Goal: Task Accomplishment & Management: Manage account settings

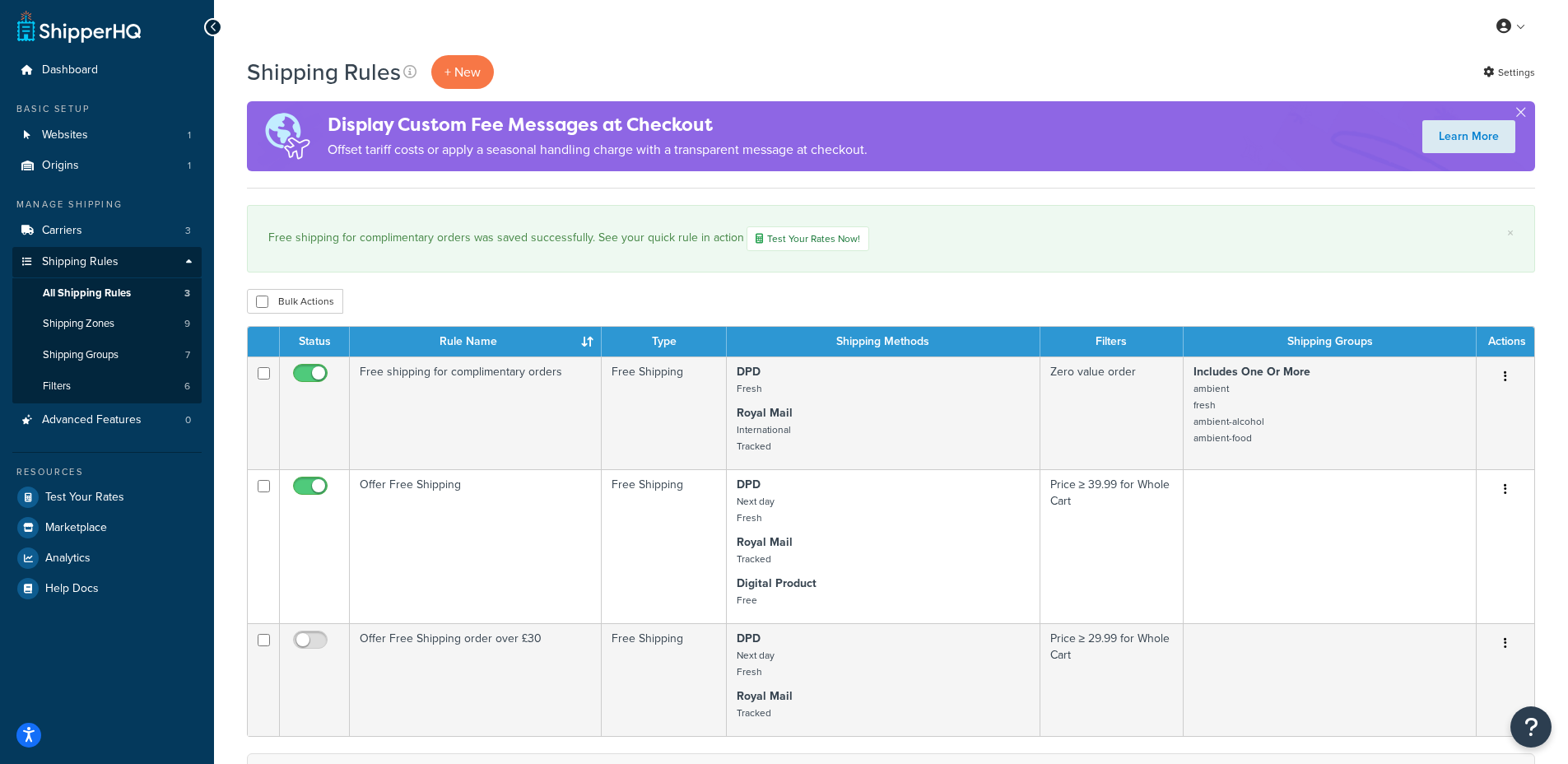
scroll to position [3, 0]
click at [85, 233] on link "Carriers 3" at bounding box center [106, 229] width 189 height 31
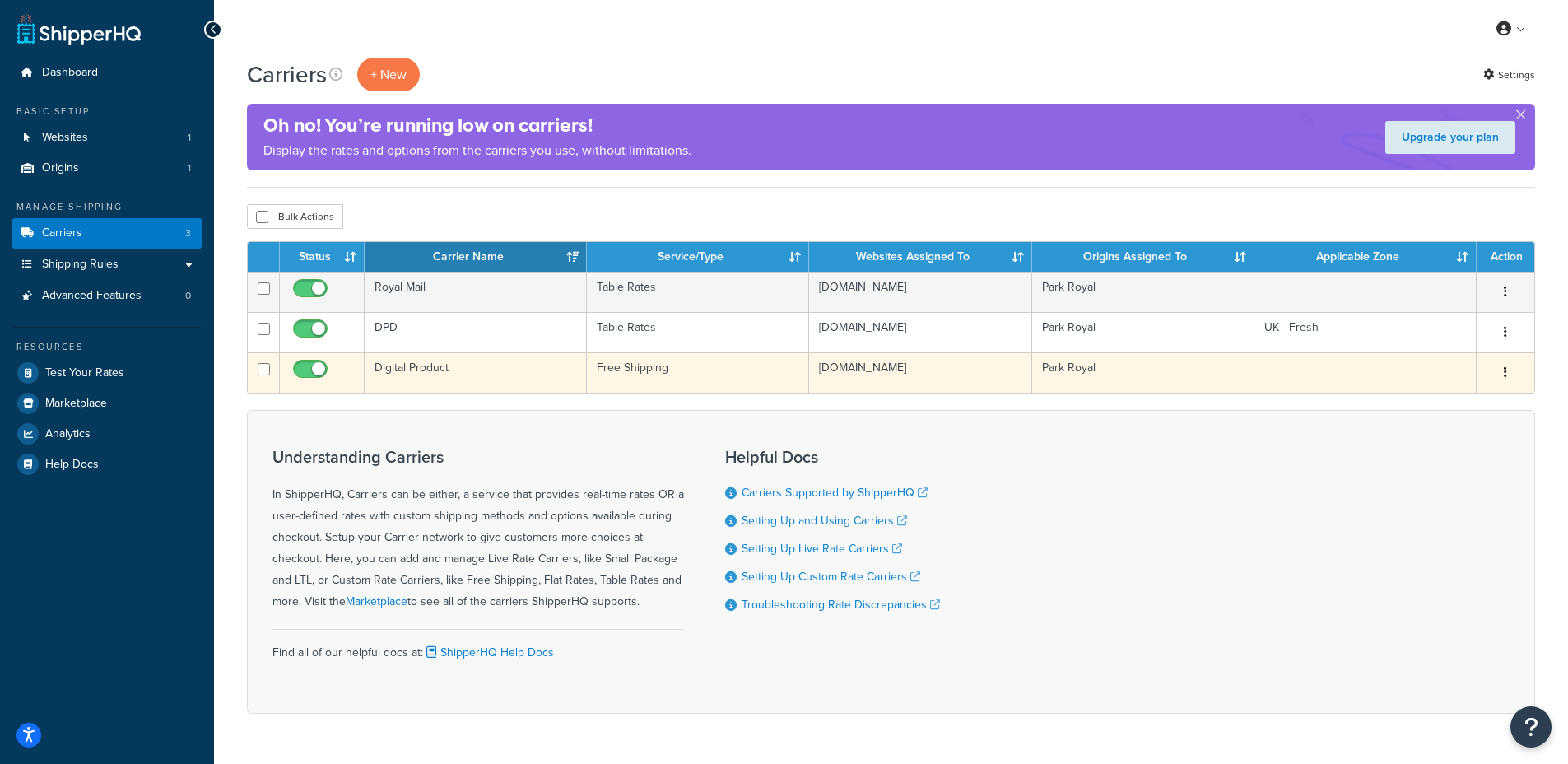
click at [555, 371] on td "Digital Product" at bounding box center [475, 372] width 222 height 40
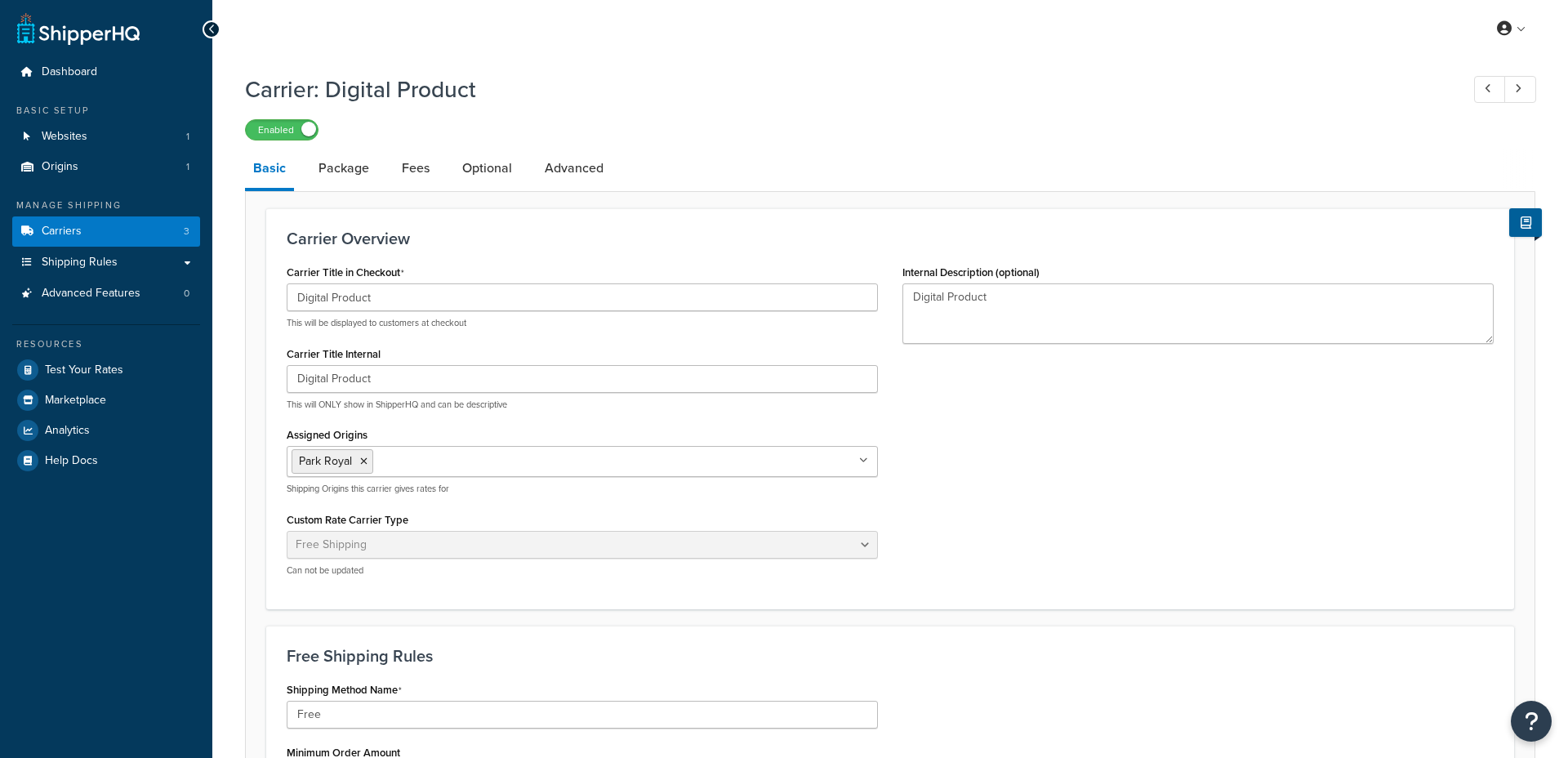
select select "free"
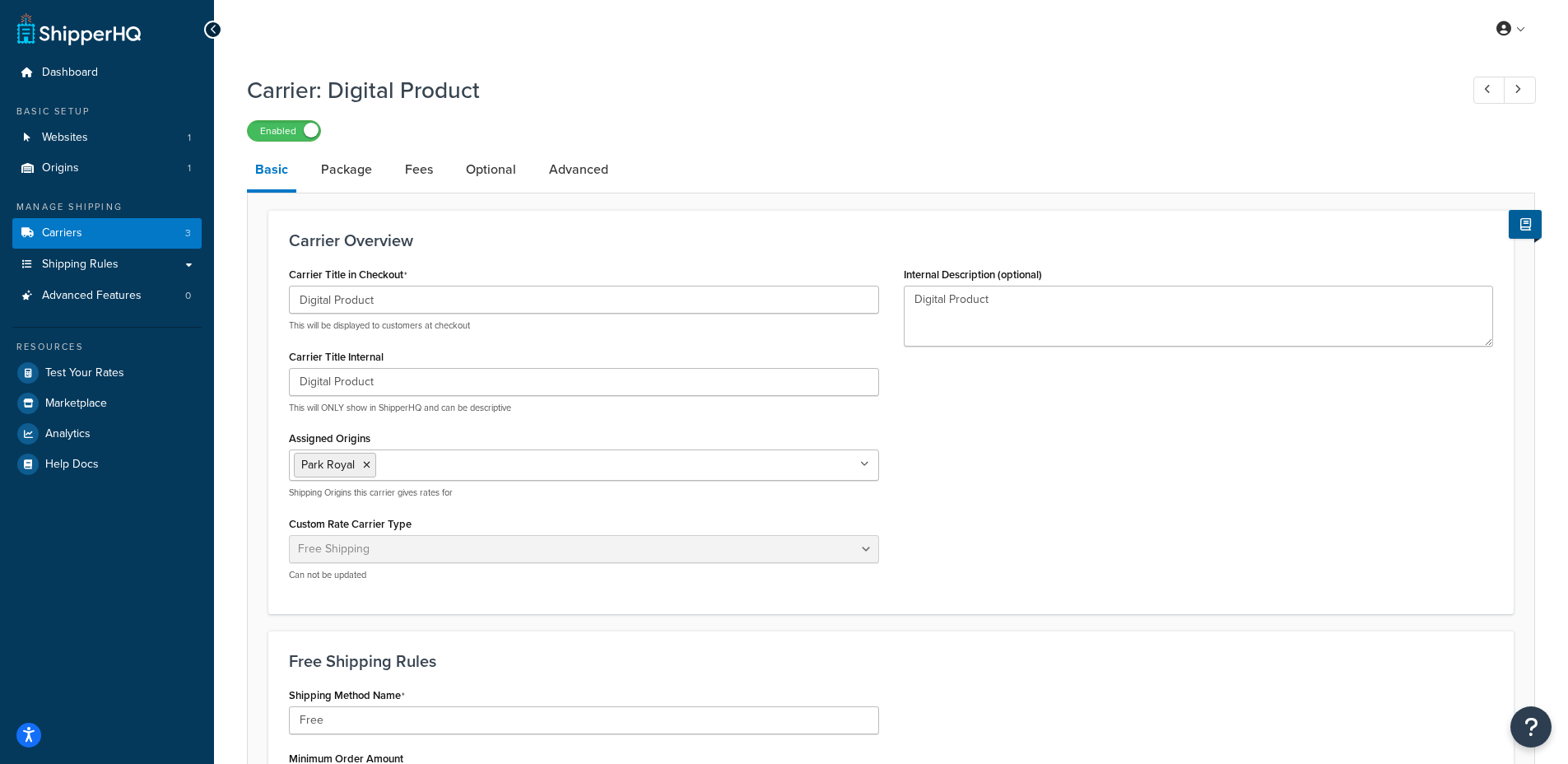
scroll to position [401, 0]
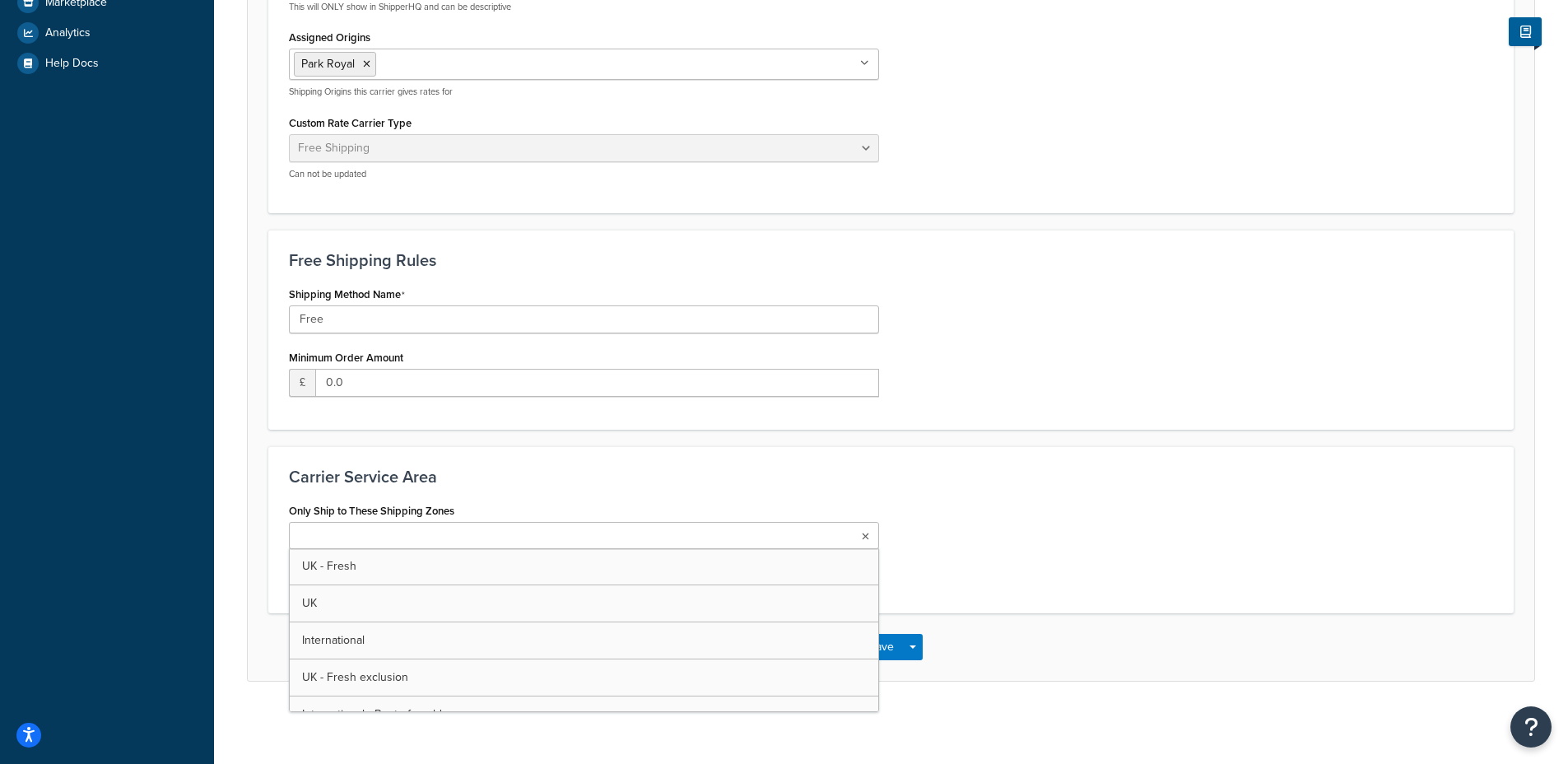
click at [423, 534] on ul at bounding box center [583, 535] width 590 height 27
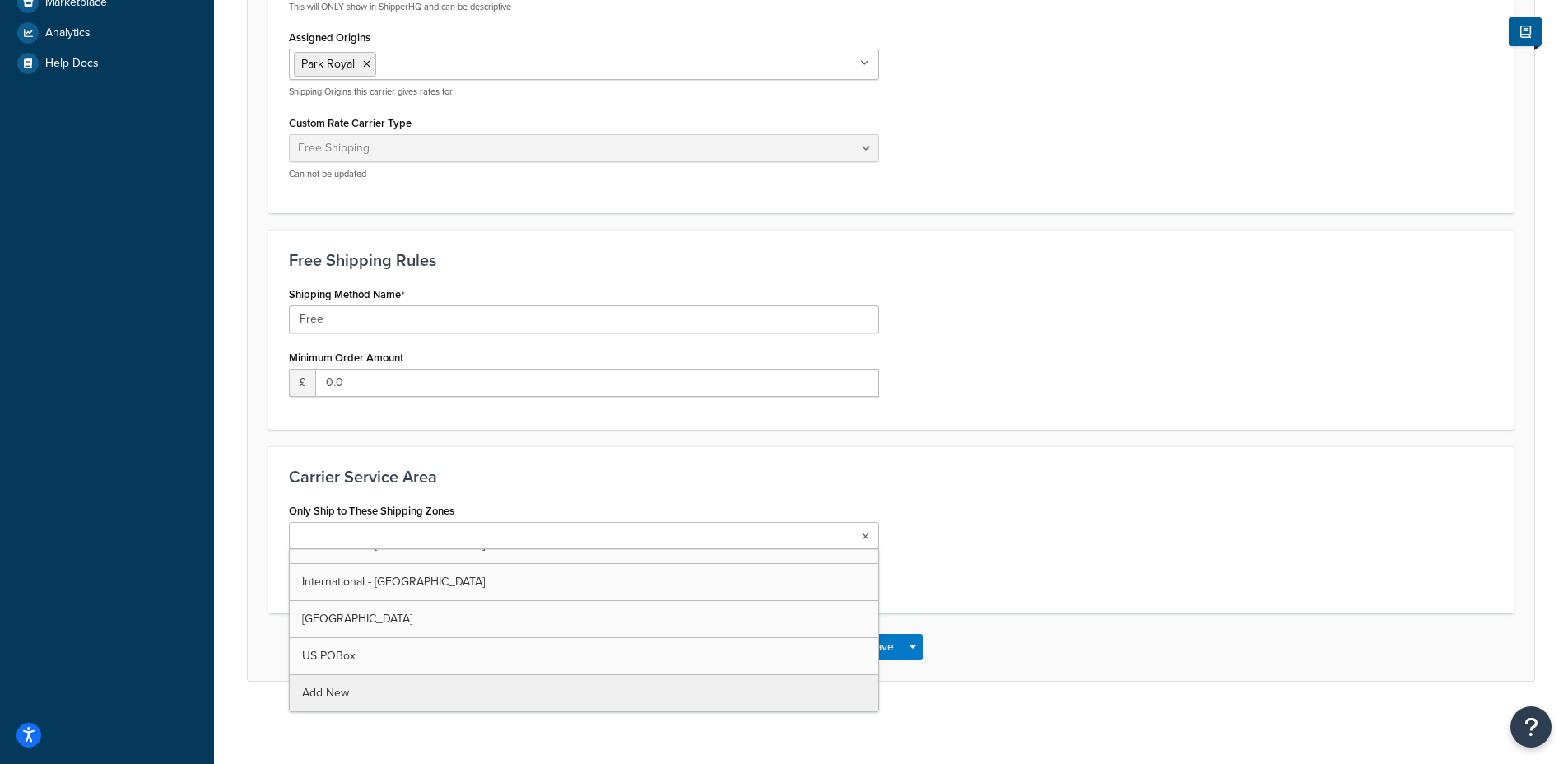
scroll to position [0, 0]
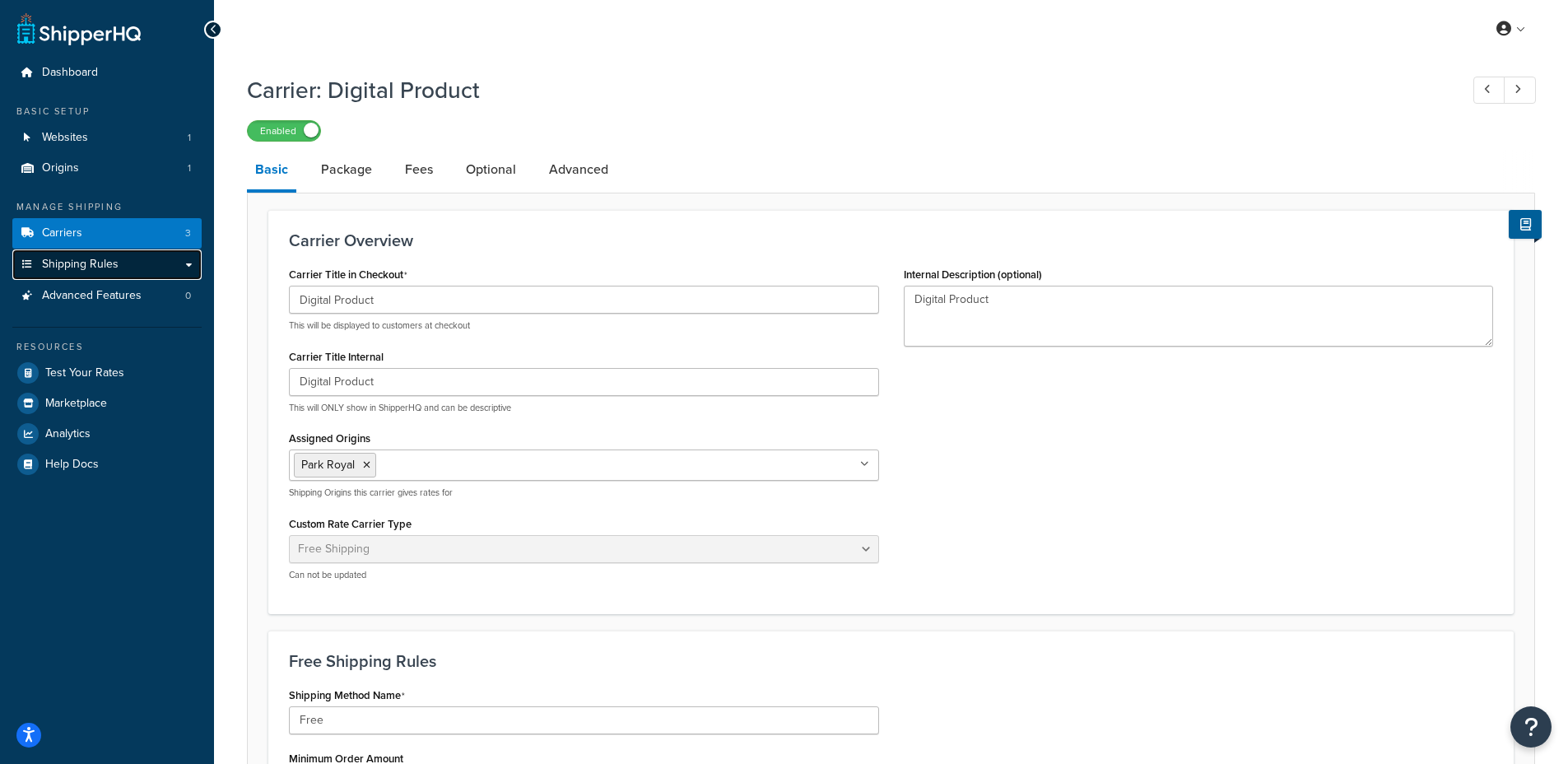
click at [87, 273] on link "Shipping Rules" at bounding box center [106, 264] width 189 height 31
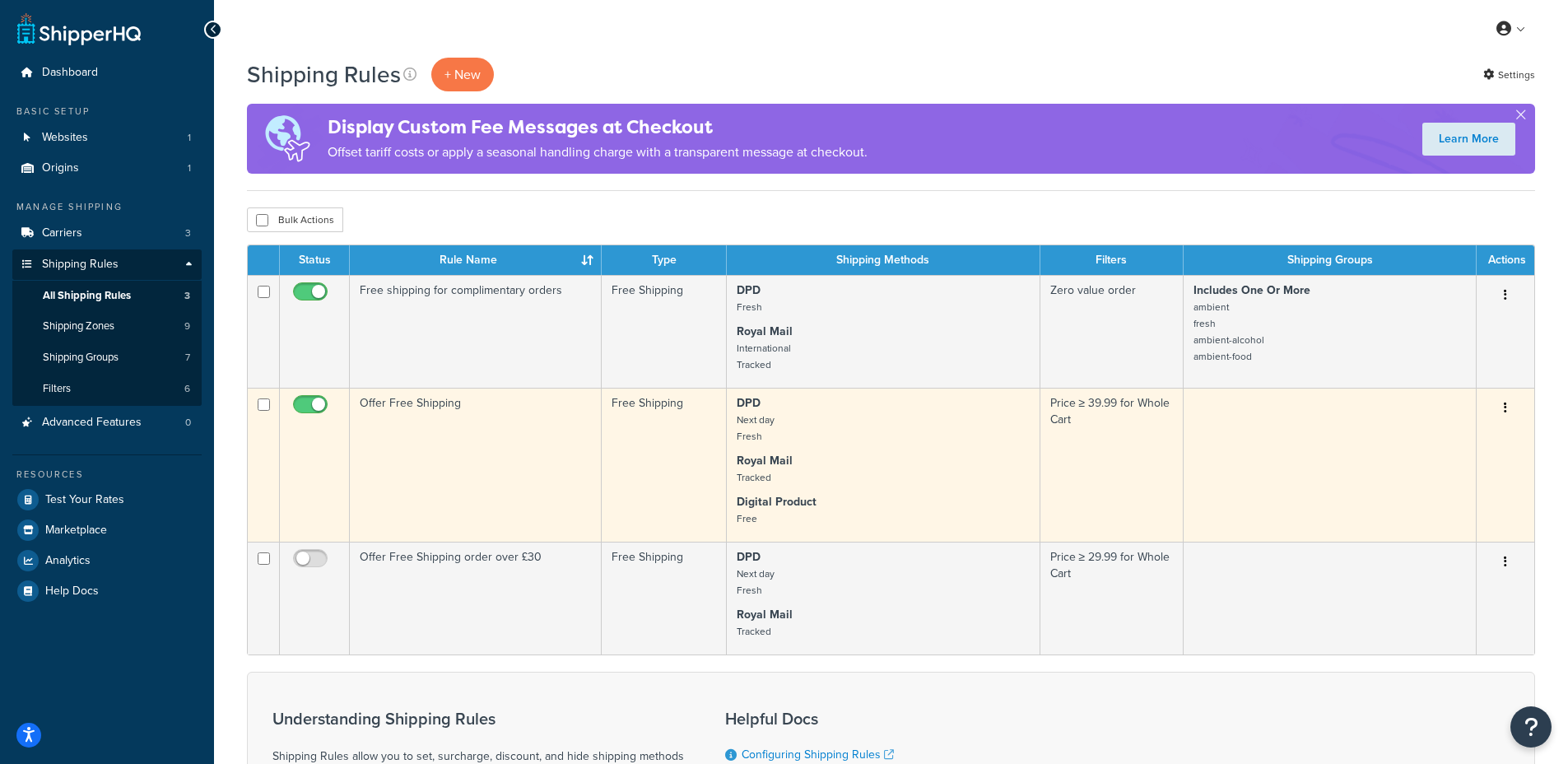
click at [409, 416] on td "Offer Free Shipping" at bounding box center [475, 465] width 252 height 154
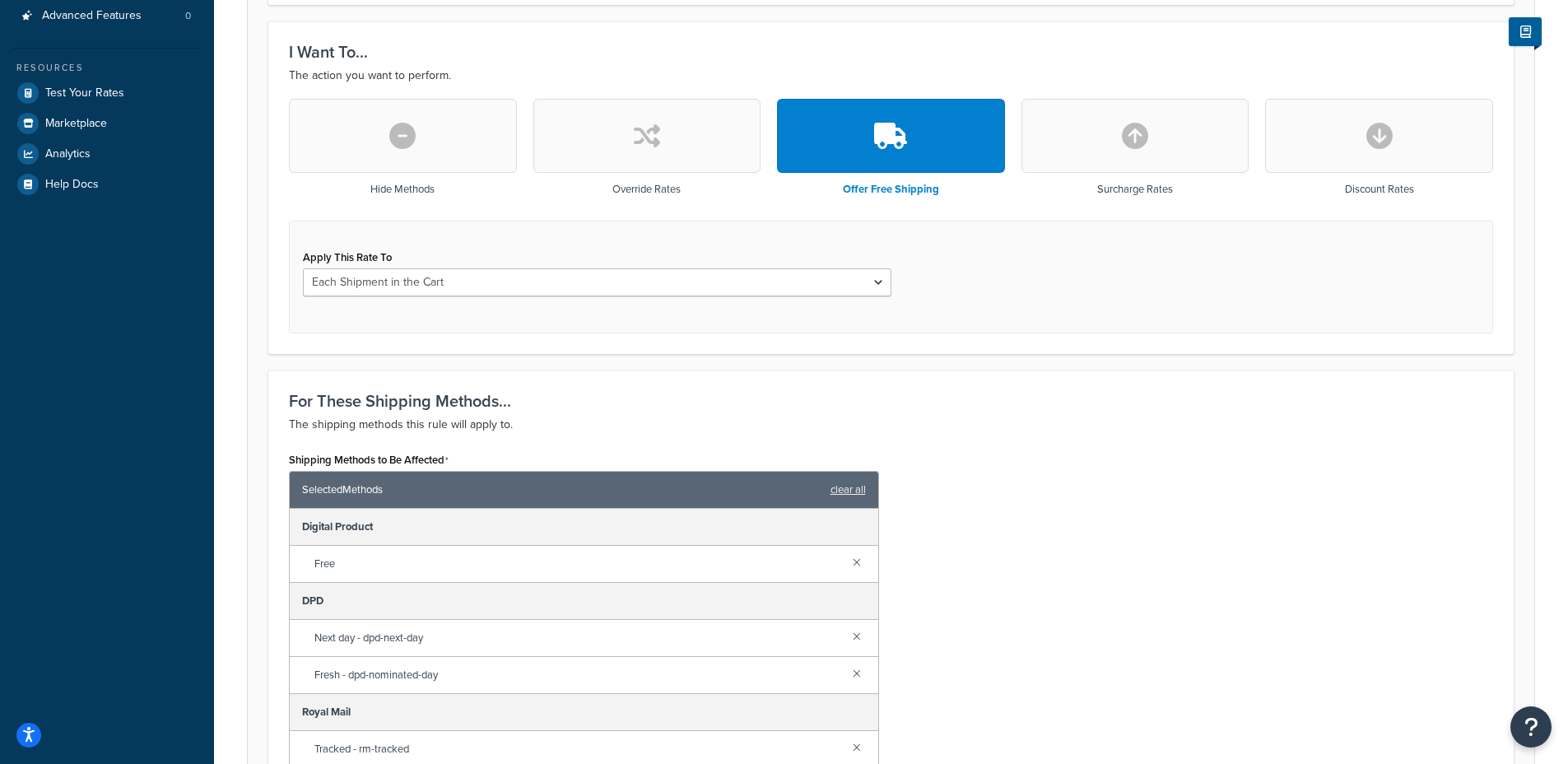
scroll to position [422, 0]
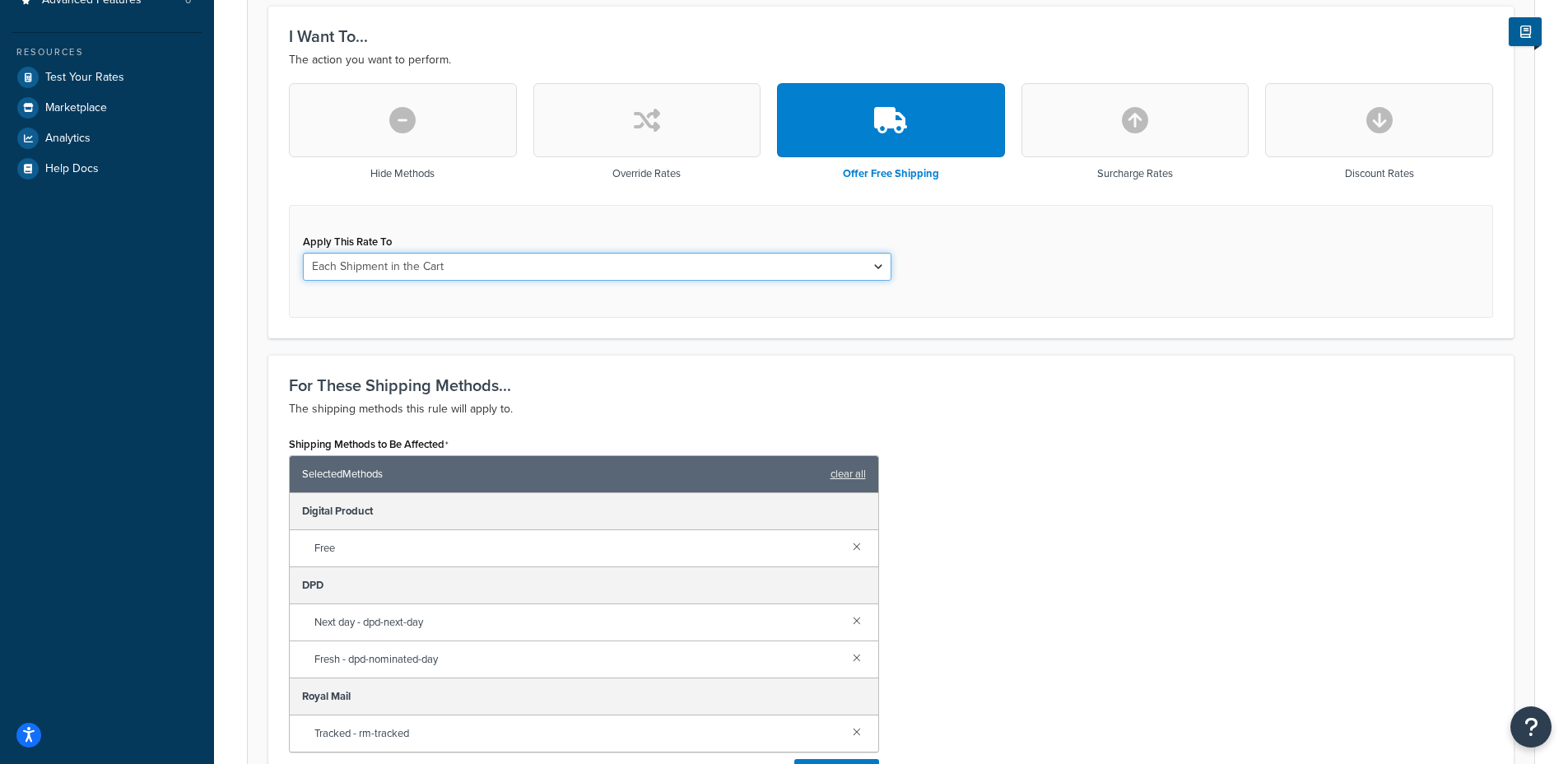
click at [424, 268] on select "Each Shipment in the Cart Each Shipping Group in the Cart Each Item within a Sh…" at bounding box center [596, 267] width 588 height 28
click at [386, 268] on select "Each Shipment in the Cart Each Shipping Group in the Cart Each Item within a Sh…" at bounding box center [596, 267] width 588 height 28
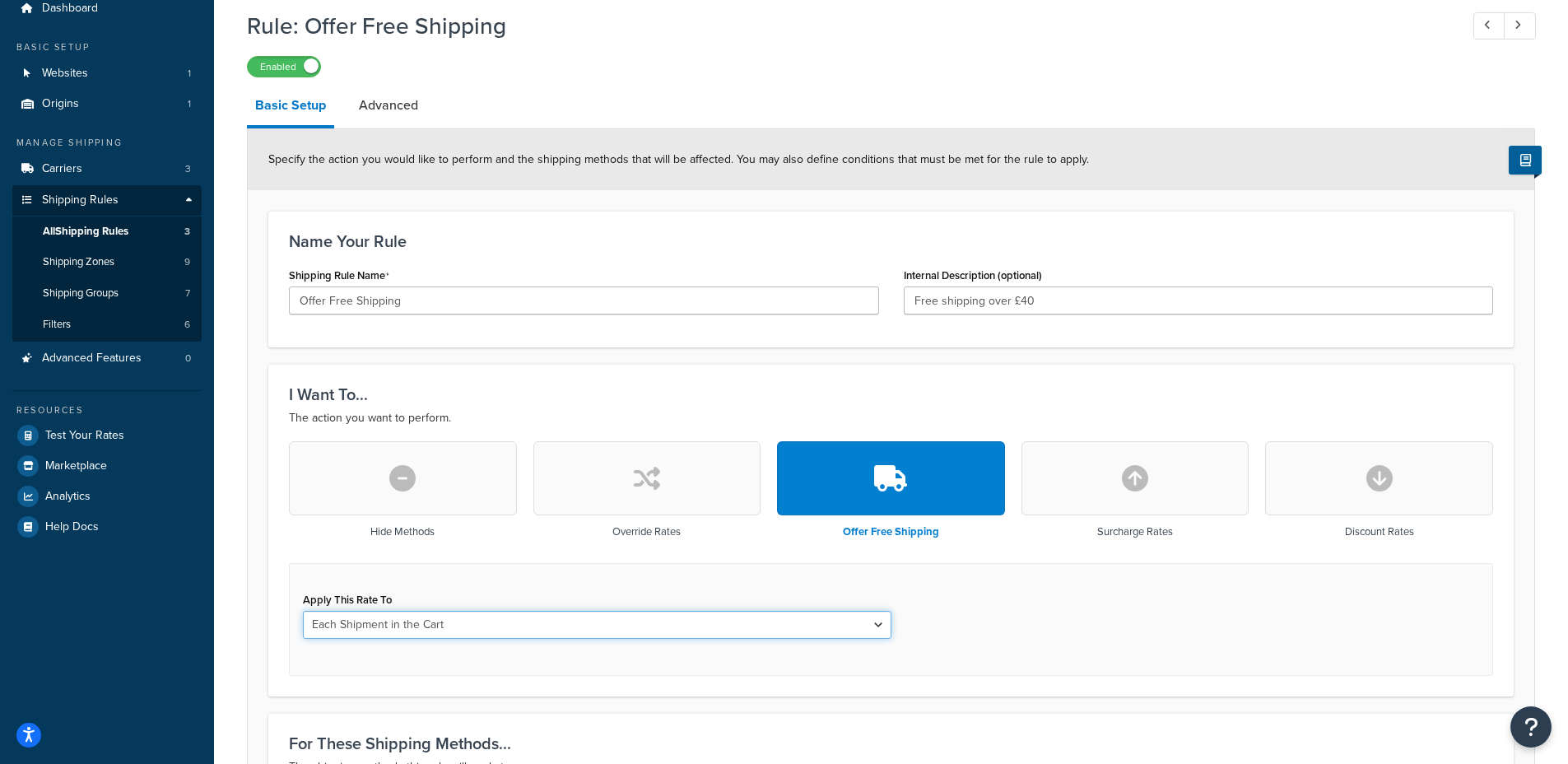
scroll to position [83, 0]
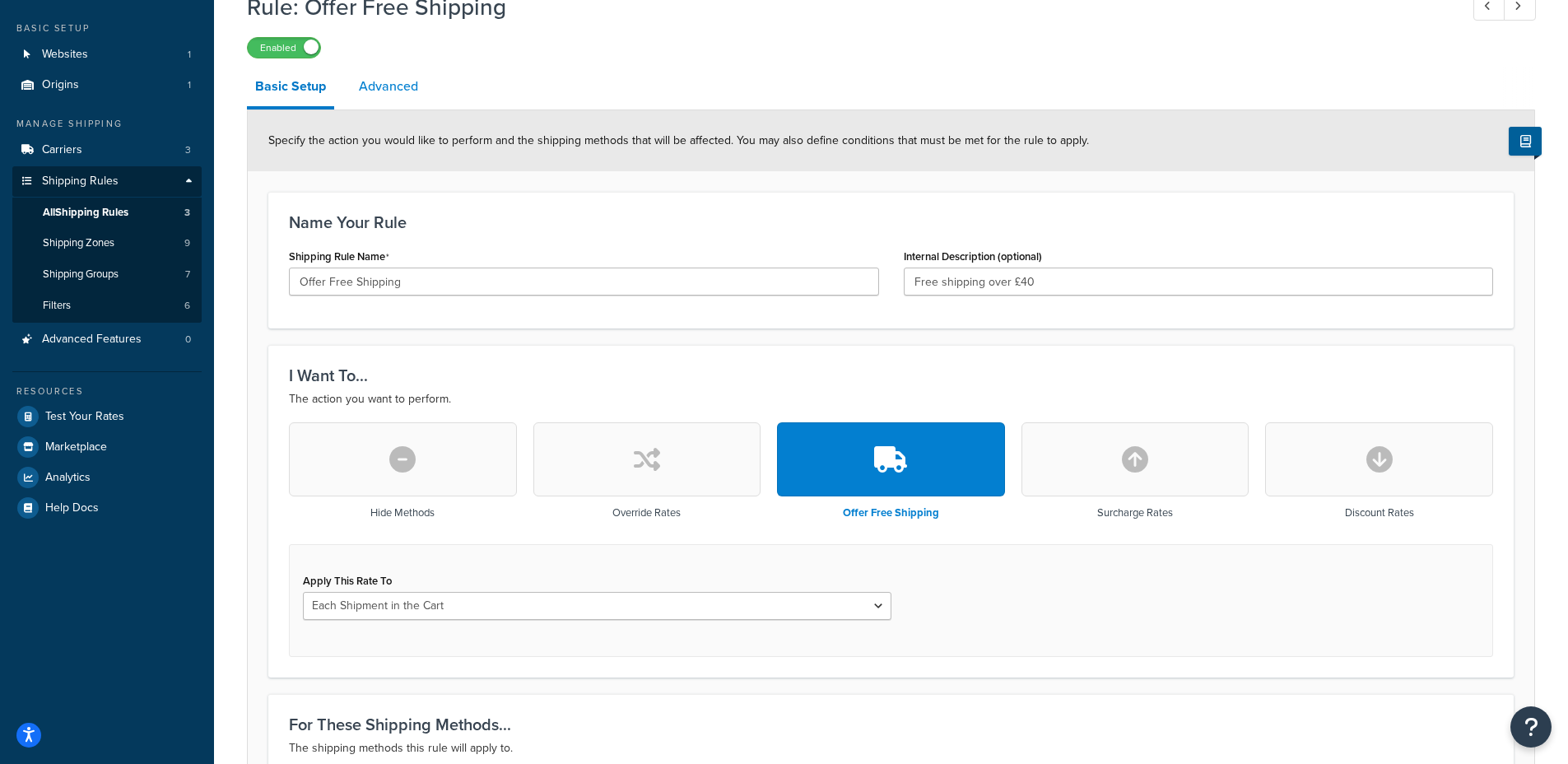
click at [382, 85] on link "Advanced" at bounding box center [388, 85] width 76 height 39
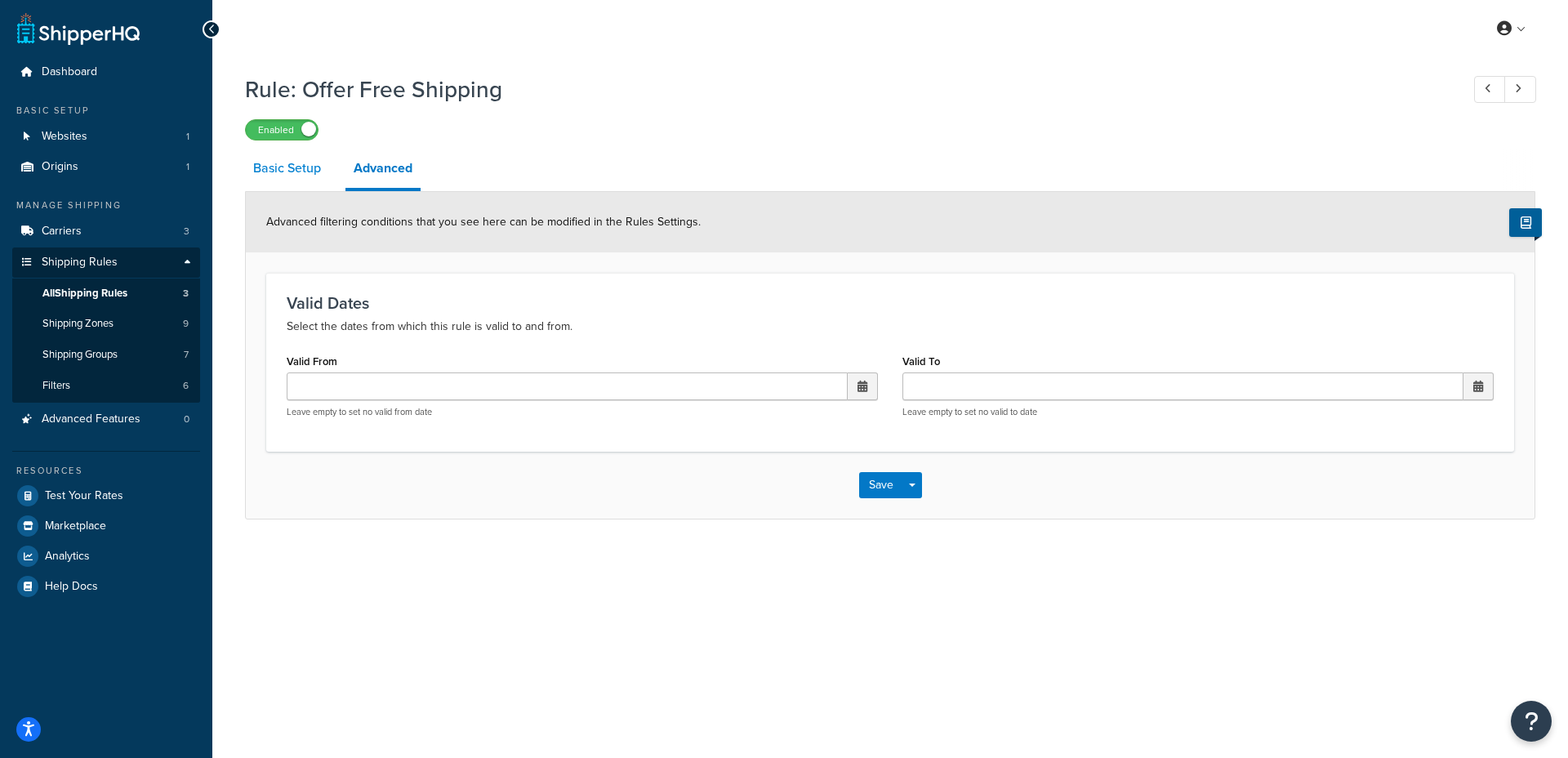
click at [287, 174] on link "Basic Setup" at bounding box center [286, 168] width 84 height 39
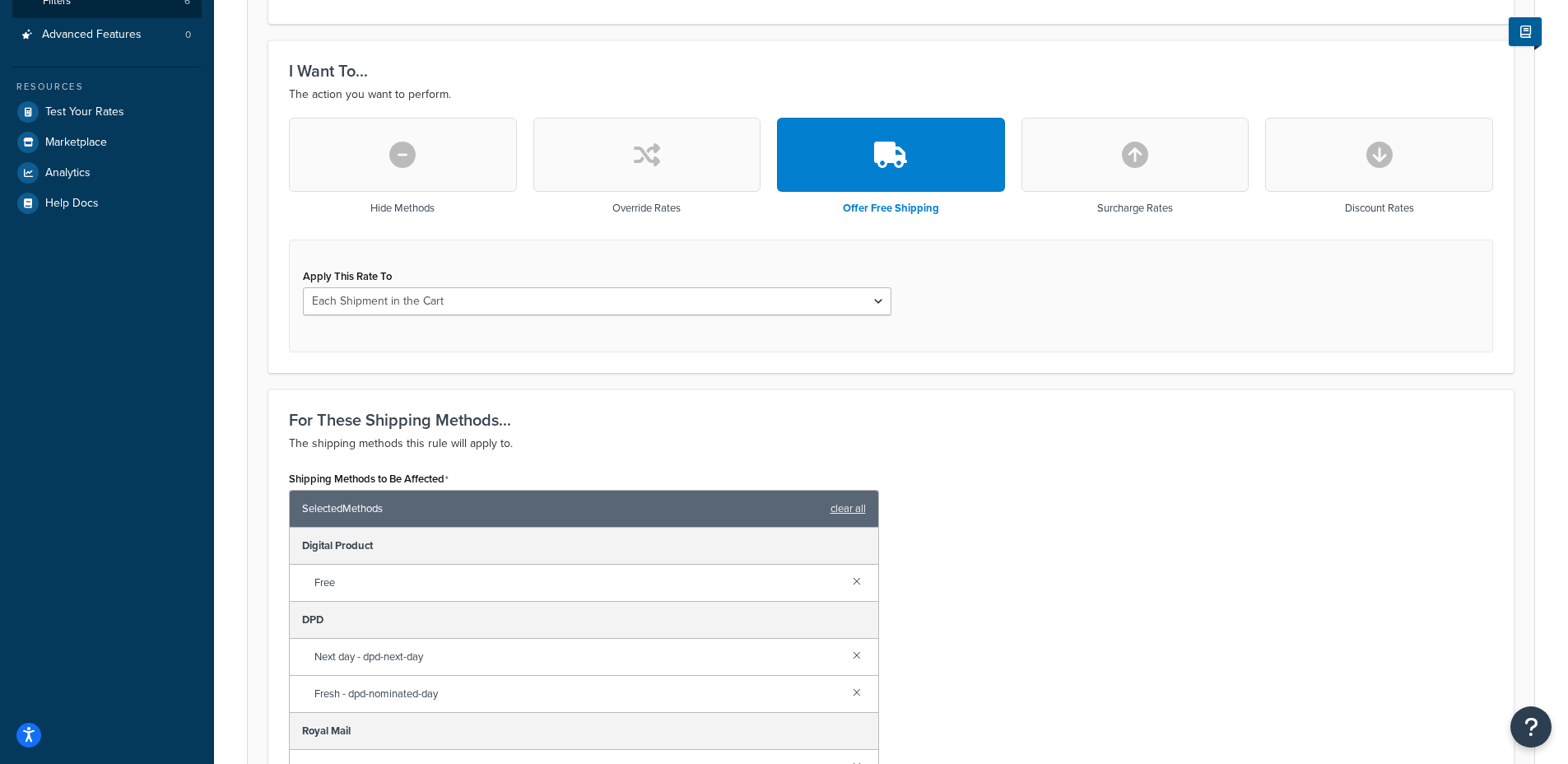
scroll to position [442, 0]
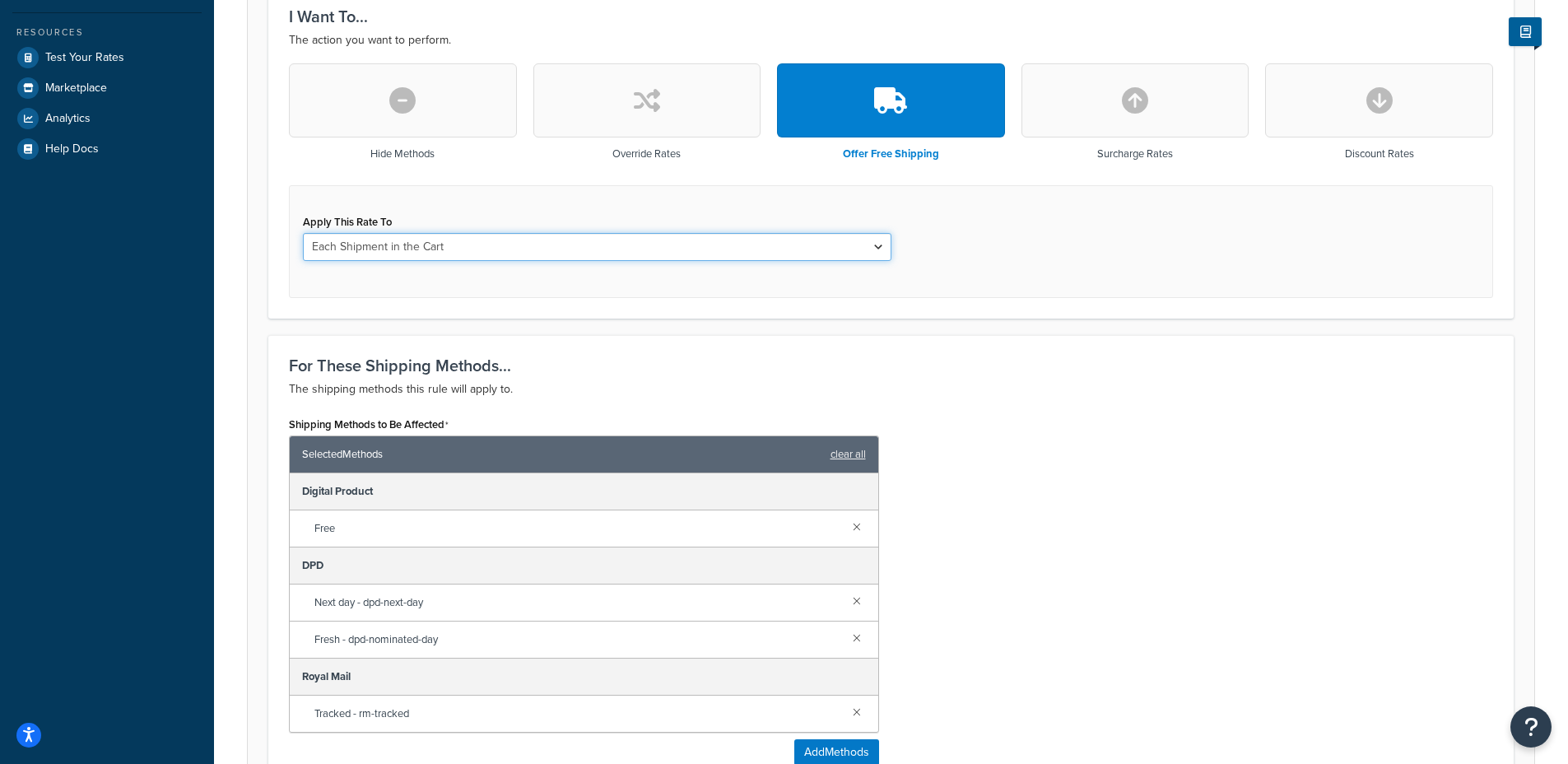
click at [431, 240] on select "Each Shipment in the Cart Each Shipping Group in the Cart Each Item within a Sh…" at bounding box center [596, 247] width 588 height 28
click at [302, 233] on select "Each Shipment in the Cart Each Shipping Group in the Cart Each Item within a Sh…" at bounding box center [596, 247] width 588 height 28
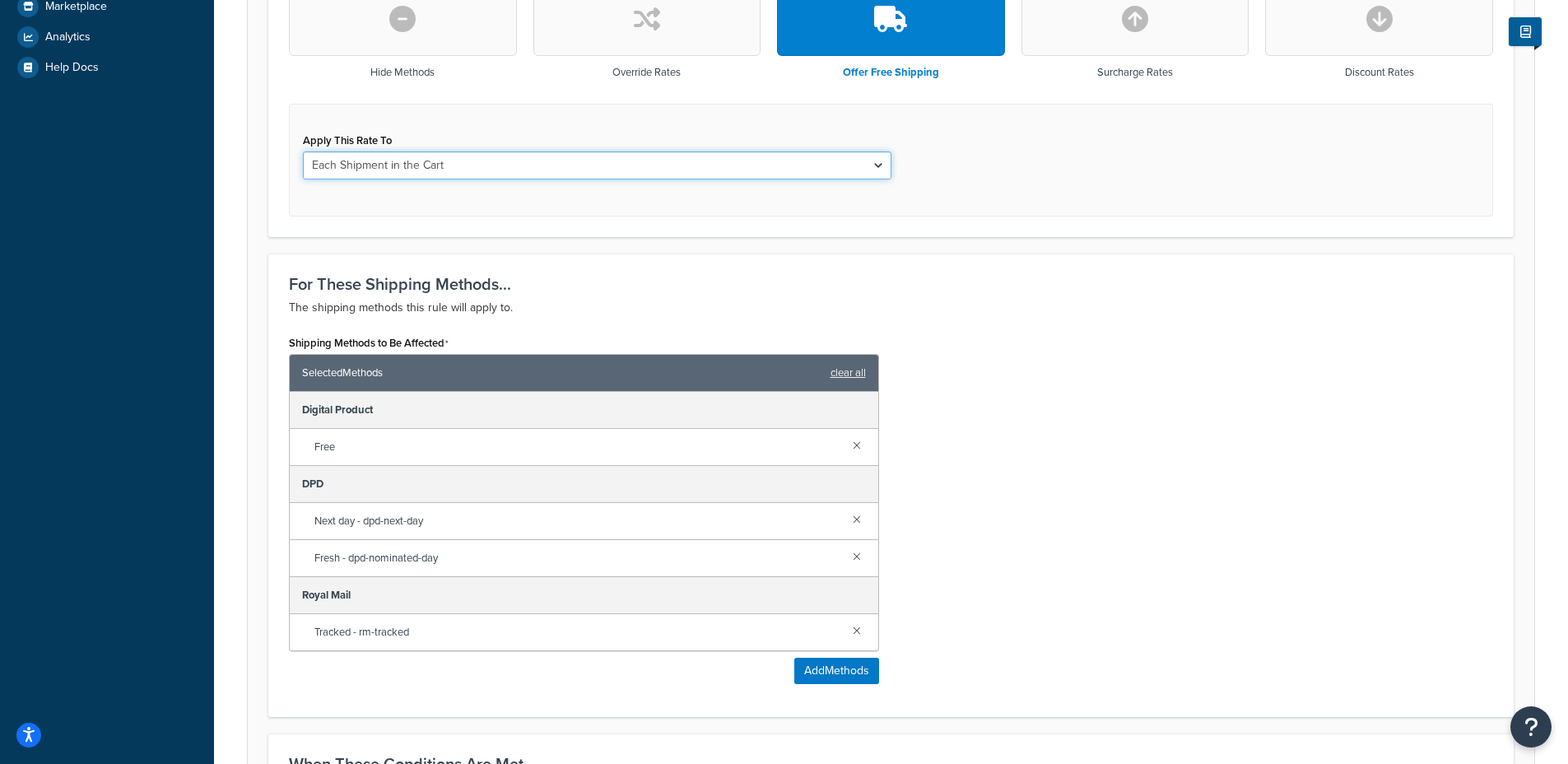
scroll to position [531, 0]
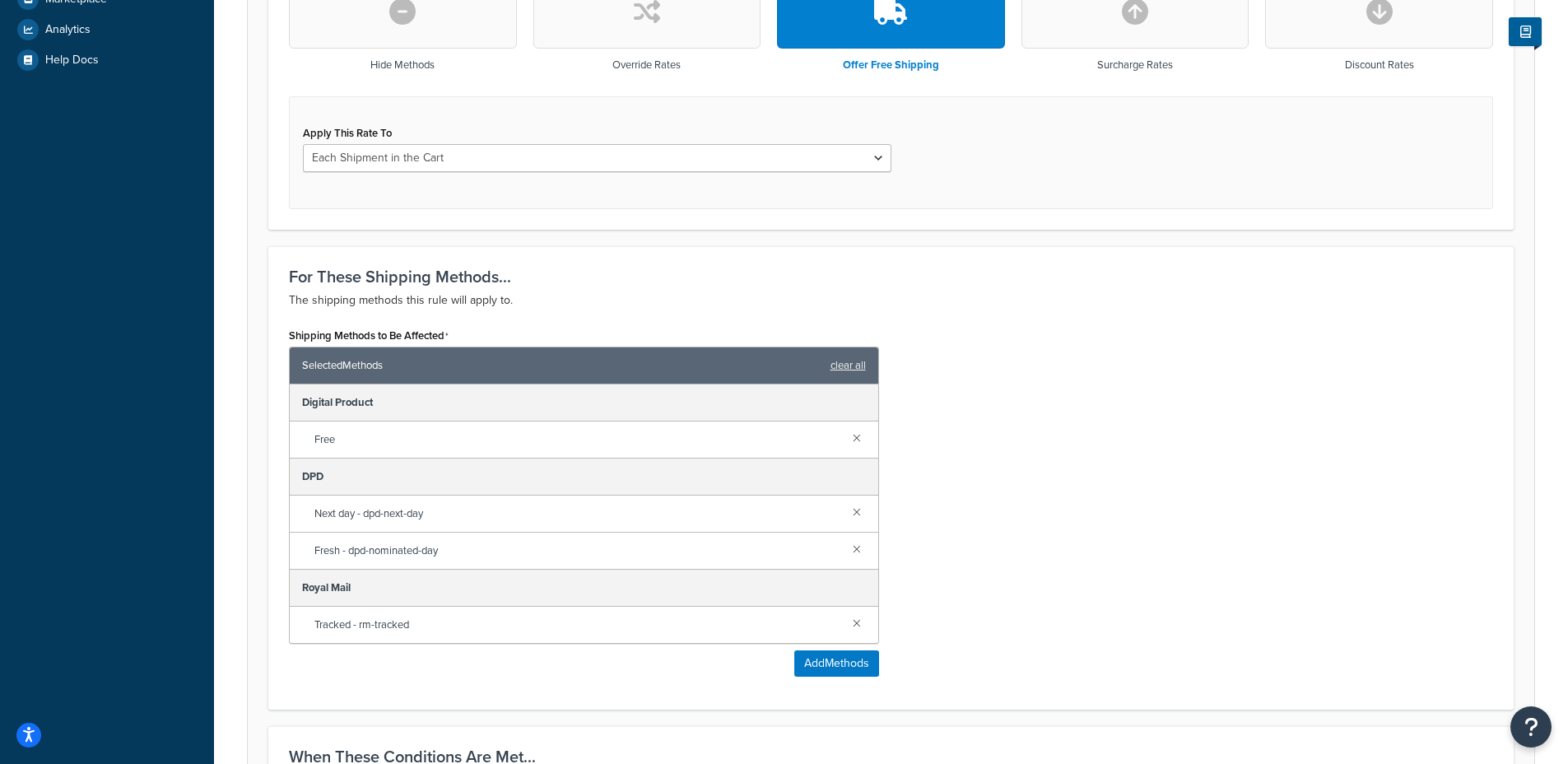
click at [498, 451] on div "Free" at bounding box center [583, 440] width 588 height 37
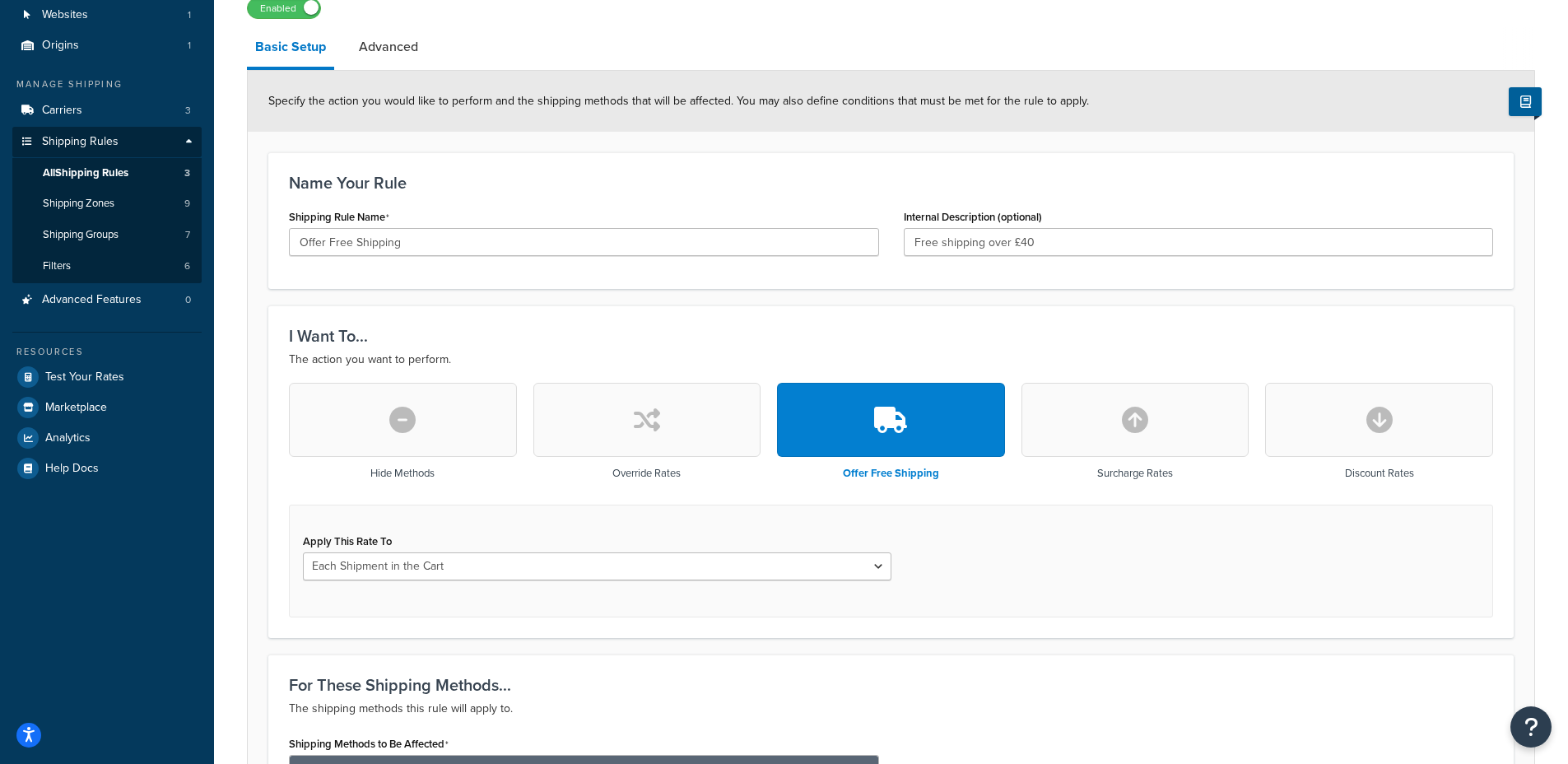
scroll to position [101, 0]
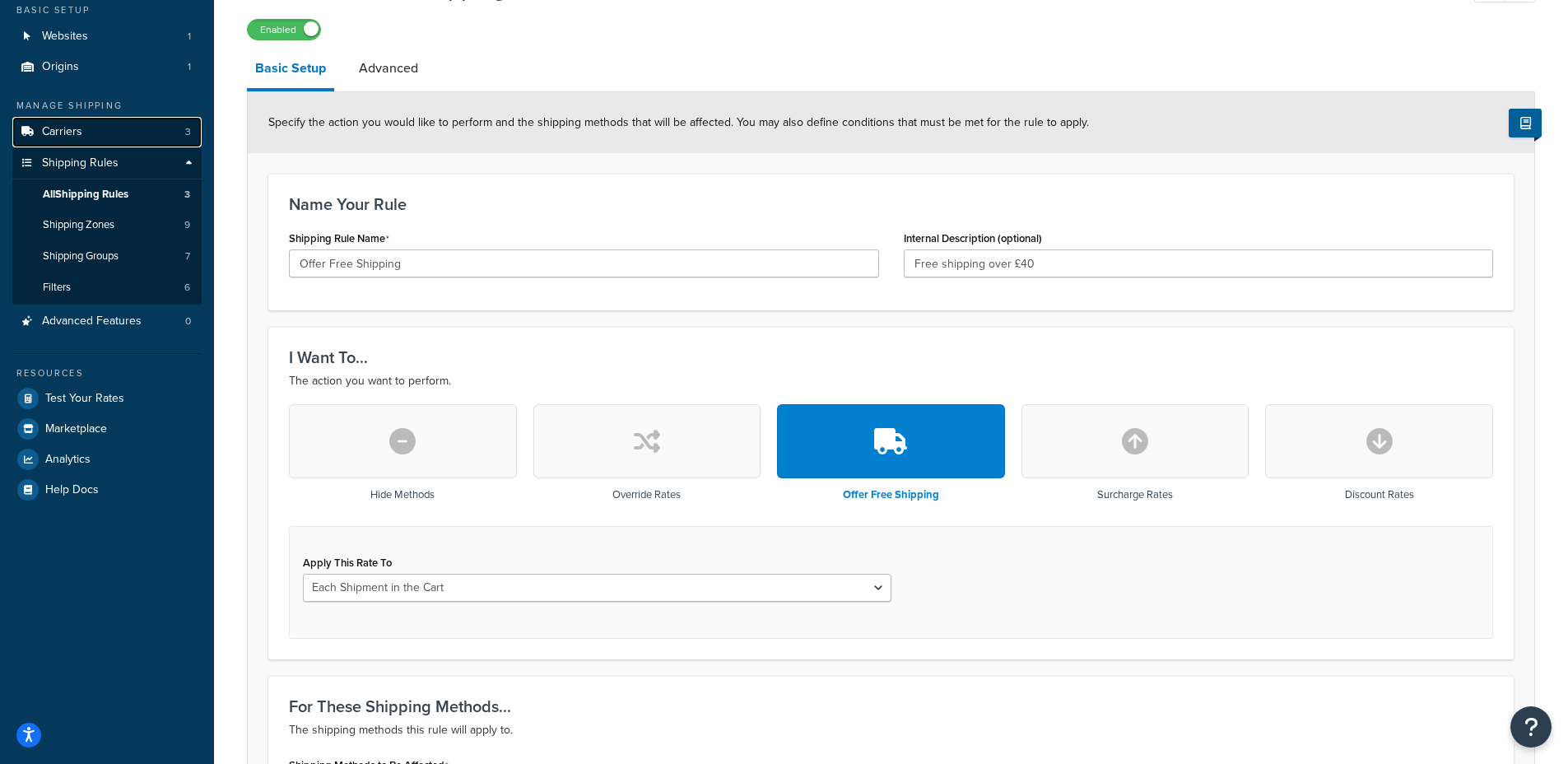
click at [82, 144] on link "Carriers 3" at bounding box center [106, 132] width 189 height 31
click at [124, 255] on link "Shipping Groups 7" at bounding box center [106, 256] width 189 height 31
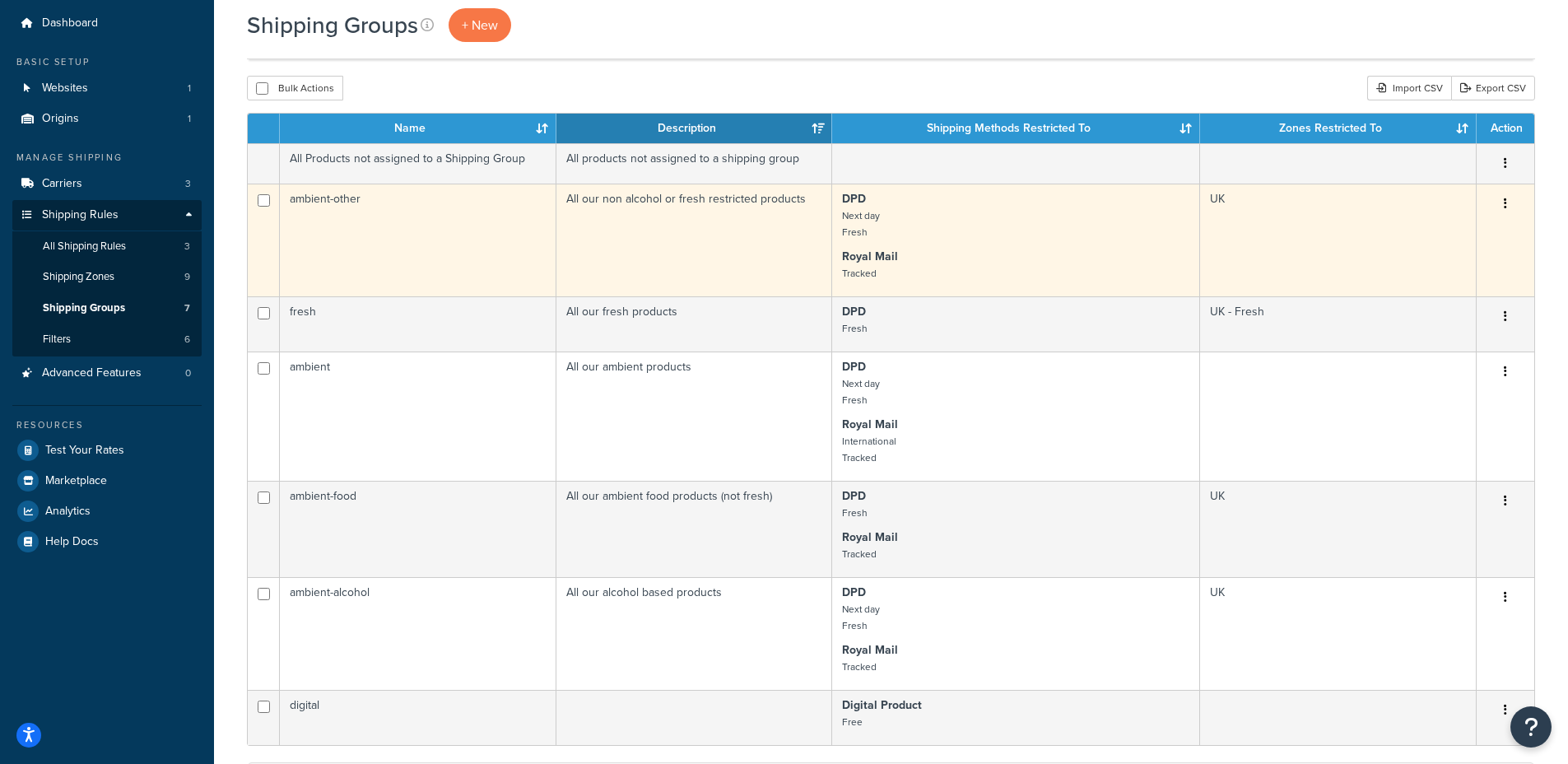
scroll to position [398, 0]
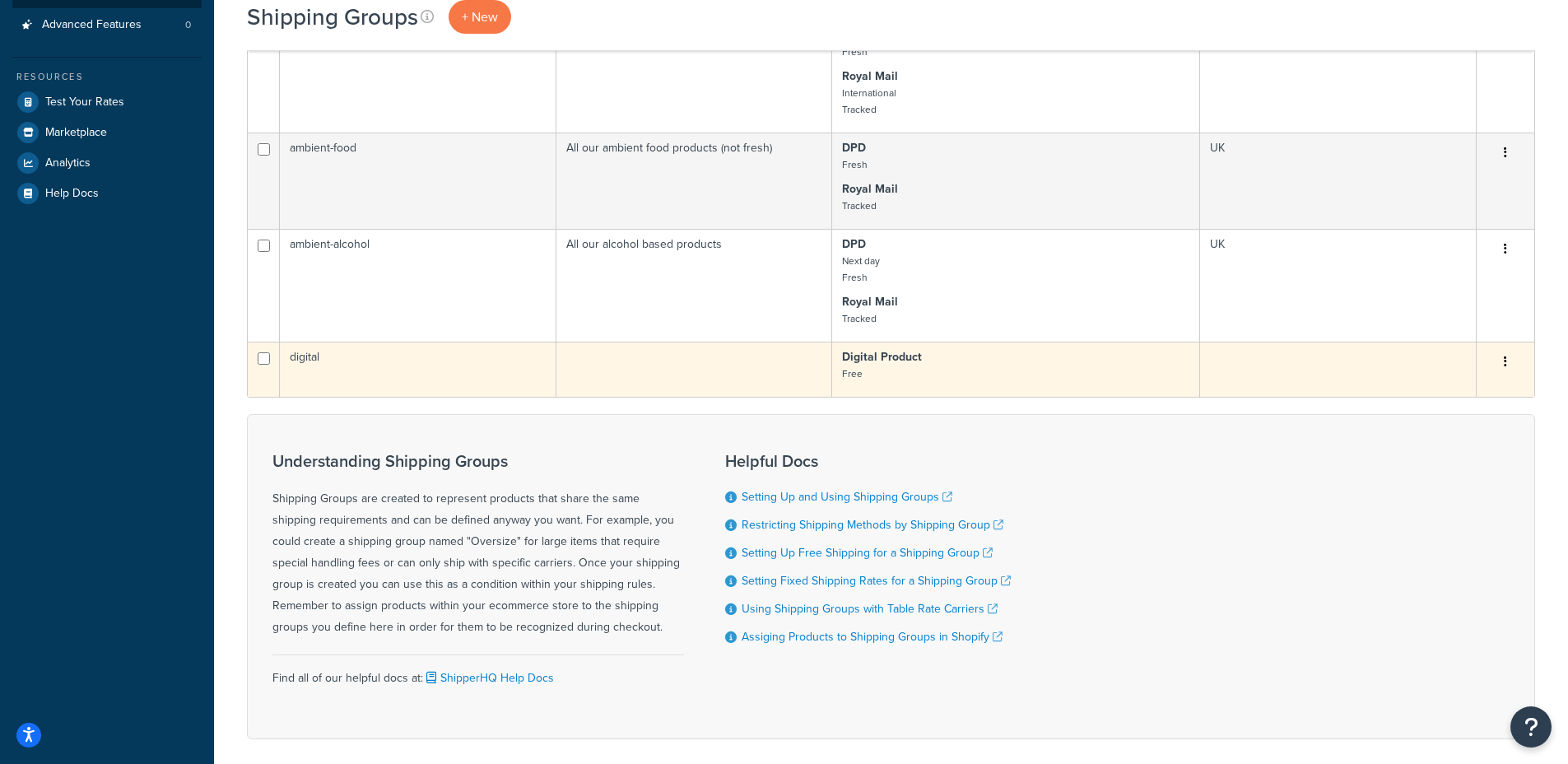
click at [406, 344] on td "digital" at bounding box center [417, 369] width 276 height 55
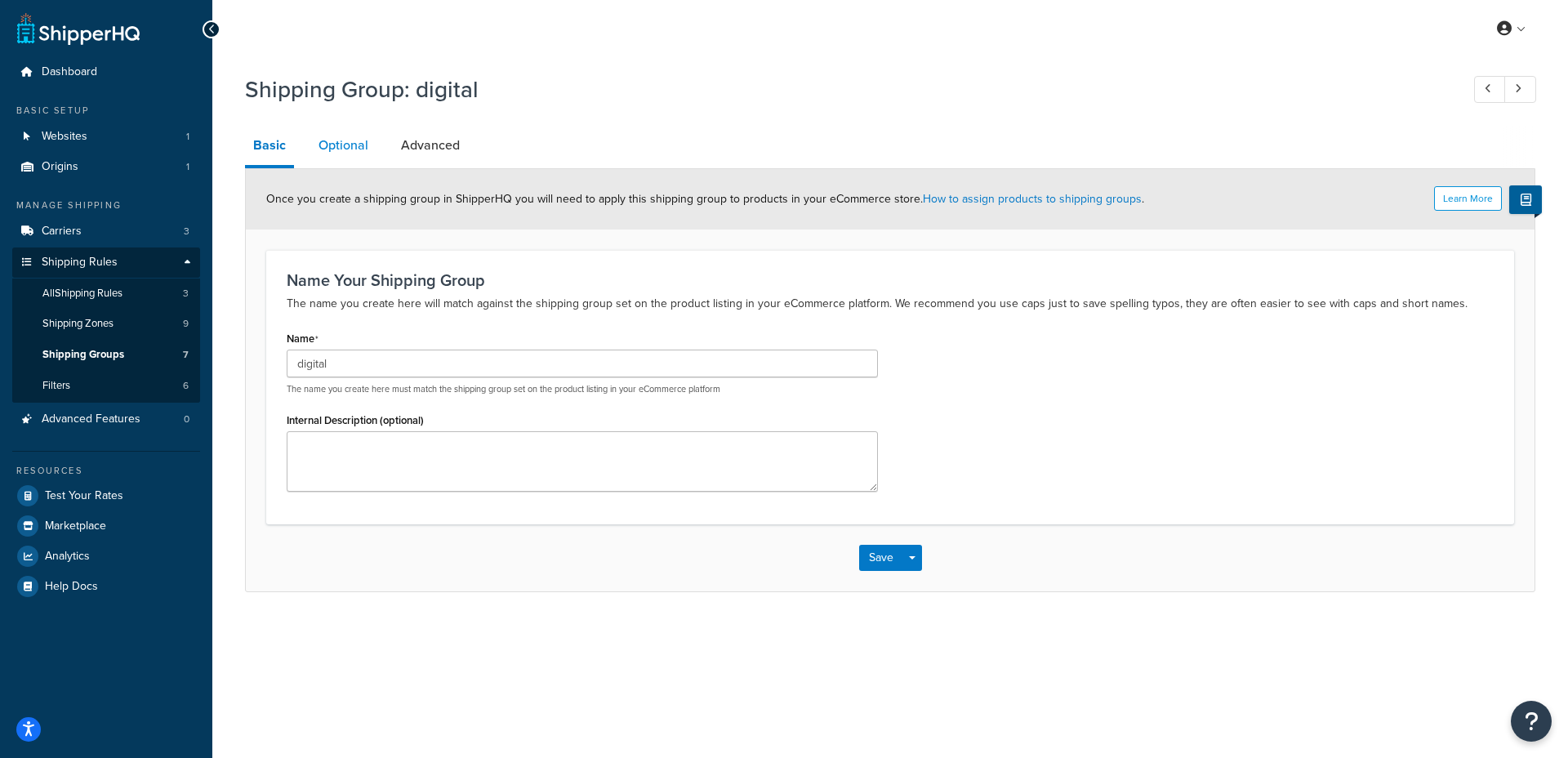
click at [318, 140] on link "Optional" at bounding box center [343, 145] width 66 height 39
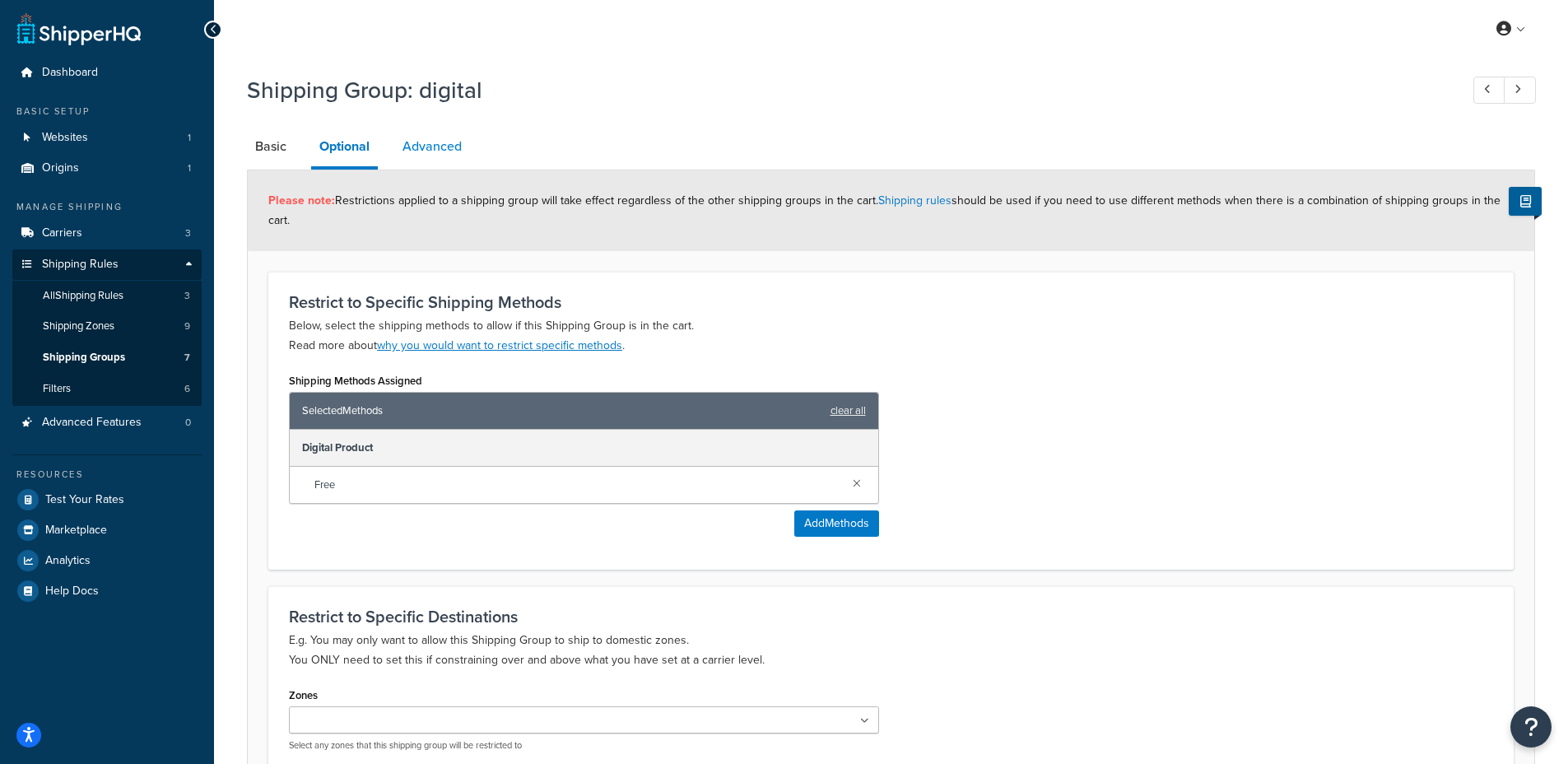
click at [404, 146] on link "Advanced" at bounding box center [431, 146] width 76 height 39
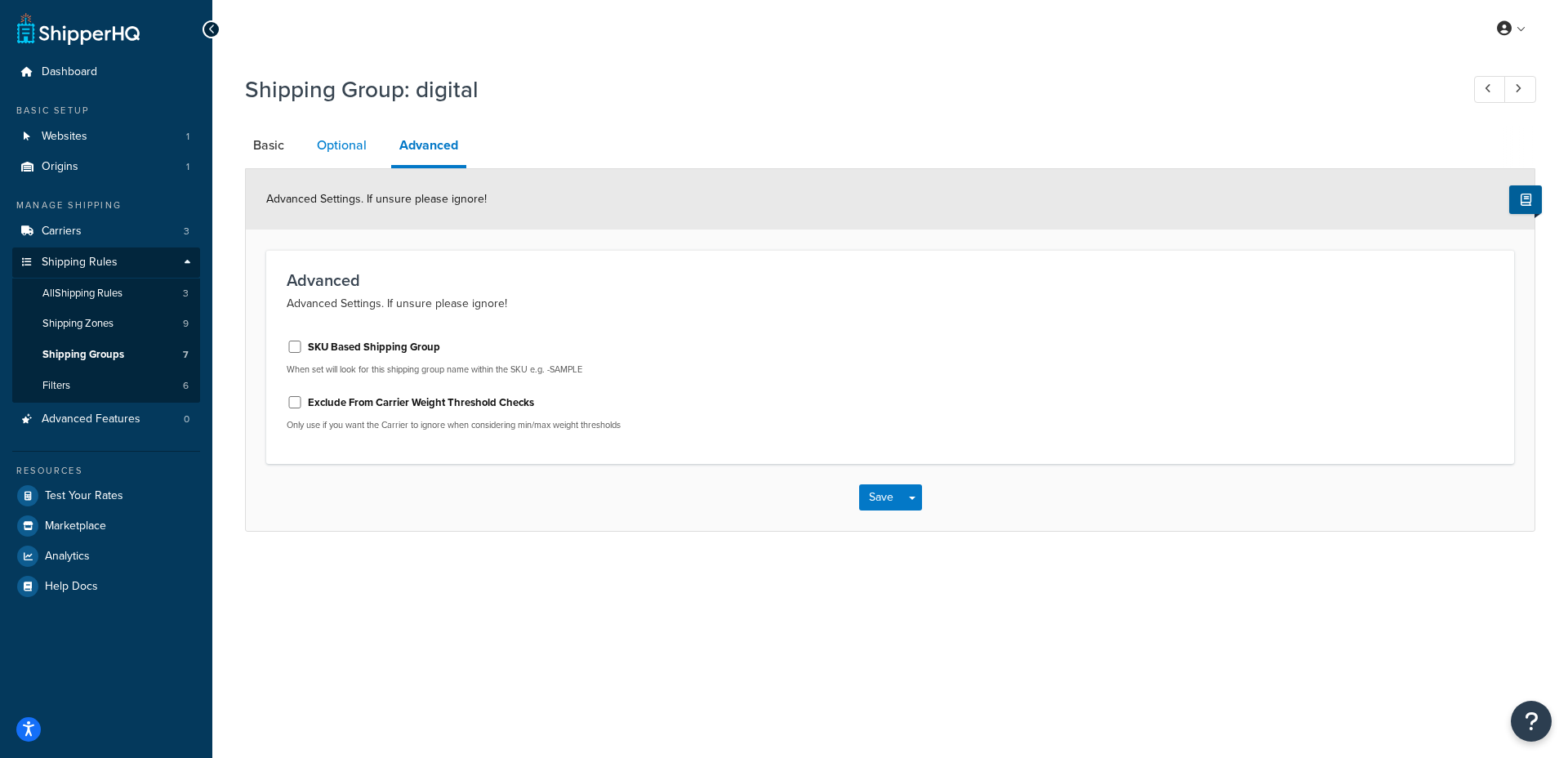
click at [357, 152] on link "Optional" at bounding box center [342, 145] width 66 height 39
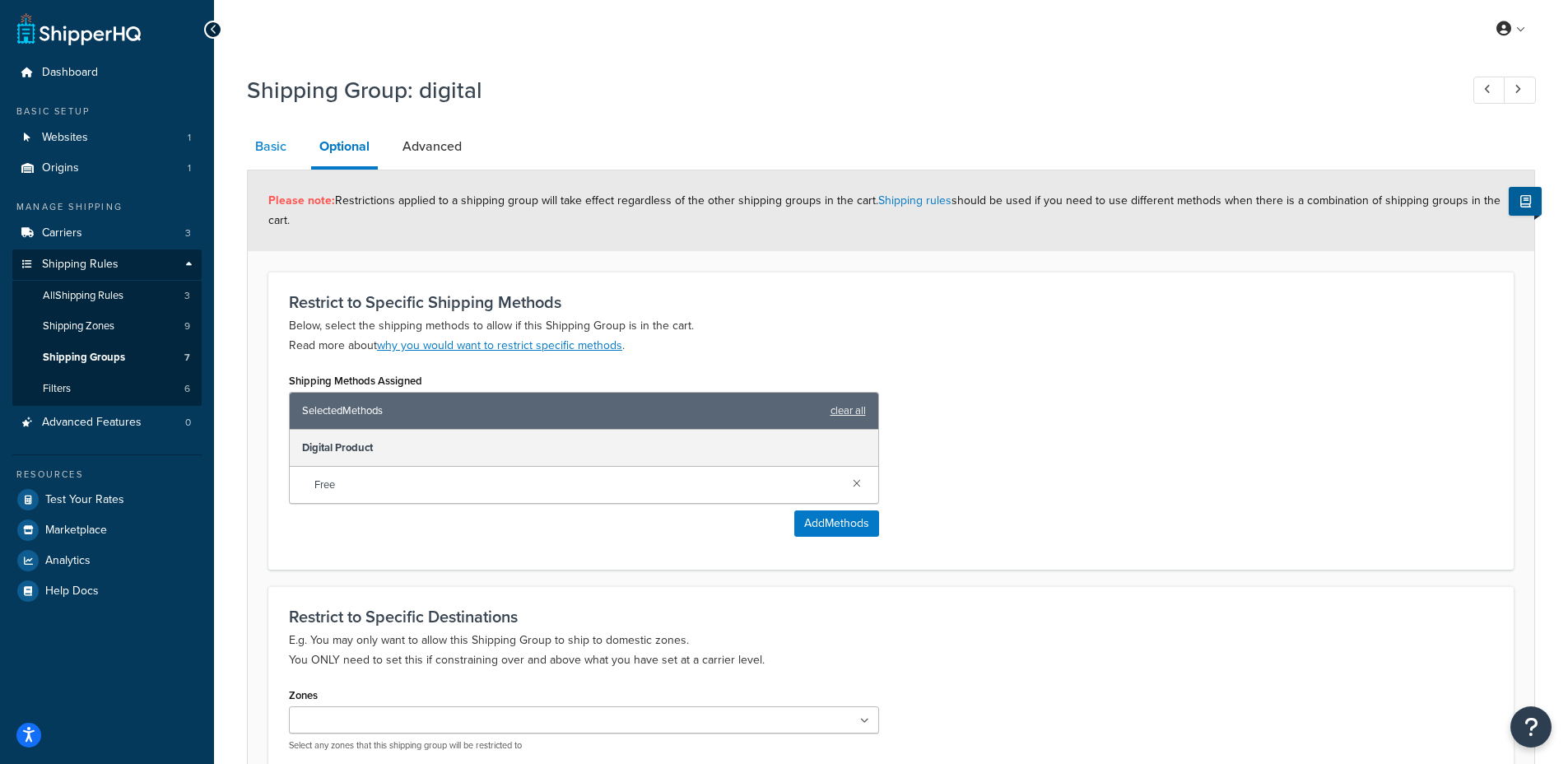
click at [282, 143] on link "Basic" at bounding box center [270, 146] width 48 height 39
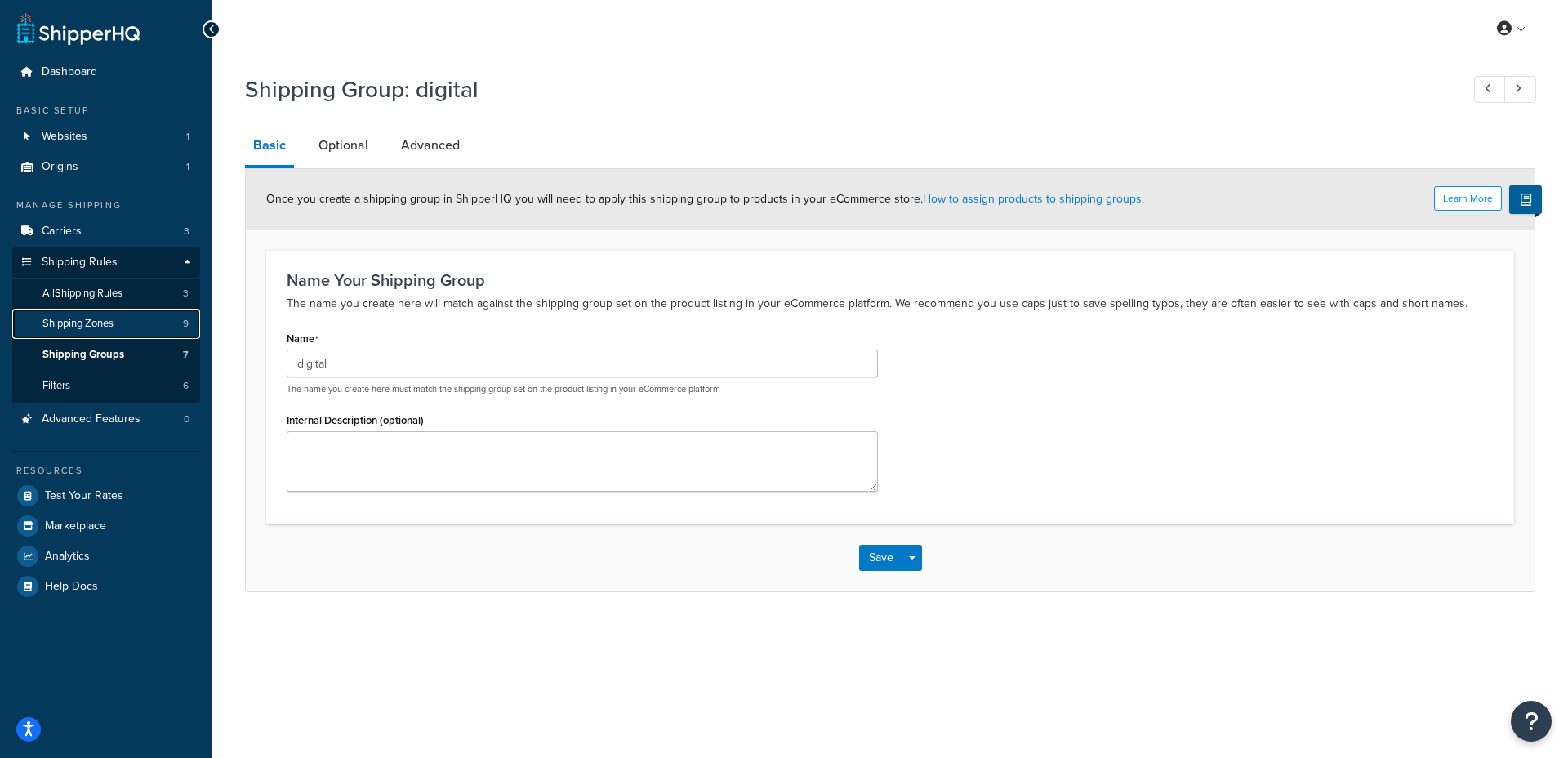
click at [169, 331] on link "Shipping Zones 9" at bounding box center [106, 324] width 188 height 30
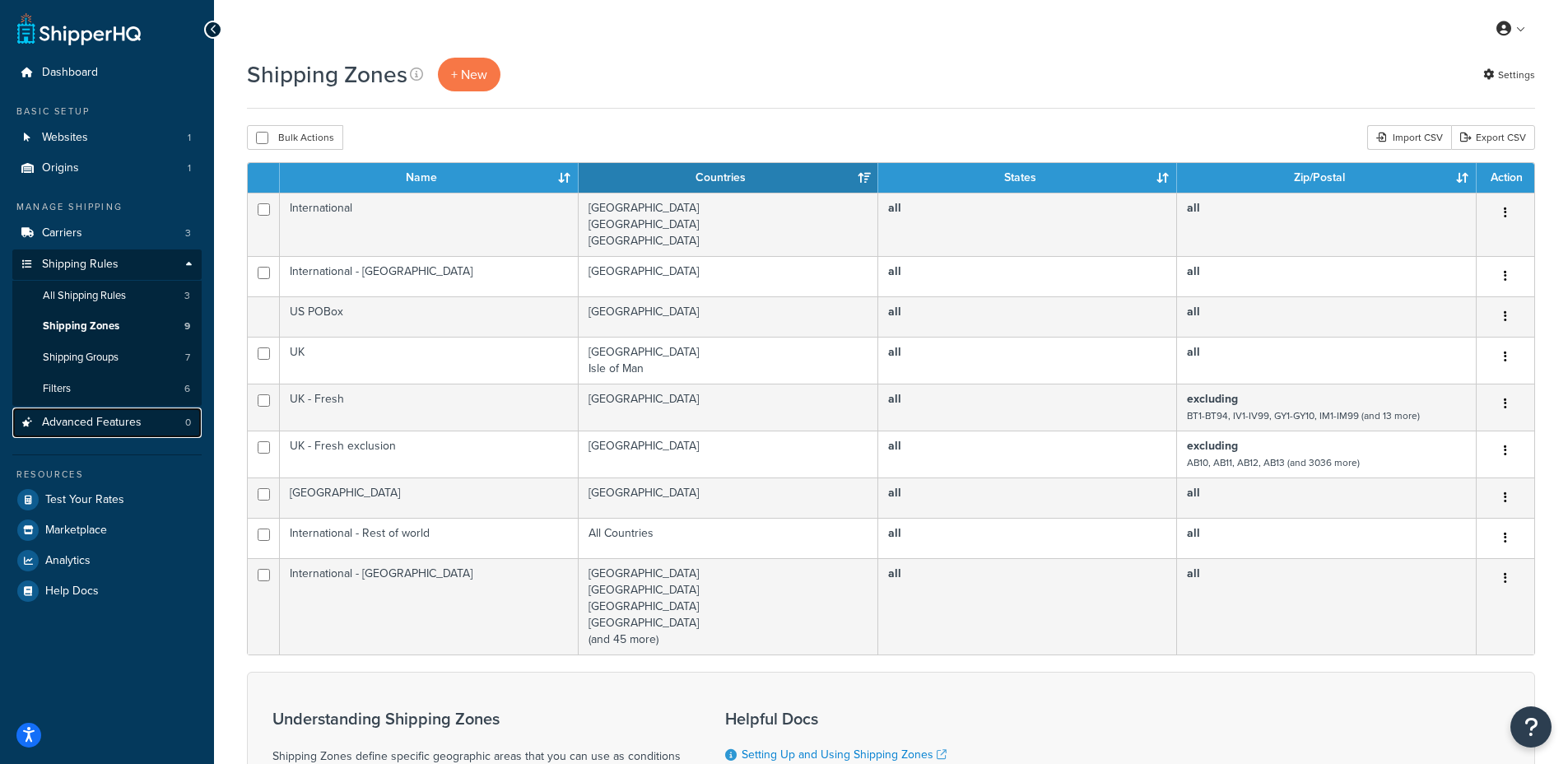
click at [80, 420] on span "Advanced Features" at bounding box center [92, 423] width 99 height 14
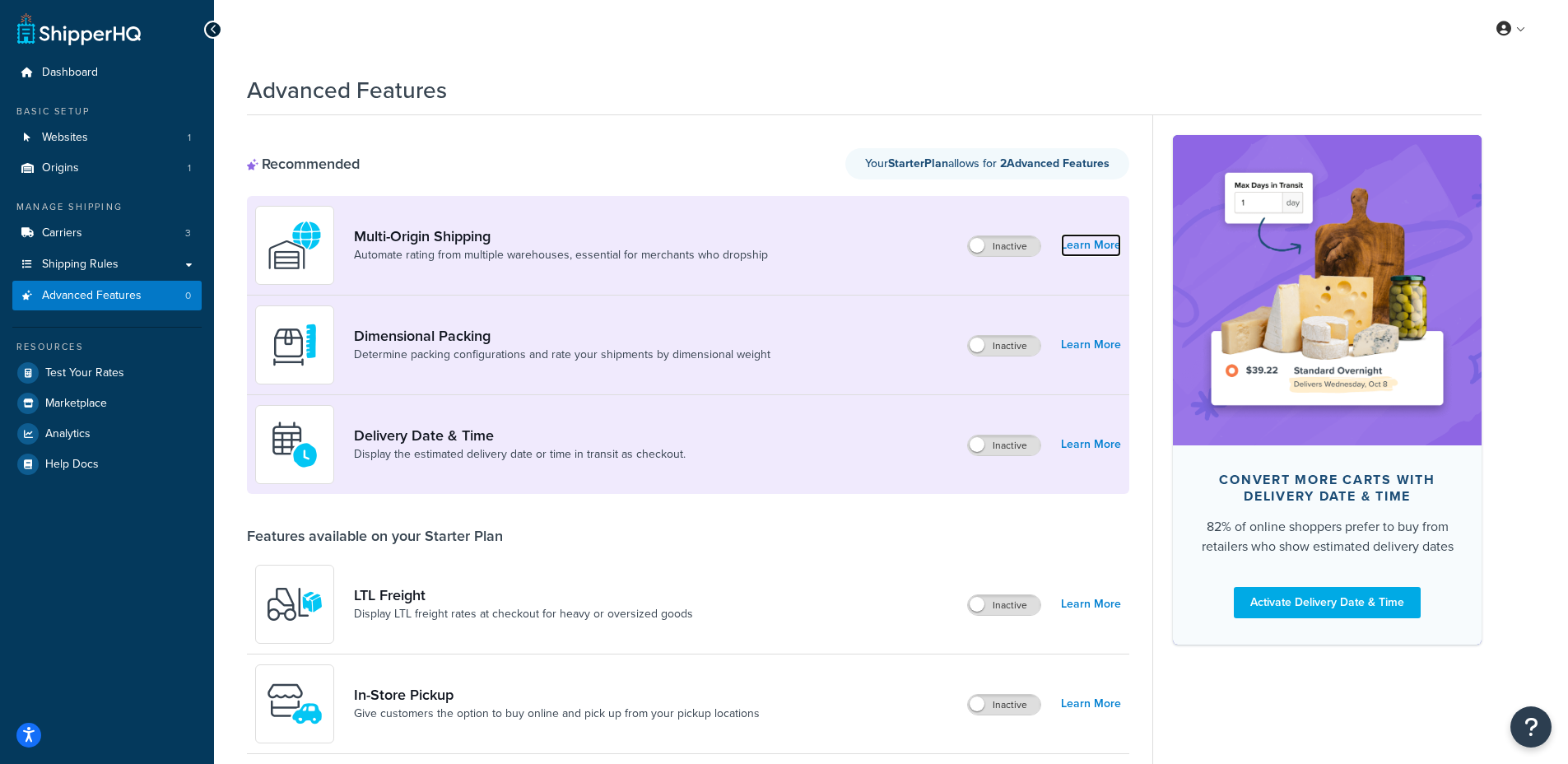
click at [1093, 248] on link "Learn More" at bounding box center [1090, 245] width 60 height 23
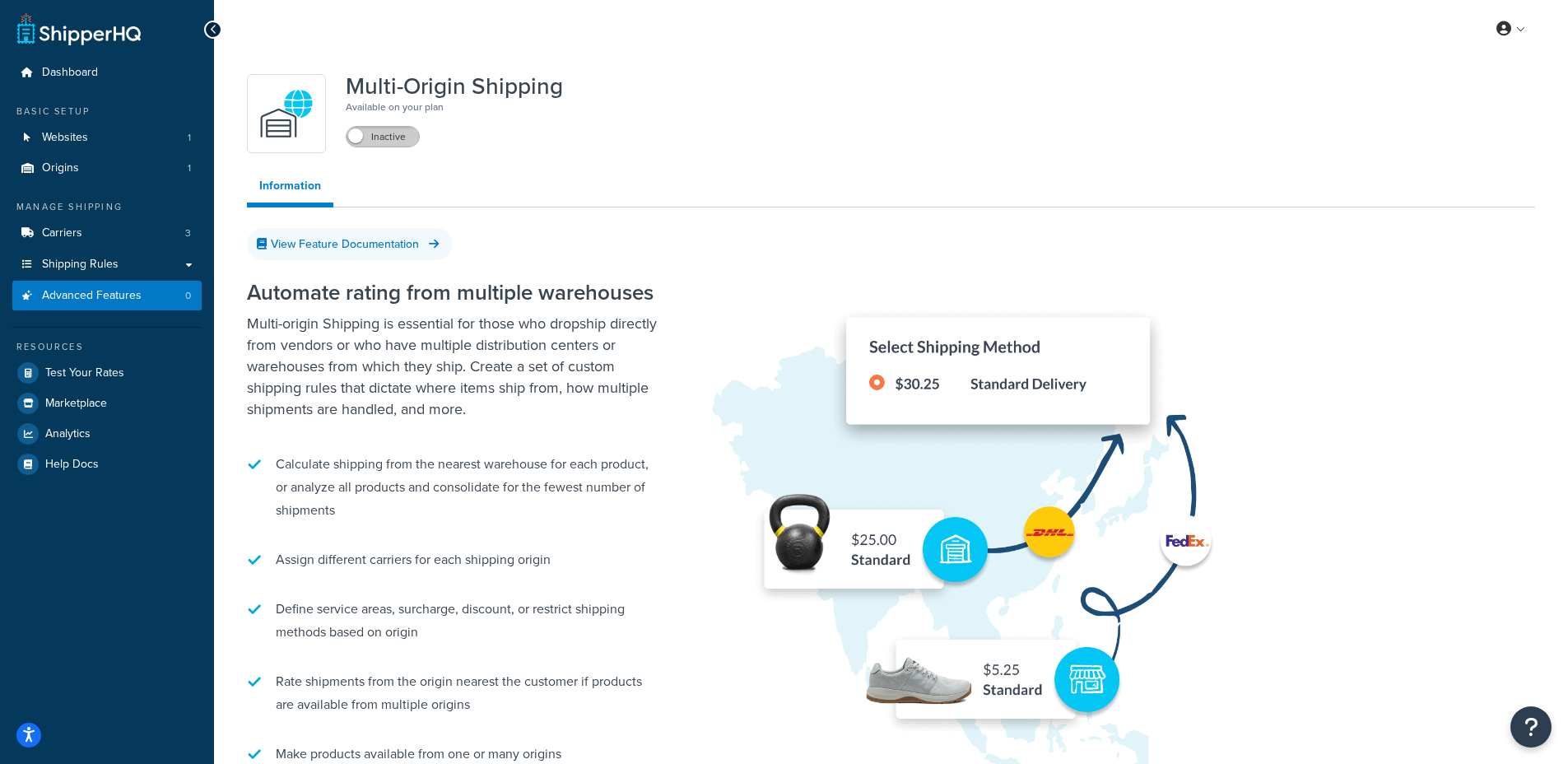
click at [385, 140] on label "Inactive" at bounding box center [382, 136] width 72 height 20
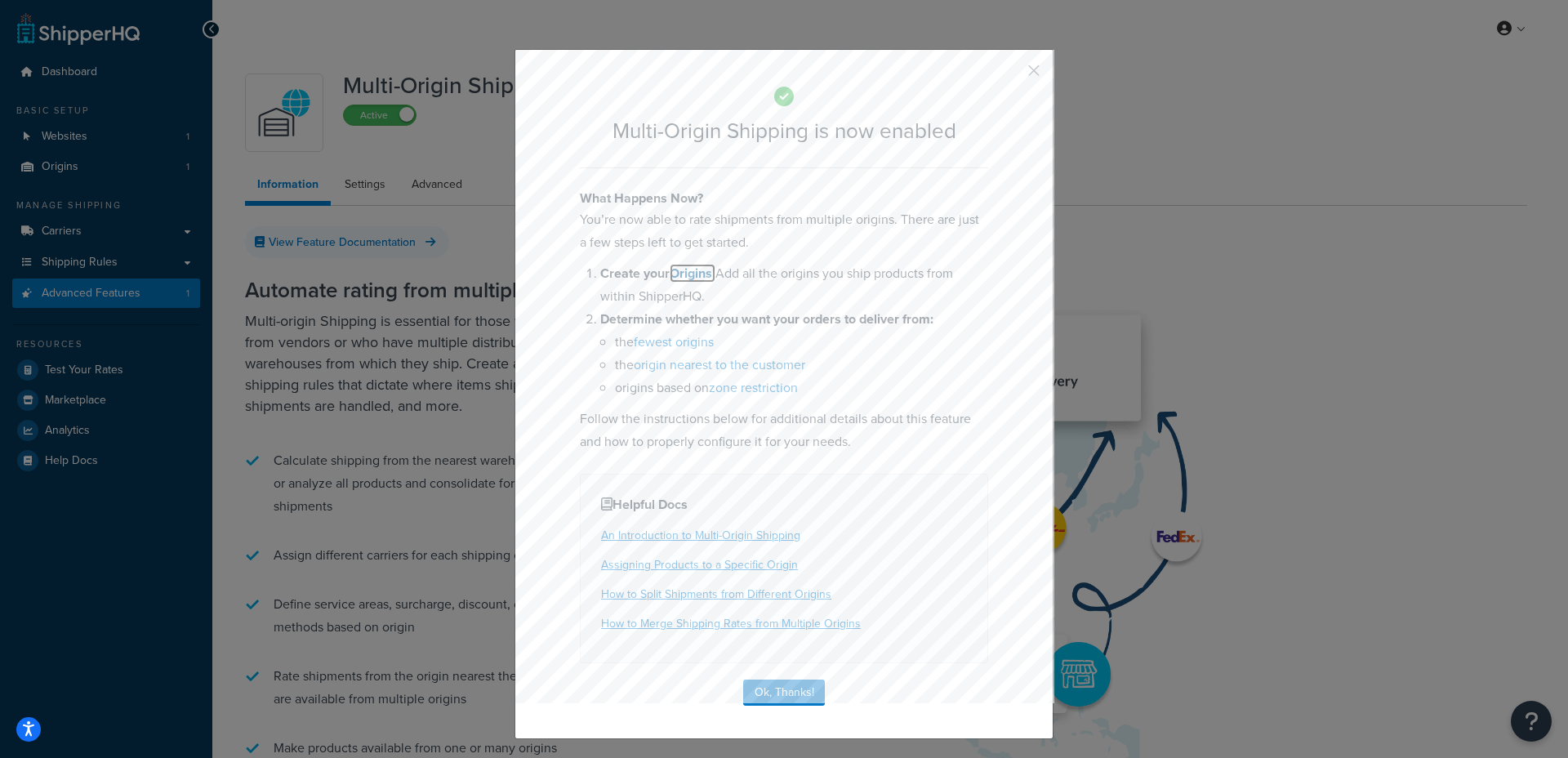
click at [680, 279] on link "Origins." at bounding box center [692, 273] width 46 height 19
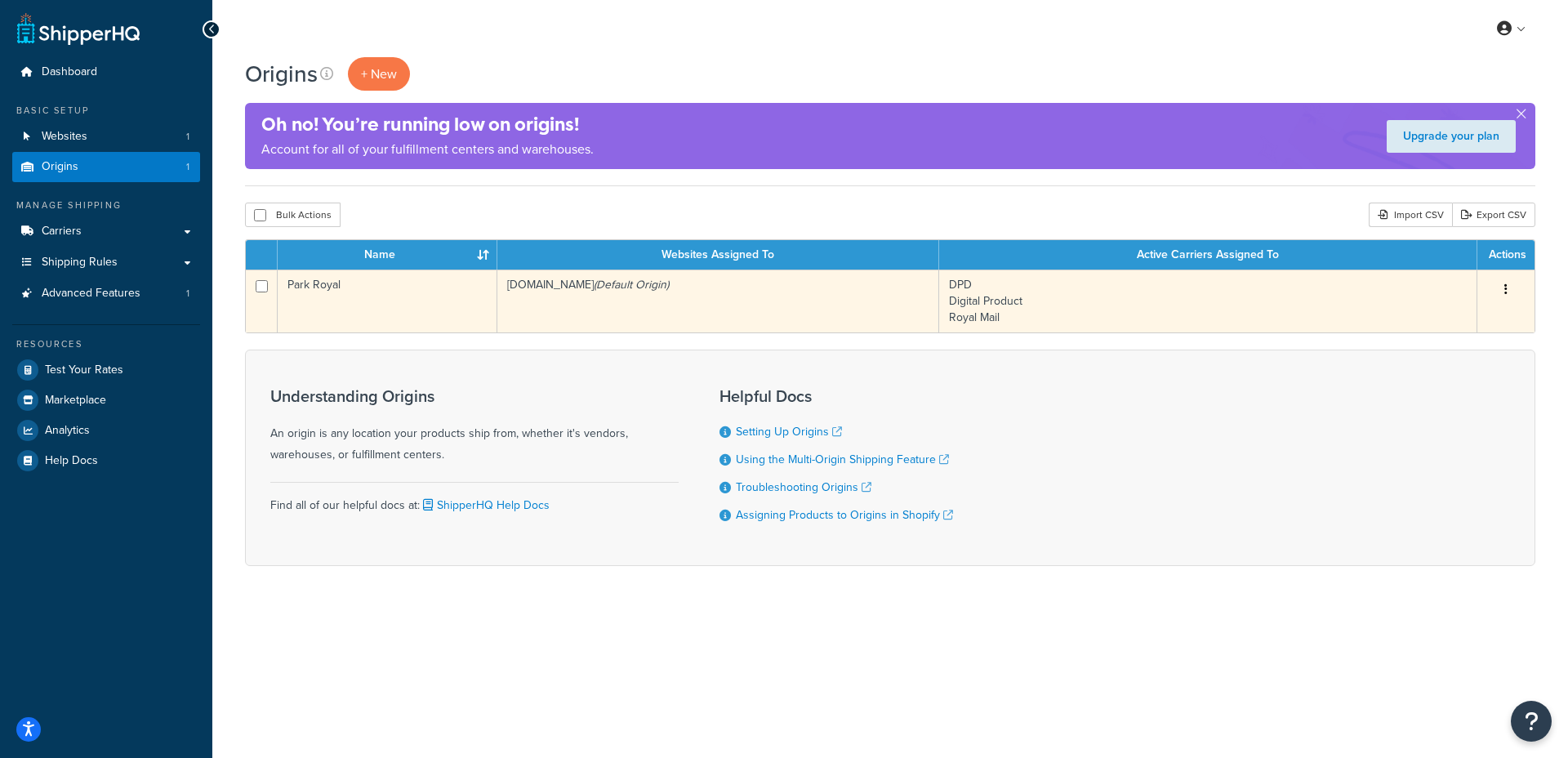
click at [1034, 294] on td "DPD Digital Product Royal Mail" at bounding box center [1208, 301] width 538 height 63
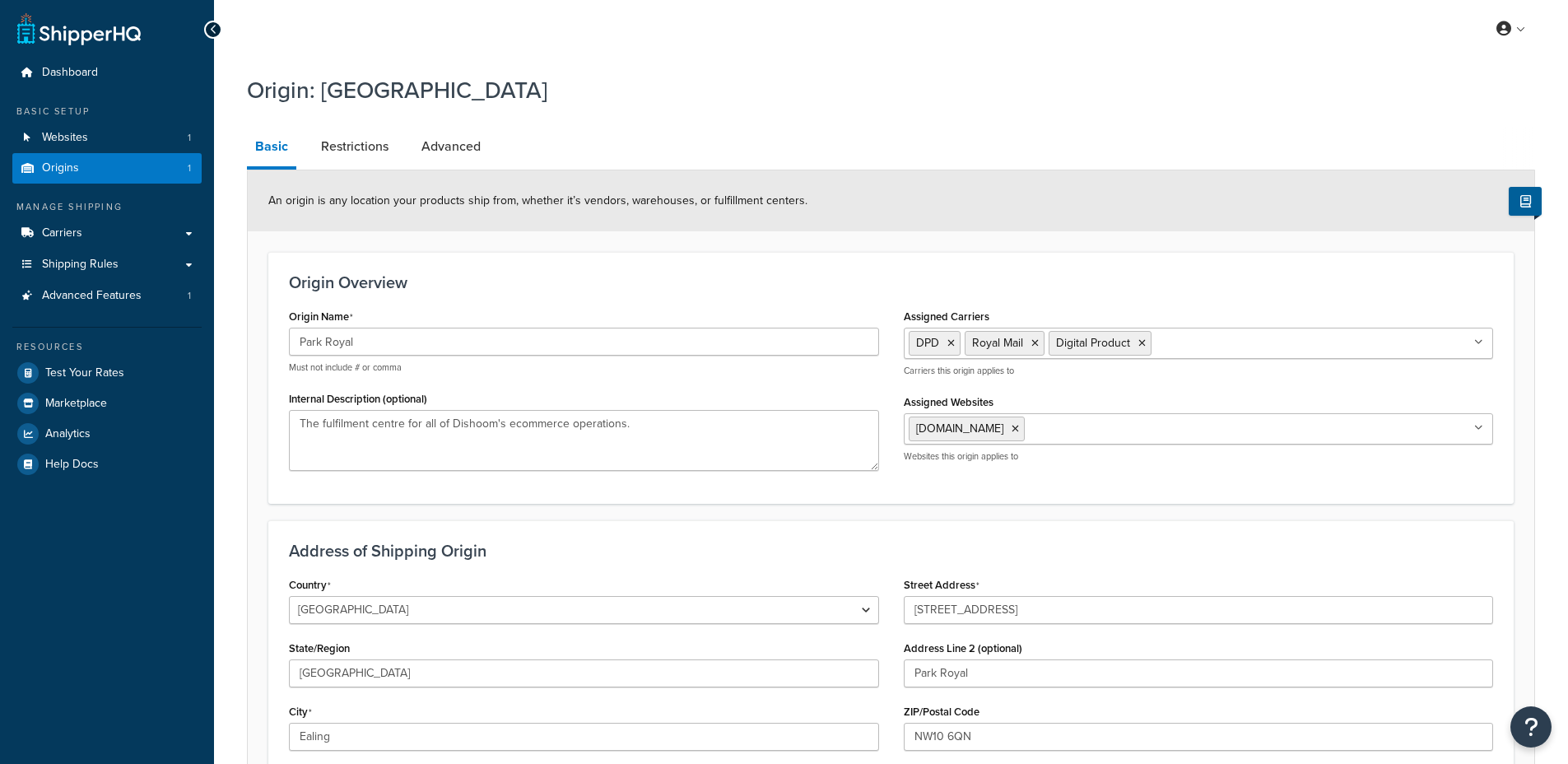
select select "1226"
click at [162, 160] on link "Origins 1" at bounding box center [106, 168] width 189 height 31
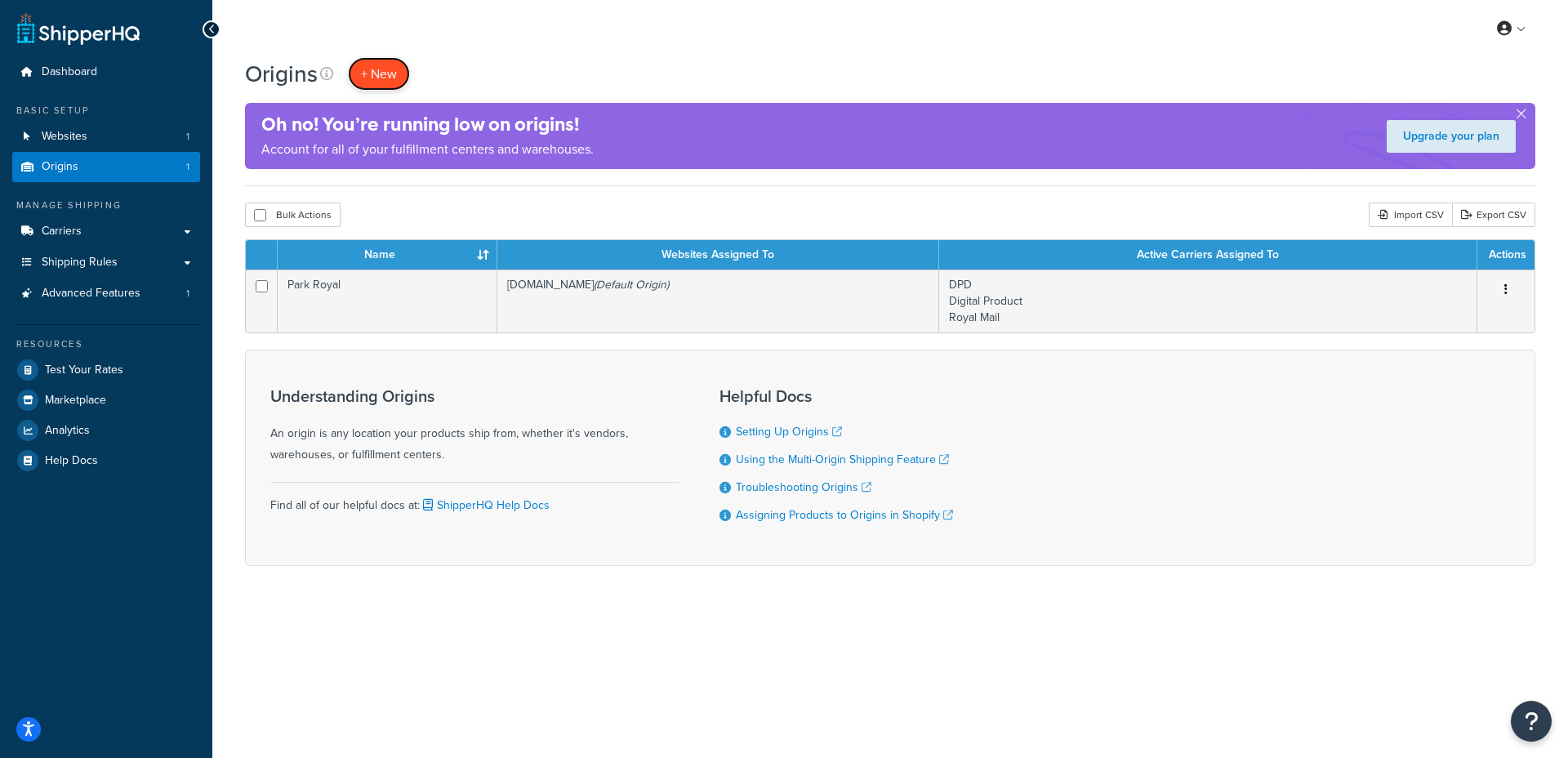
click at [393, 76] on span "+ New" at bounding box center [379, 74] width 36 height 19
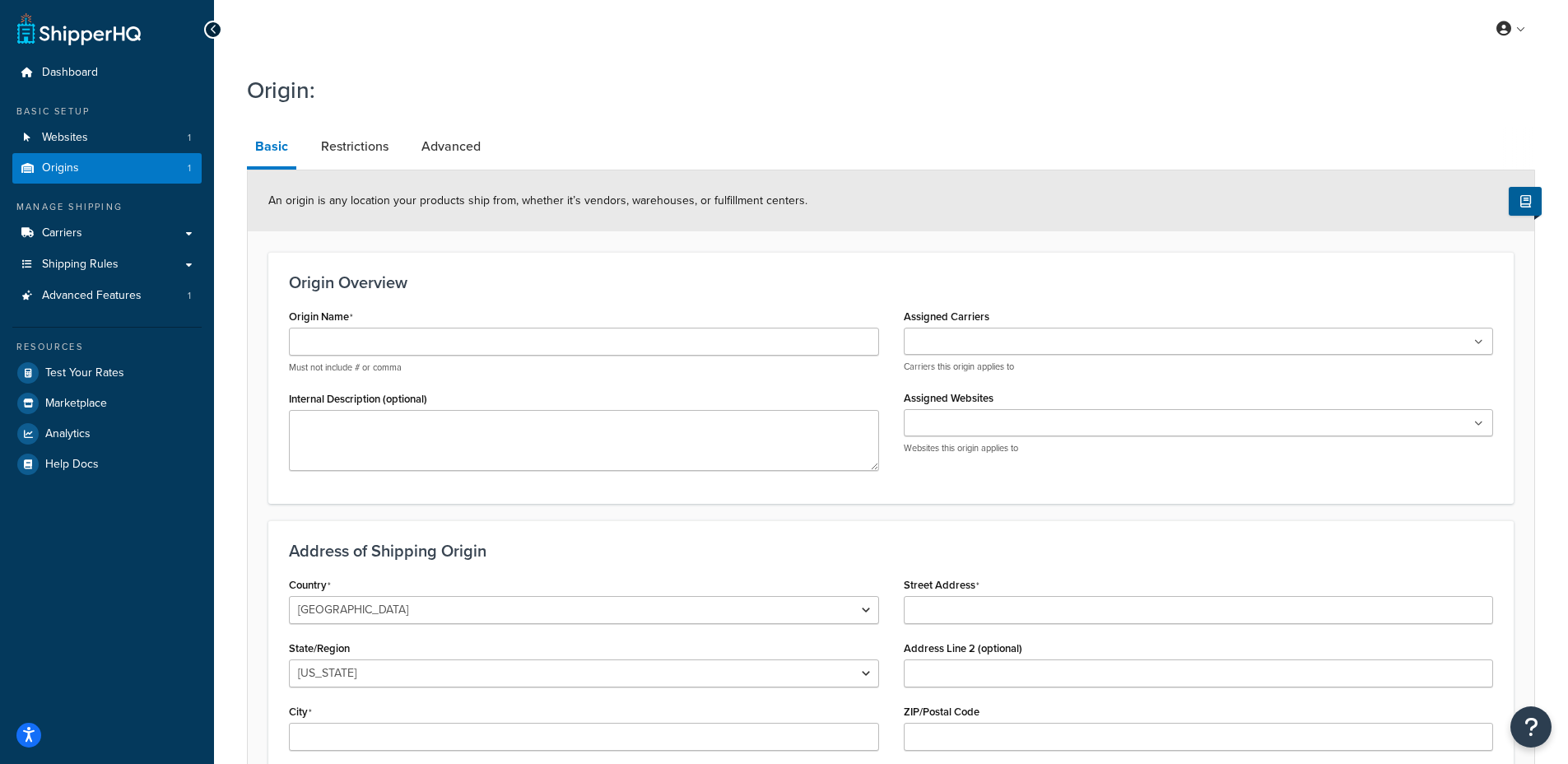
click at [963, 338] on input "Assigned Carriers" at bounding box center [981, 342] width 146 height 18
click at [949, 290] on h3 "Origin Overview" at bounding box center [890, 282] width 1204 height 18
click at [351, 133] on link "Restrictions" at bounding box center [355, 146] width 84 height 39
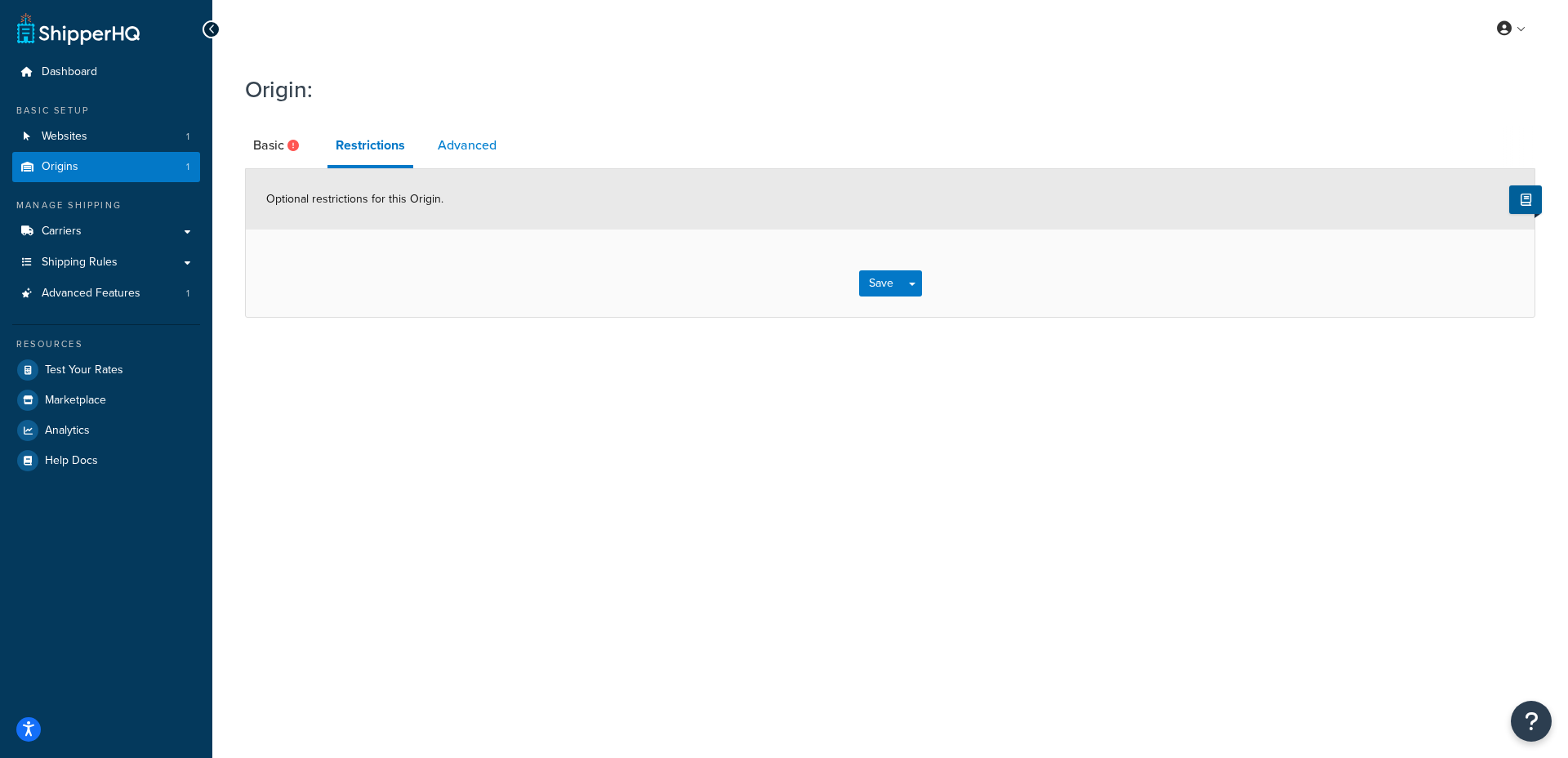
click at [445, 139] on link "Advanced" at bounding box center [467, 145] width 75 height 39
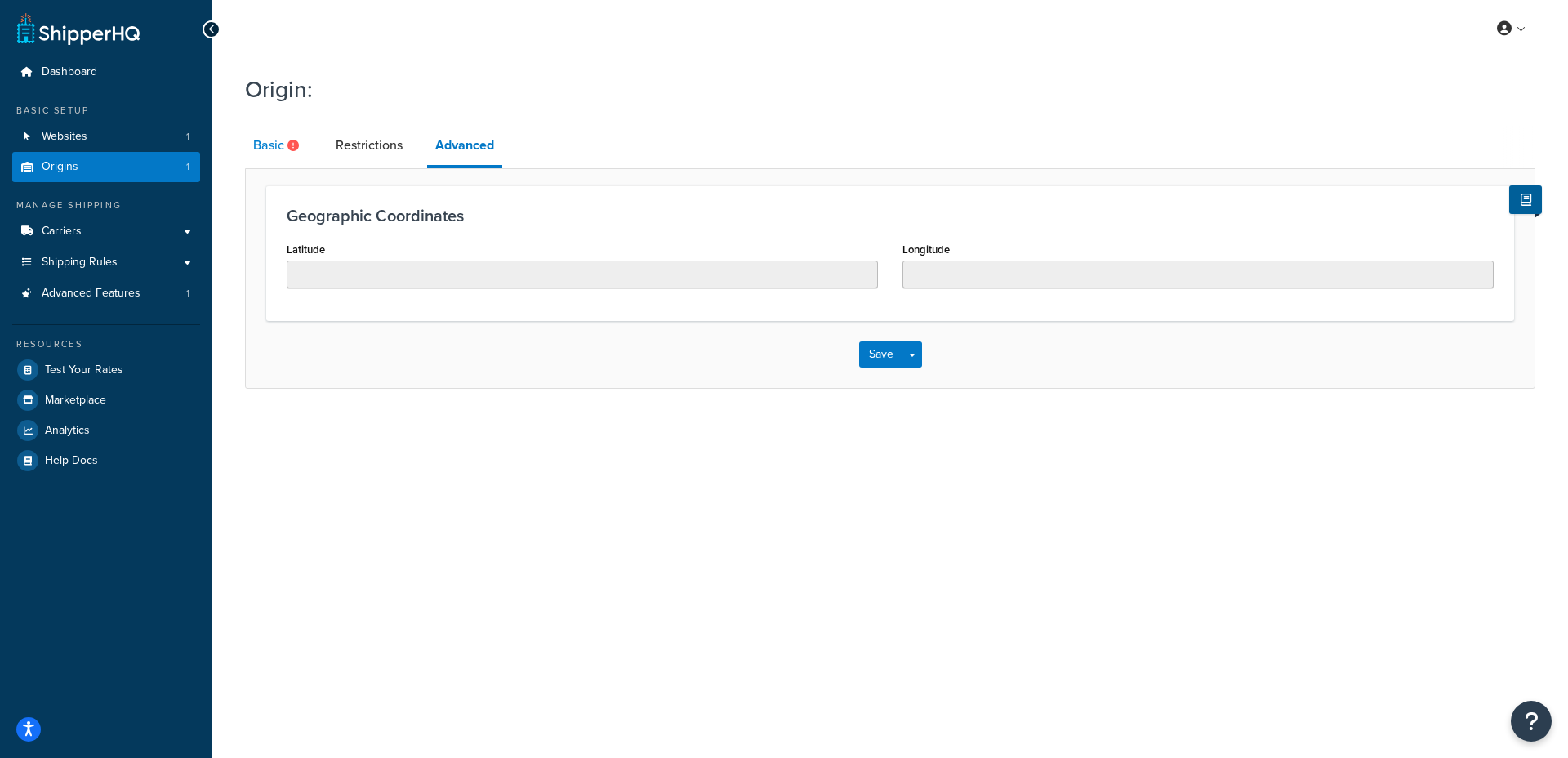
click at [288, 155] on link "Basic" at bounding box center [278, 145] width 66 height 39
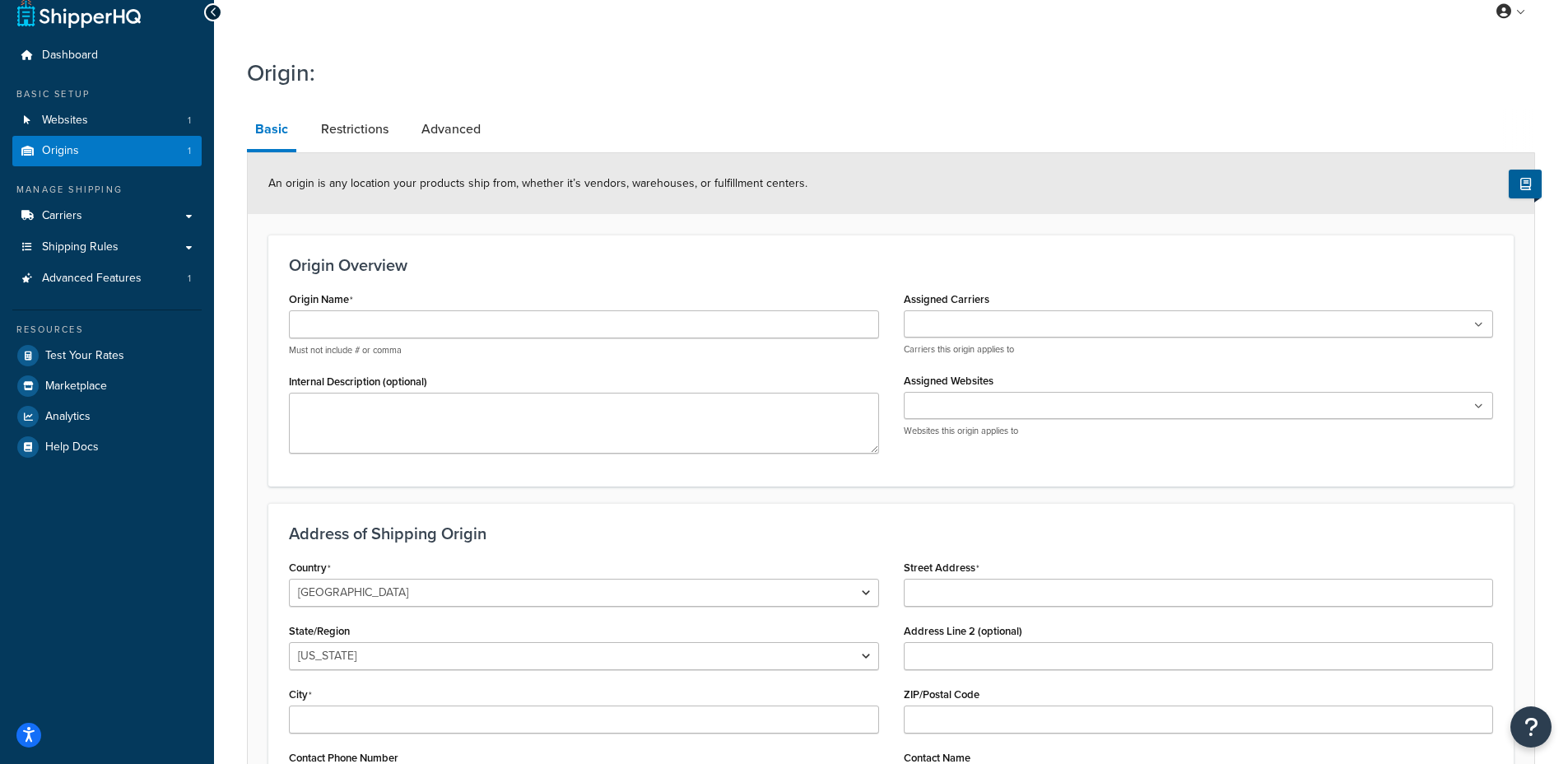
scroll to position [18, 0]
click at [1029, 398] on input "Assigned Websites" at bounding box center [981, 406] width 146 height 18
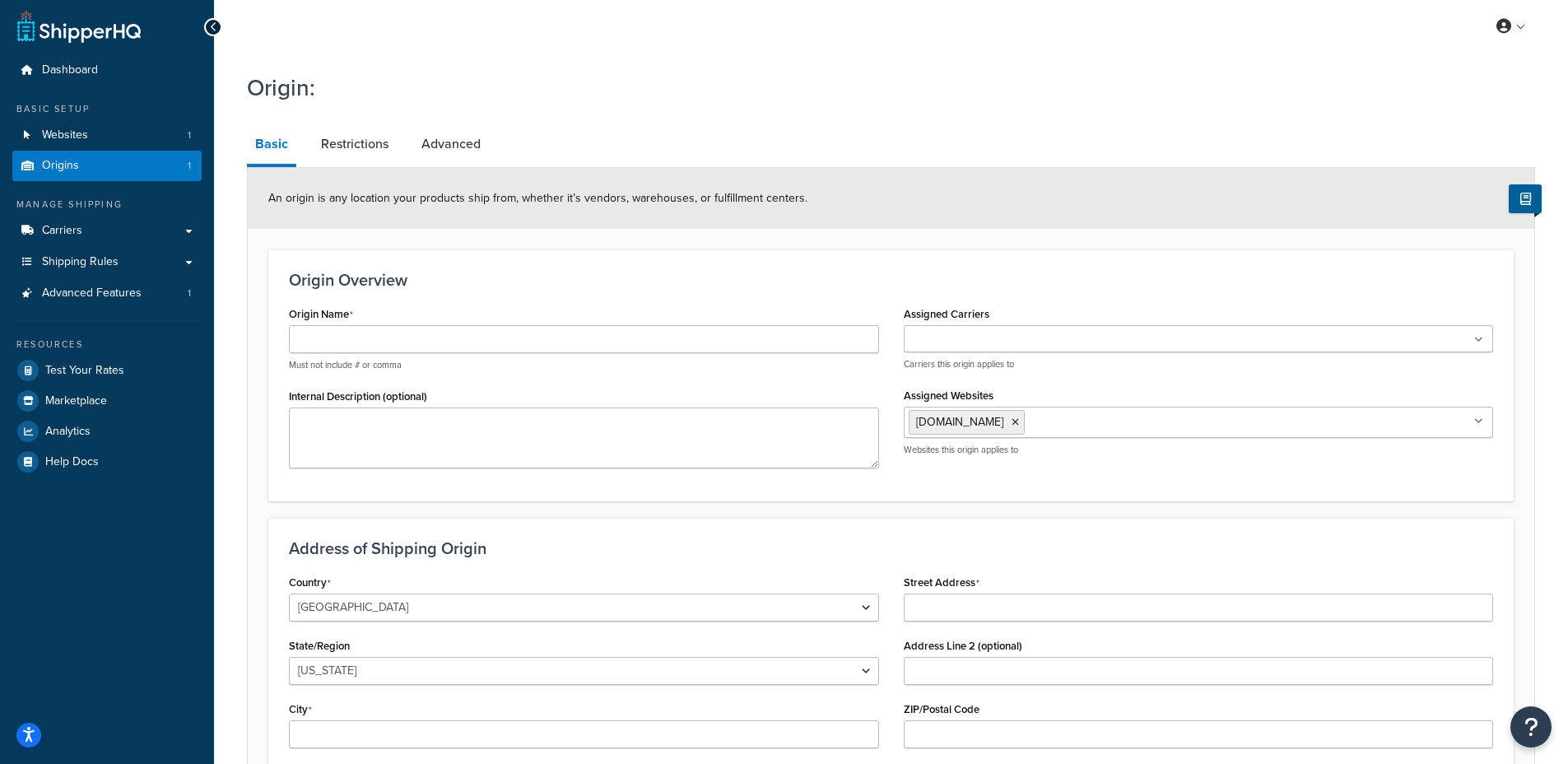
scroll to position [0, 0]
click at [141, 168] on link "Origins 1" at bounding box center [106, 168] width 189 height 31
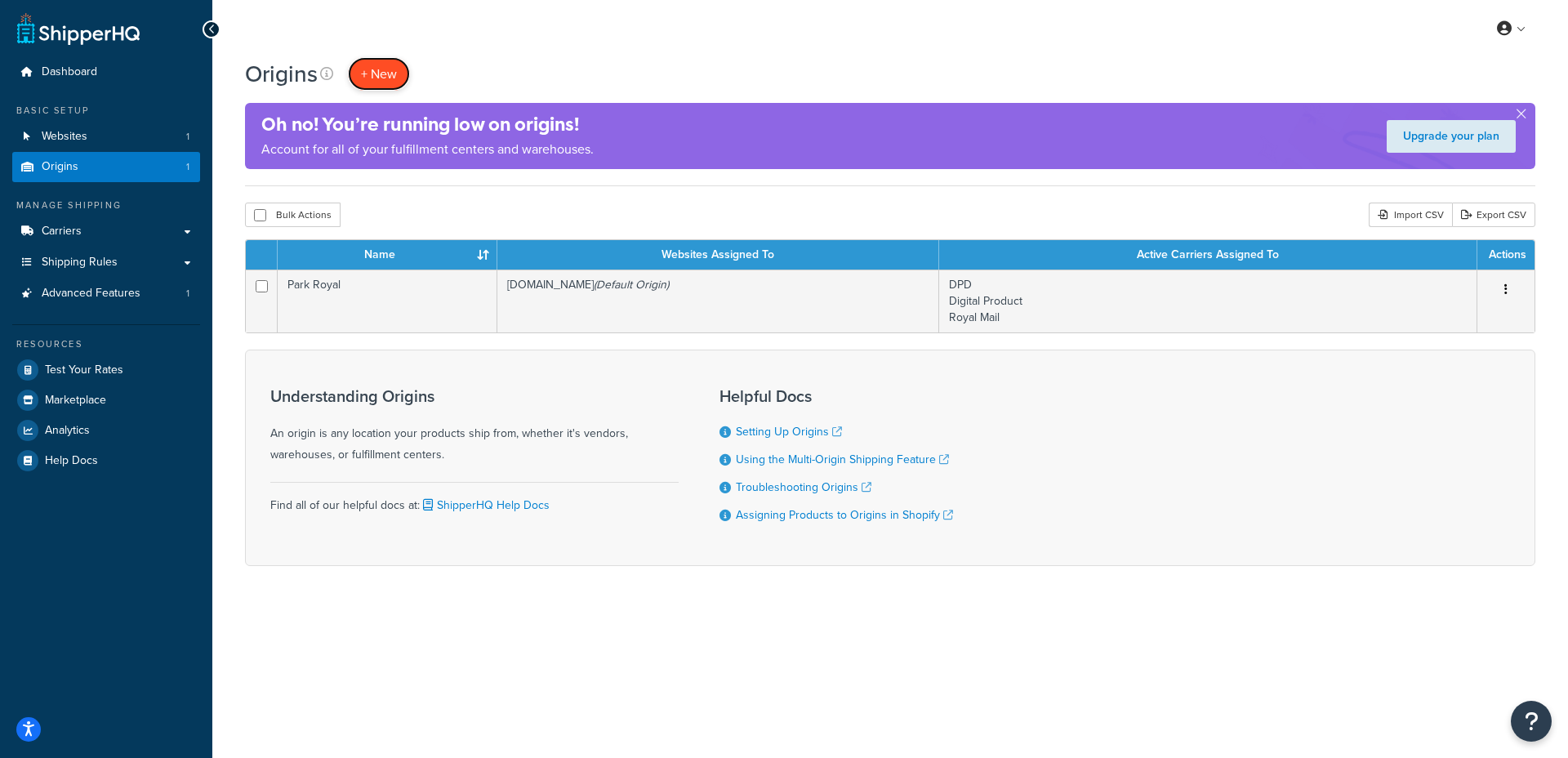
click at [376, 72] on span "+ New" at bounding box center [379, 74] width 36 height 19
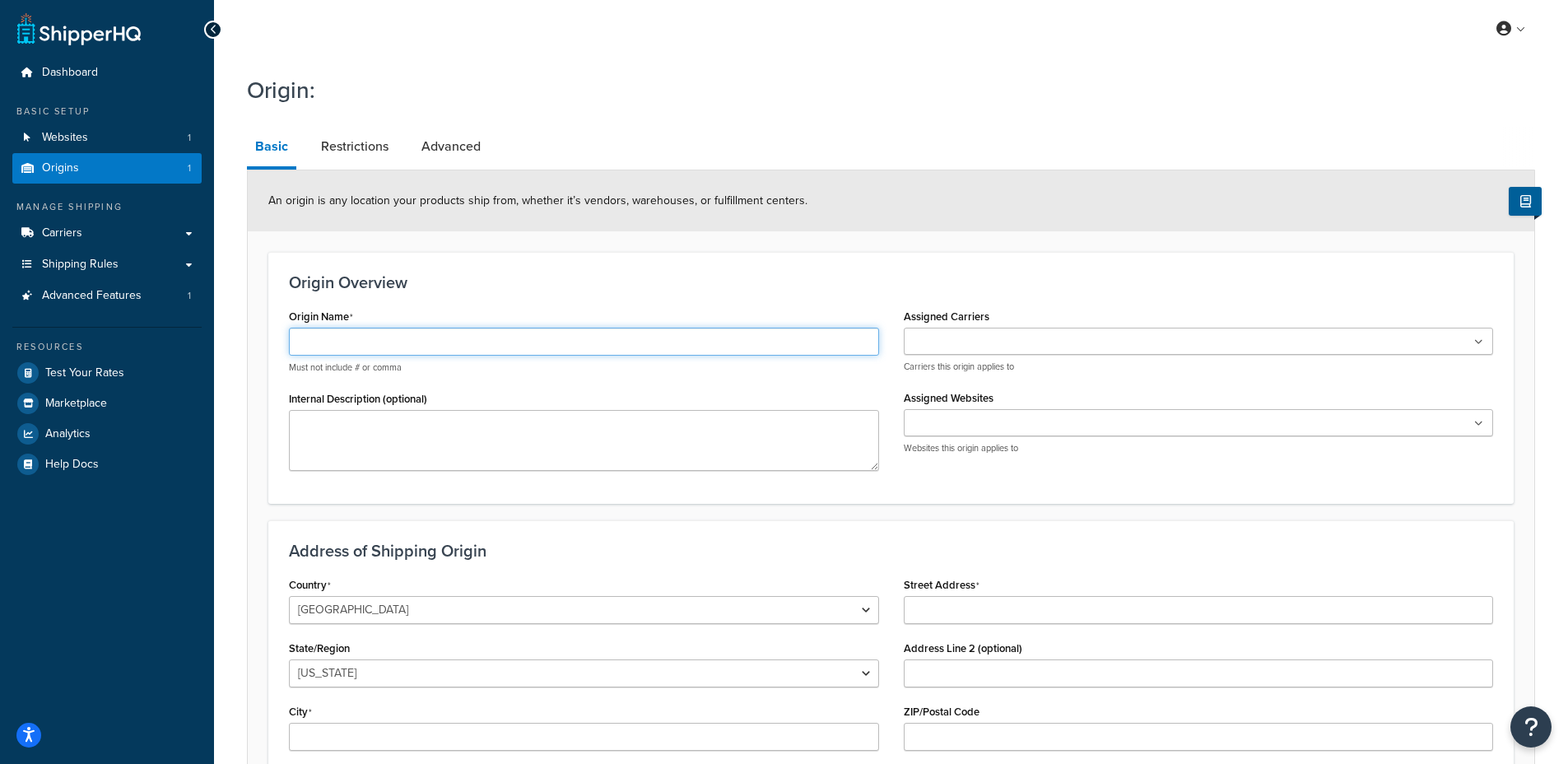
click at [532, 342] on input "Origin Name" at bounding box center [583, 342] width 590 height 28
type input "Digital or Dropship"
click at [83, 238] on link "Carriers" at bounding box center [106, 233] width 189 height 31
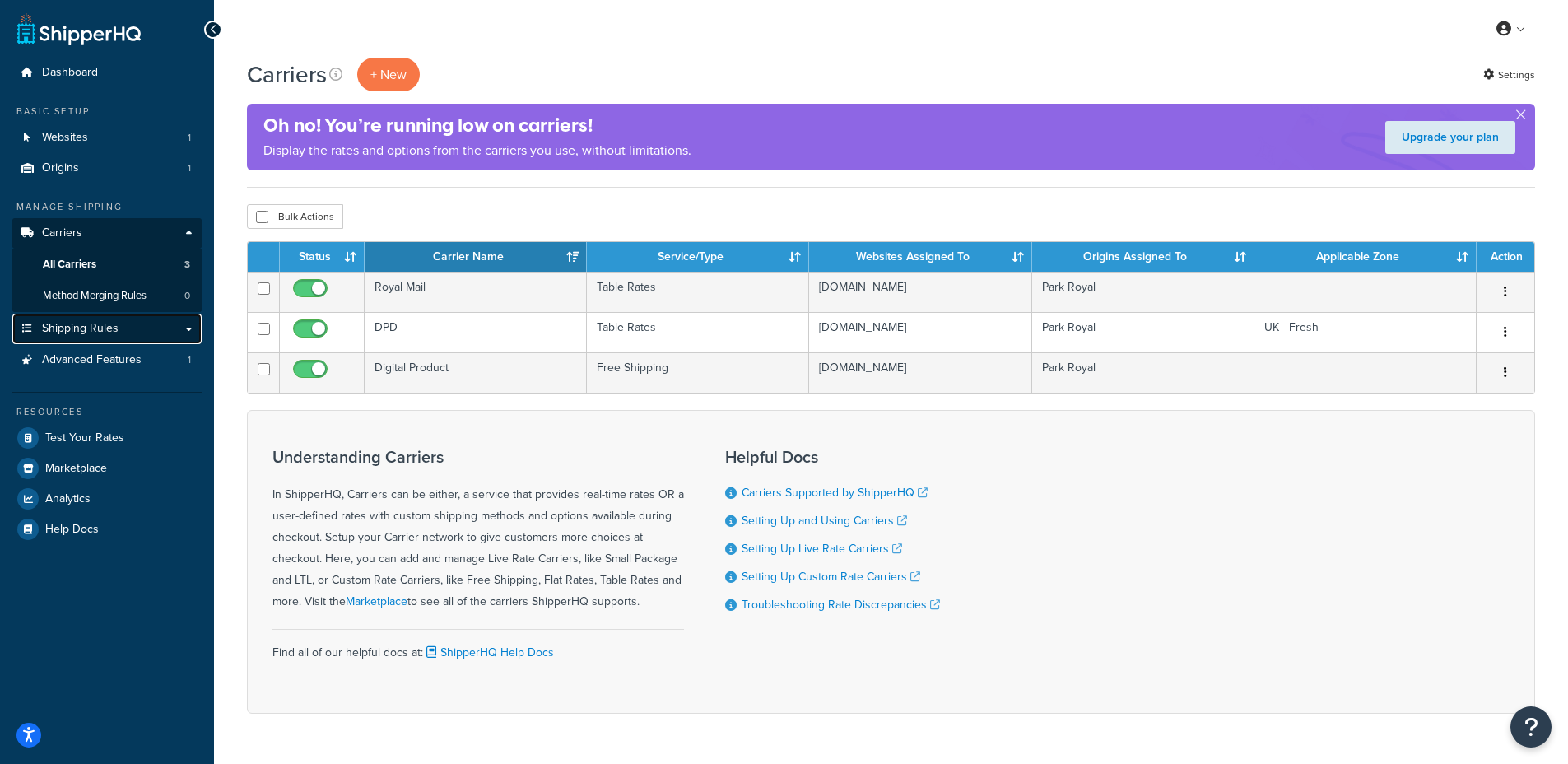
click at [105, 332] on span "Shipping Rules" at bounding box center [80, 329] width 77 height 14
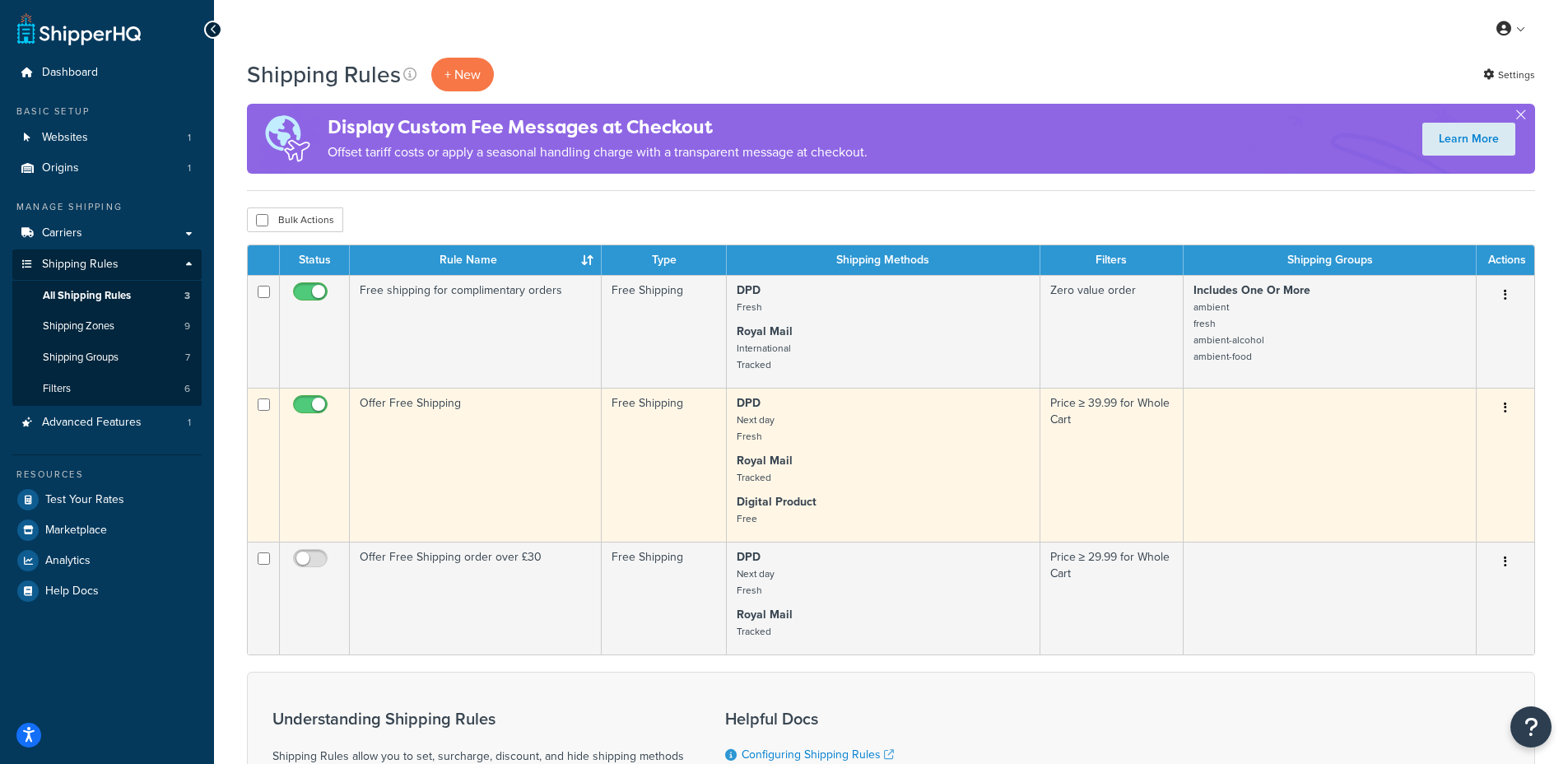
click at [473, 406] on td "Offer Free Shipping" at bounding box center [475, 465] width 252 height 154
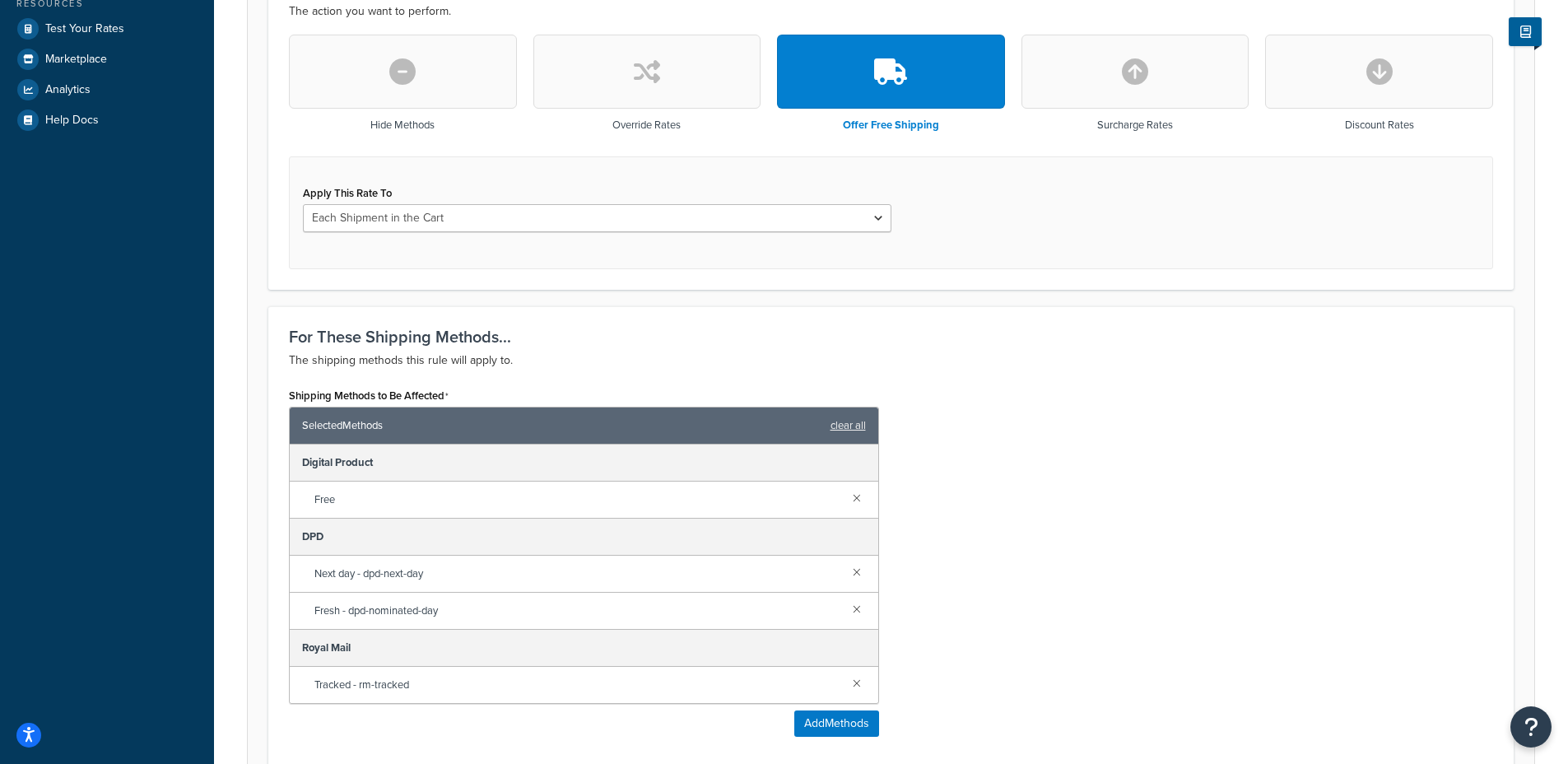
scroll to position [471, 0]
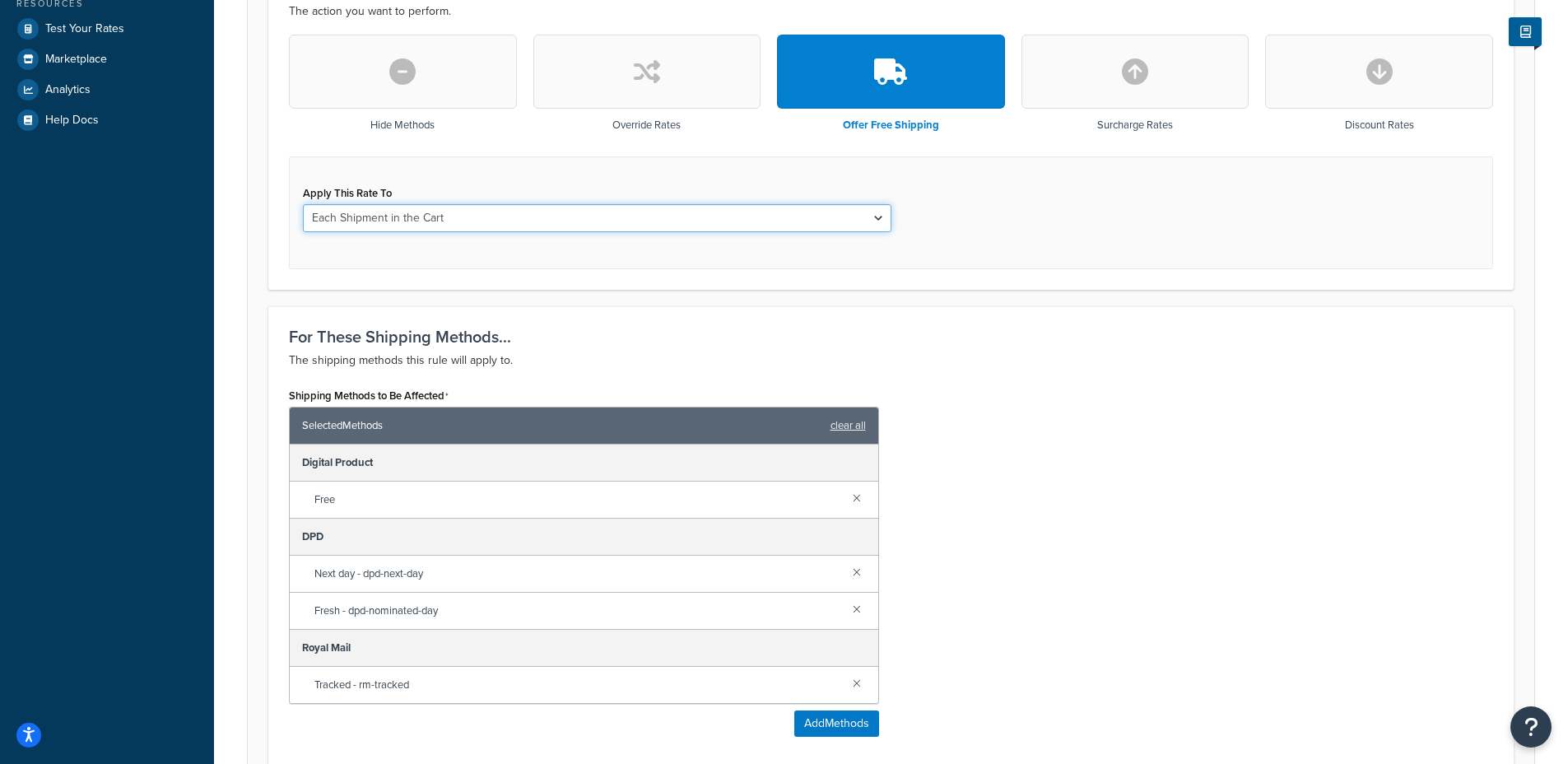
click at [380, 218] on select "Each Shipment in the Cart Each Origin in the Cart Each Shipping Group in the Ca…" at bounding box center [596, 218] width 588 height 28
select select "LOCATION"
click at [302, 204] on select "Each Shipment in the Cart Each Origin in the Cart Each Shipping Group in the Ca…" at bounding box center [596, 218] width 588 height 28
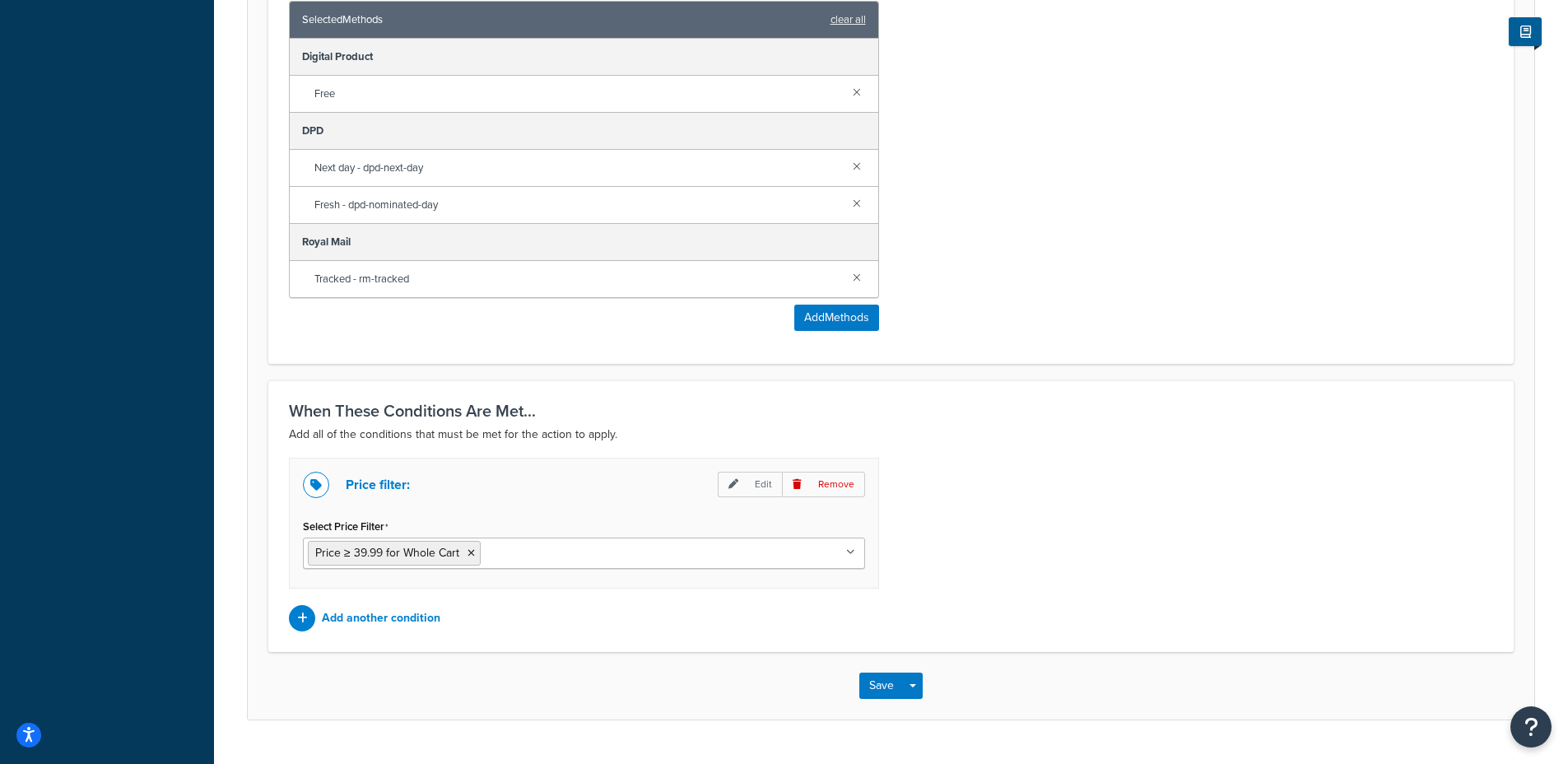
scroll to position [916, 0]
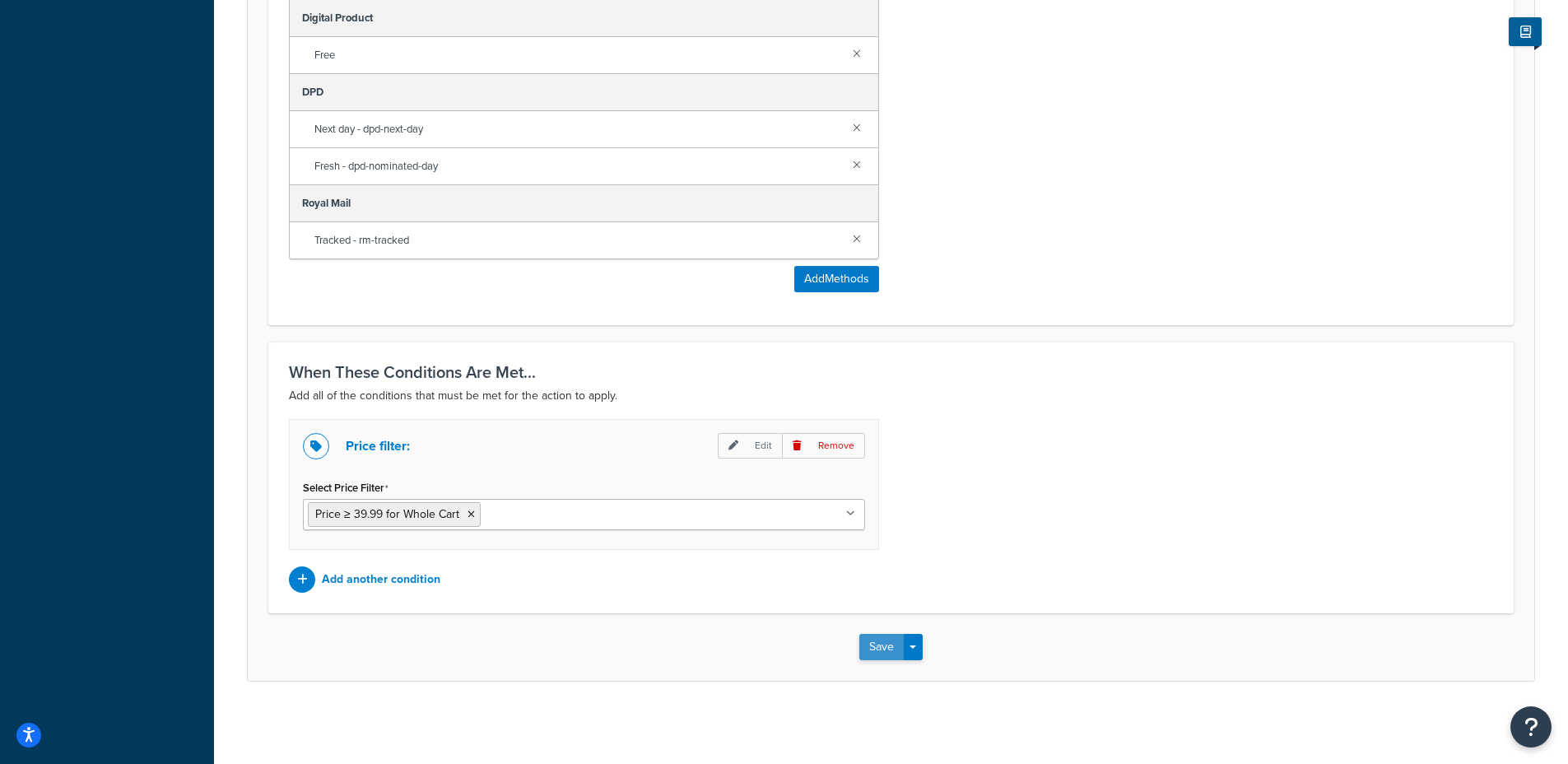
click at [886, 649] on button "Save" at bounding box center [881, 647] width 44 height 26
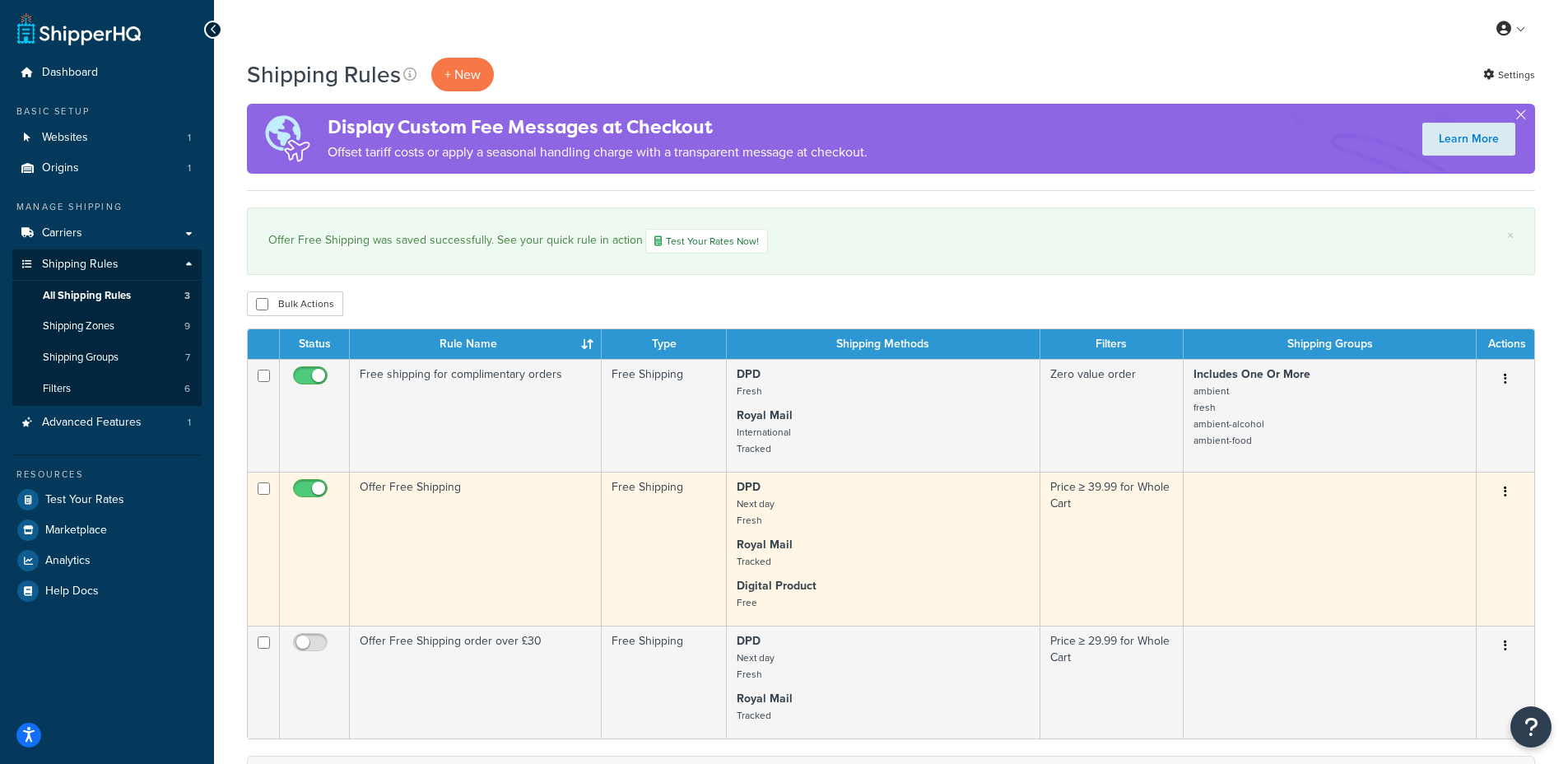
click at [465, 495] on td "Offer Free Shipping" at bounding box center [475, 549] width 252 height 154
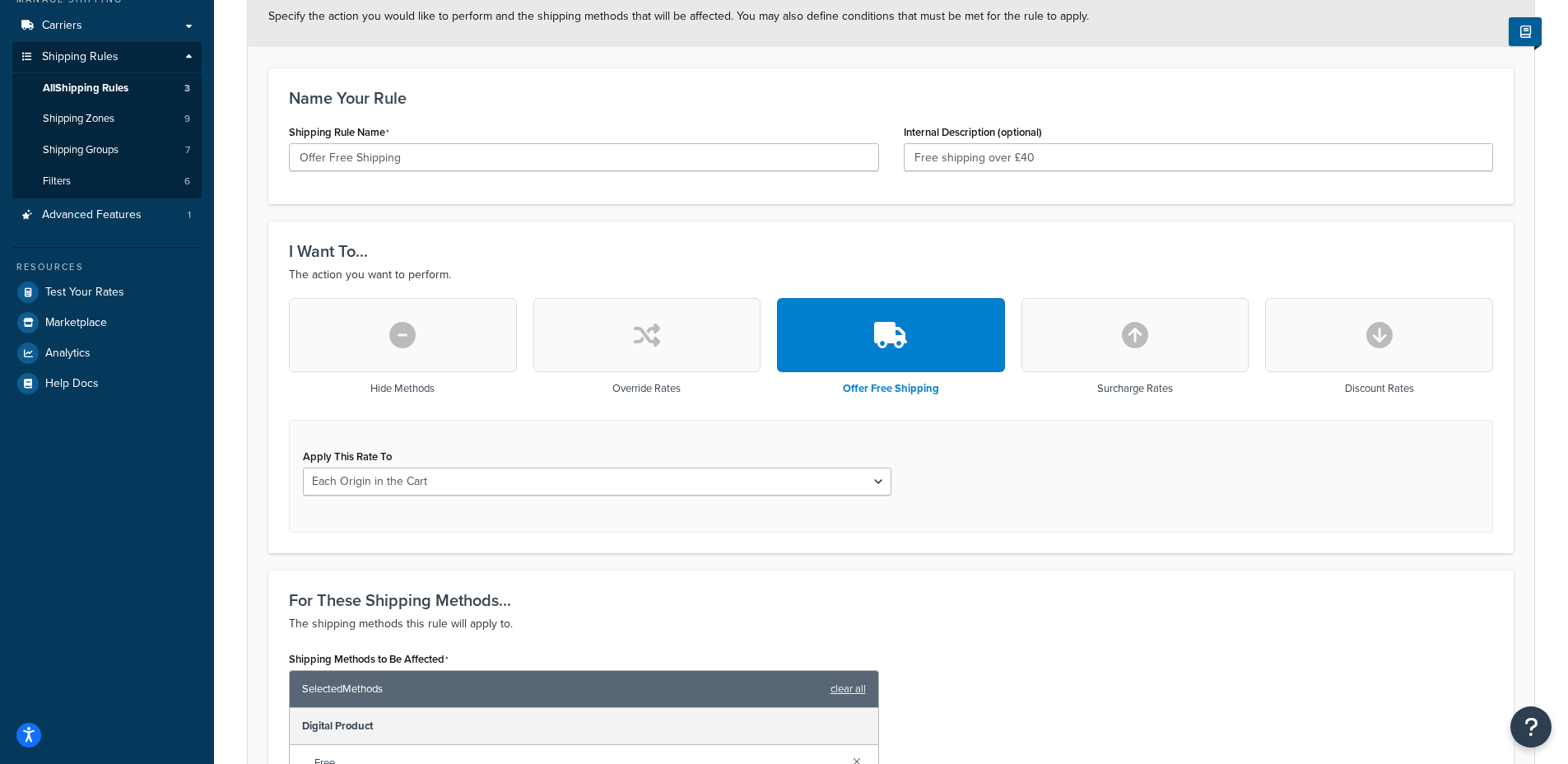
scroll to position [208, 0]
click at [439, 477] on select "Each Shipment in the Cart Each Origin in the Cart Each Shipping Group in the Ca…" at bounding box center [596, 481] width 588 height 28
select select "CART"
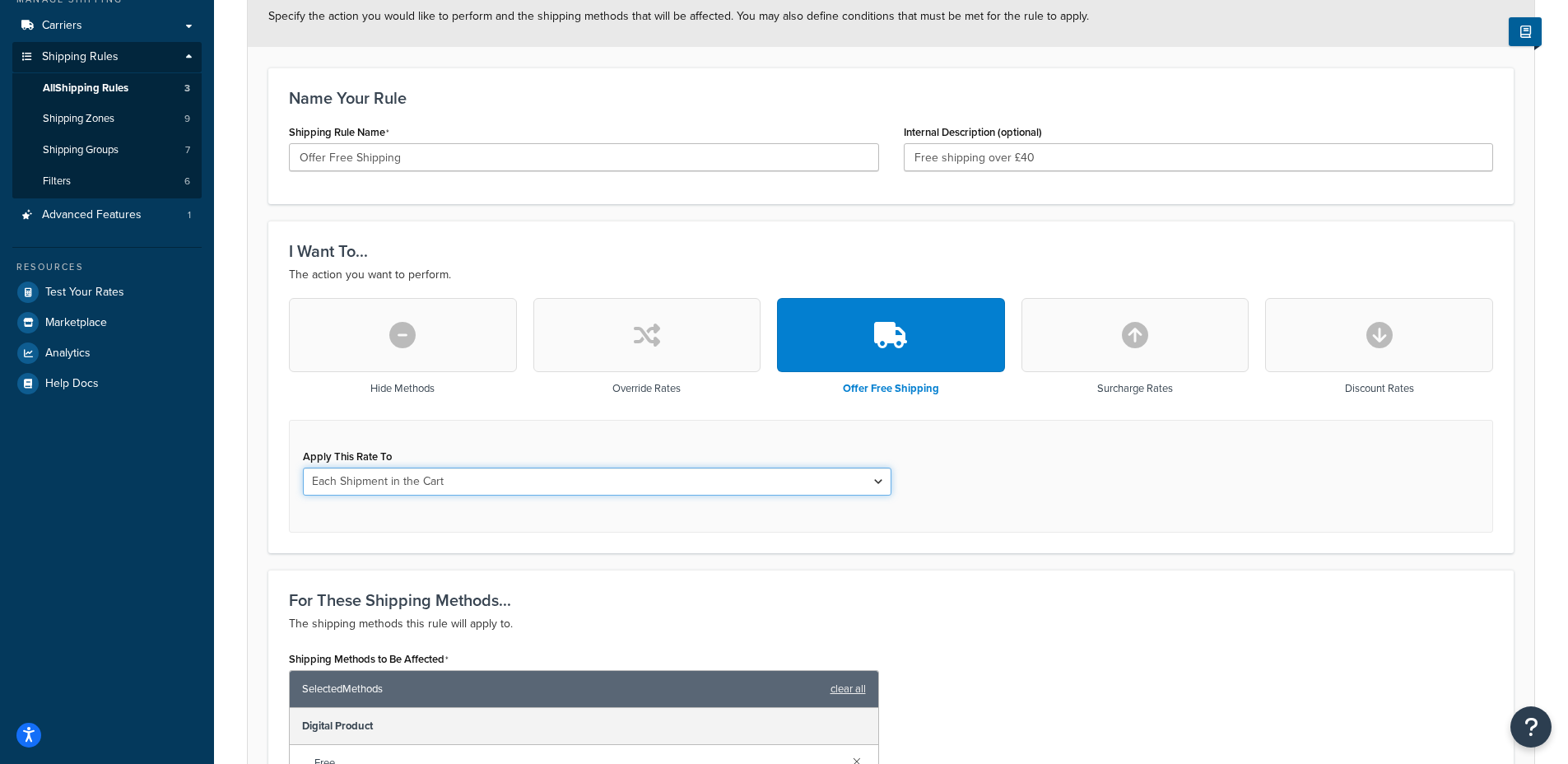
click at [302, 467] on select "Each Shipment in the Cart Each Origin in the Cart Each Shipping Group in the Ca…" at bounding box center [596, 481] width 588 height 28
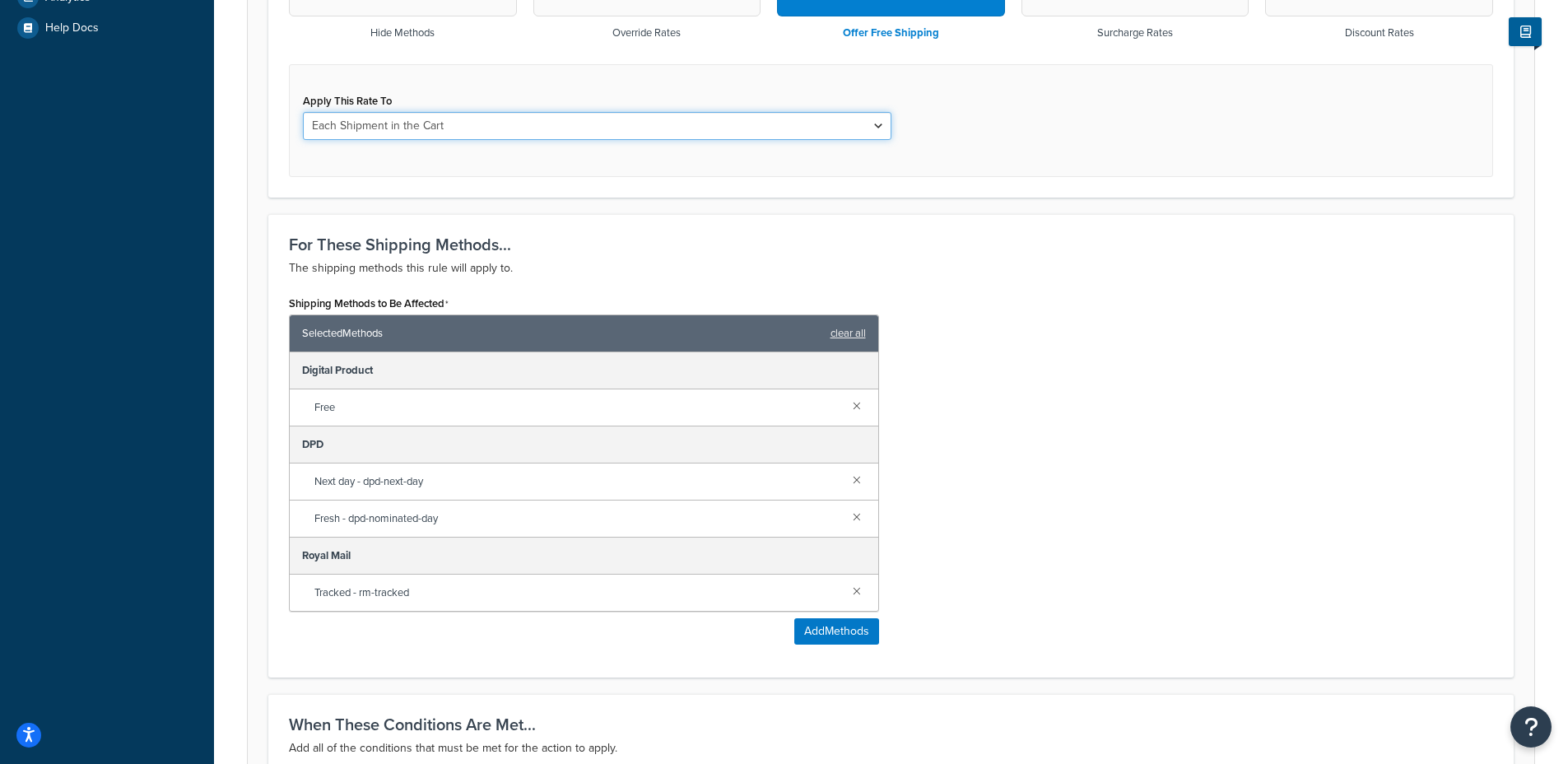
scroll to position [916, 0]
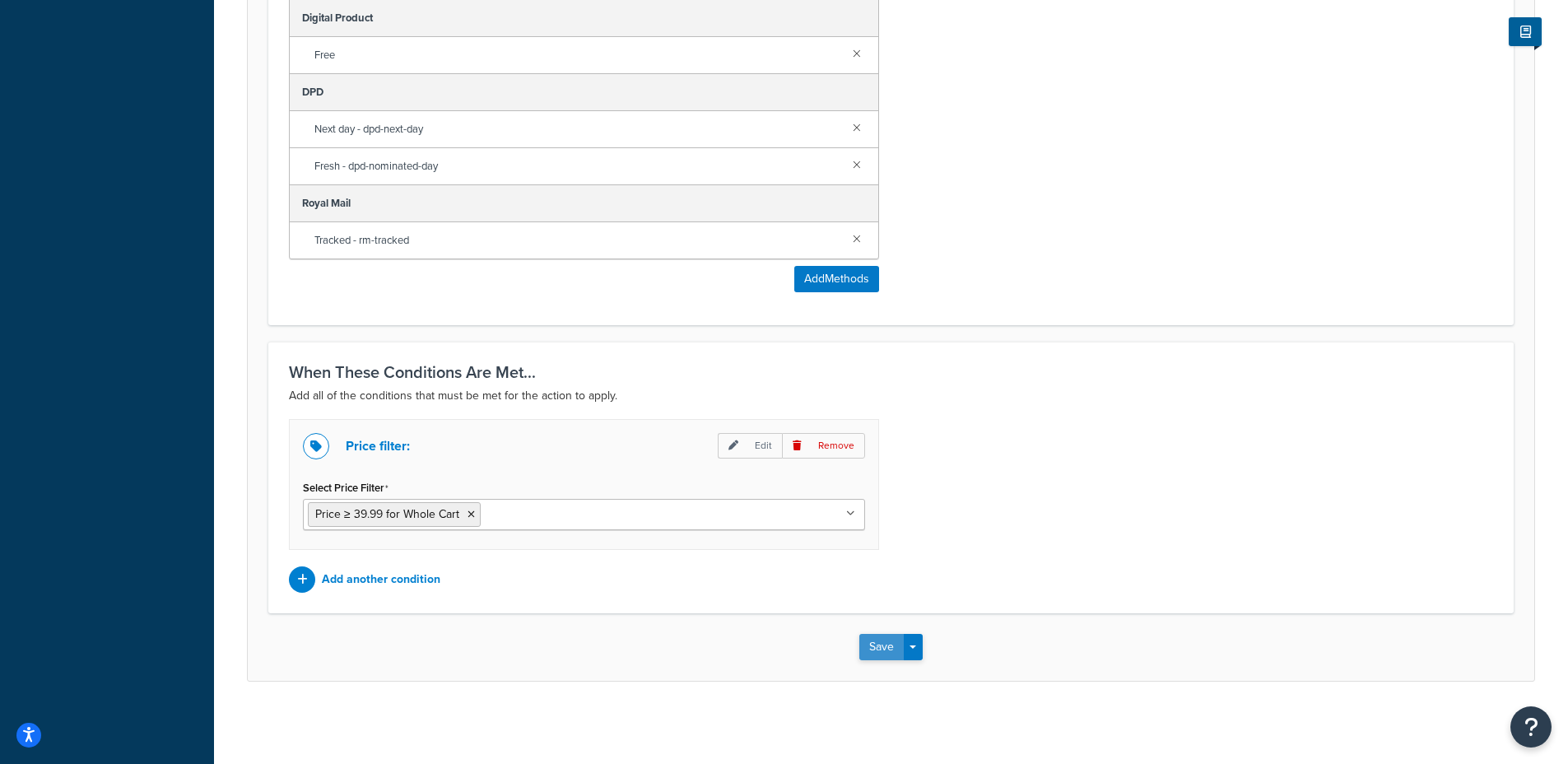
click at [890, 651] on button "Save" at bounding box center [881, 647] width 44 height 26
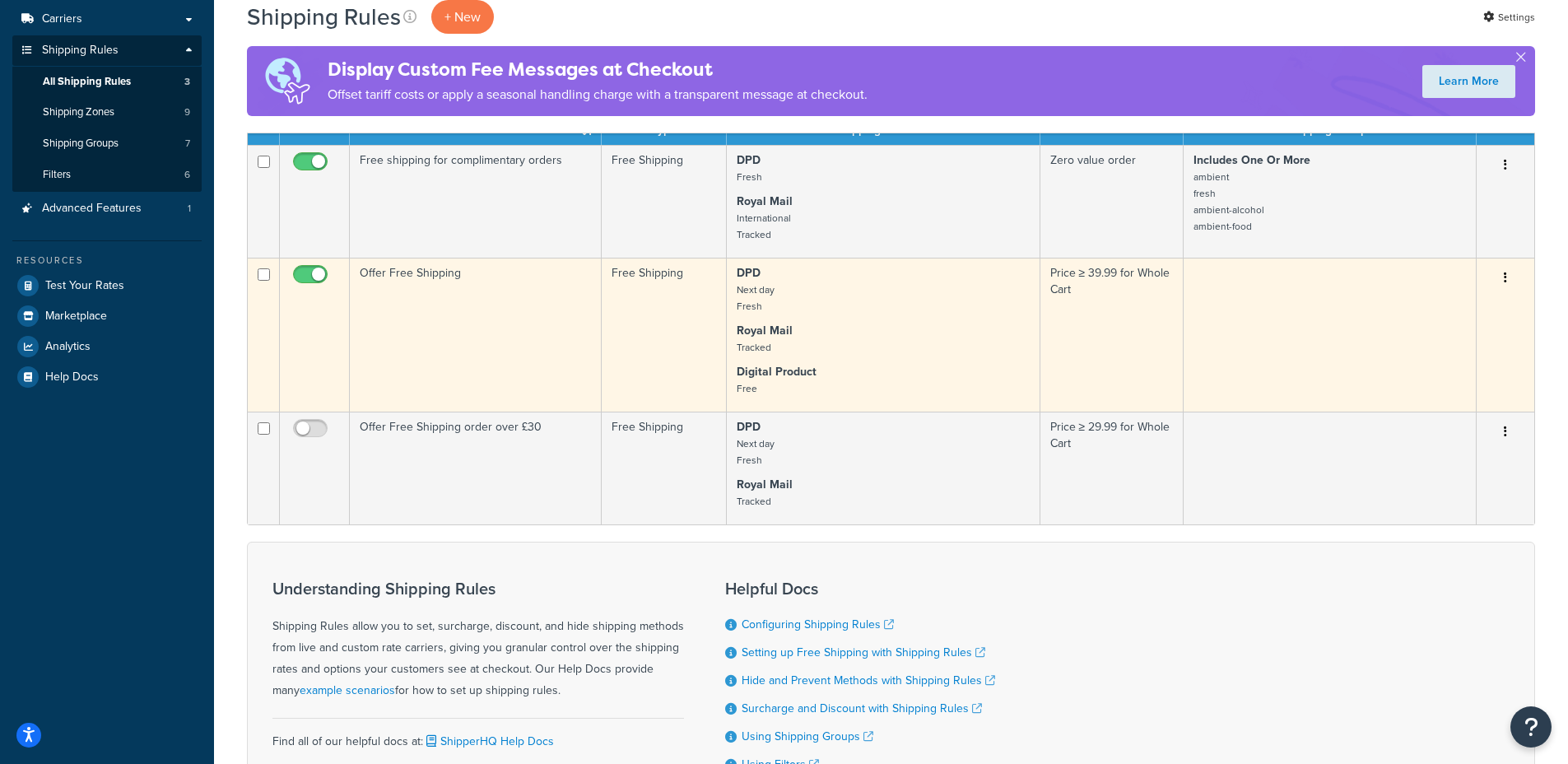
scroll to position [214, 0]
click at [457, 332] on td "Offer Free Shipping" at bounding box center [475, 335] width 252 height 154
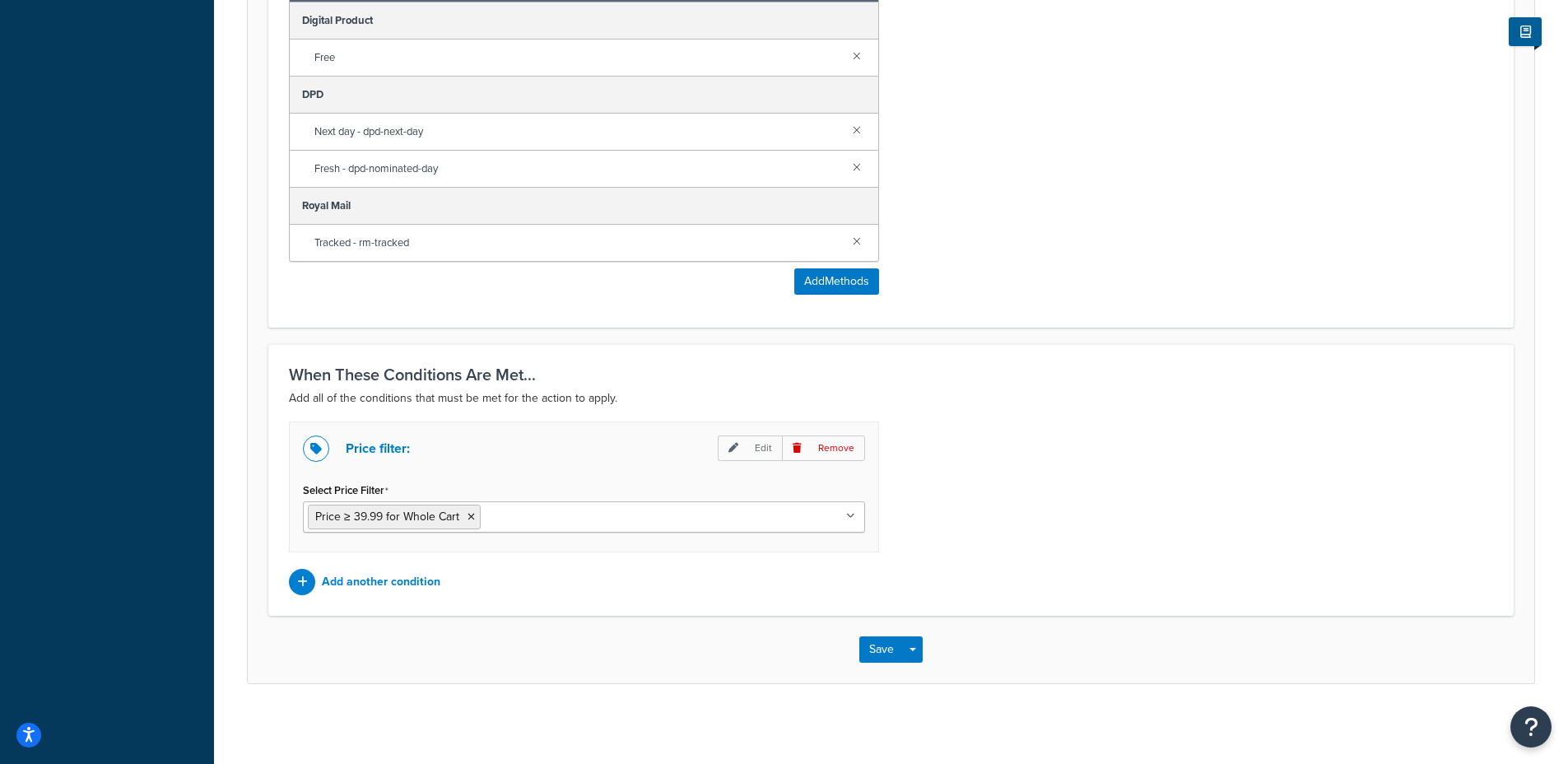
scroll to position [916, 0]
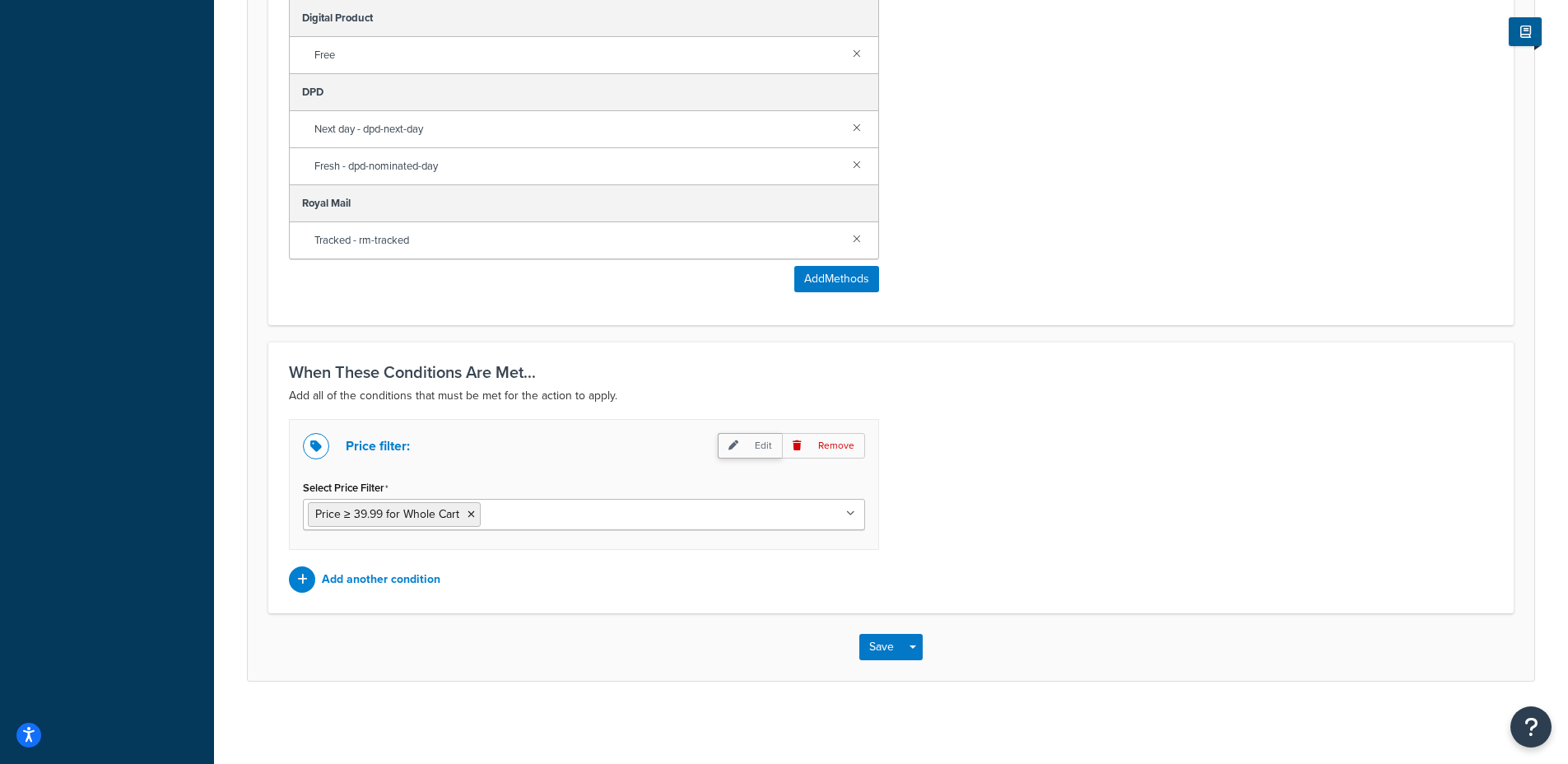
click at [756, 452] on p "Edit" at bounding box center [750, 446] width 64 height 25
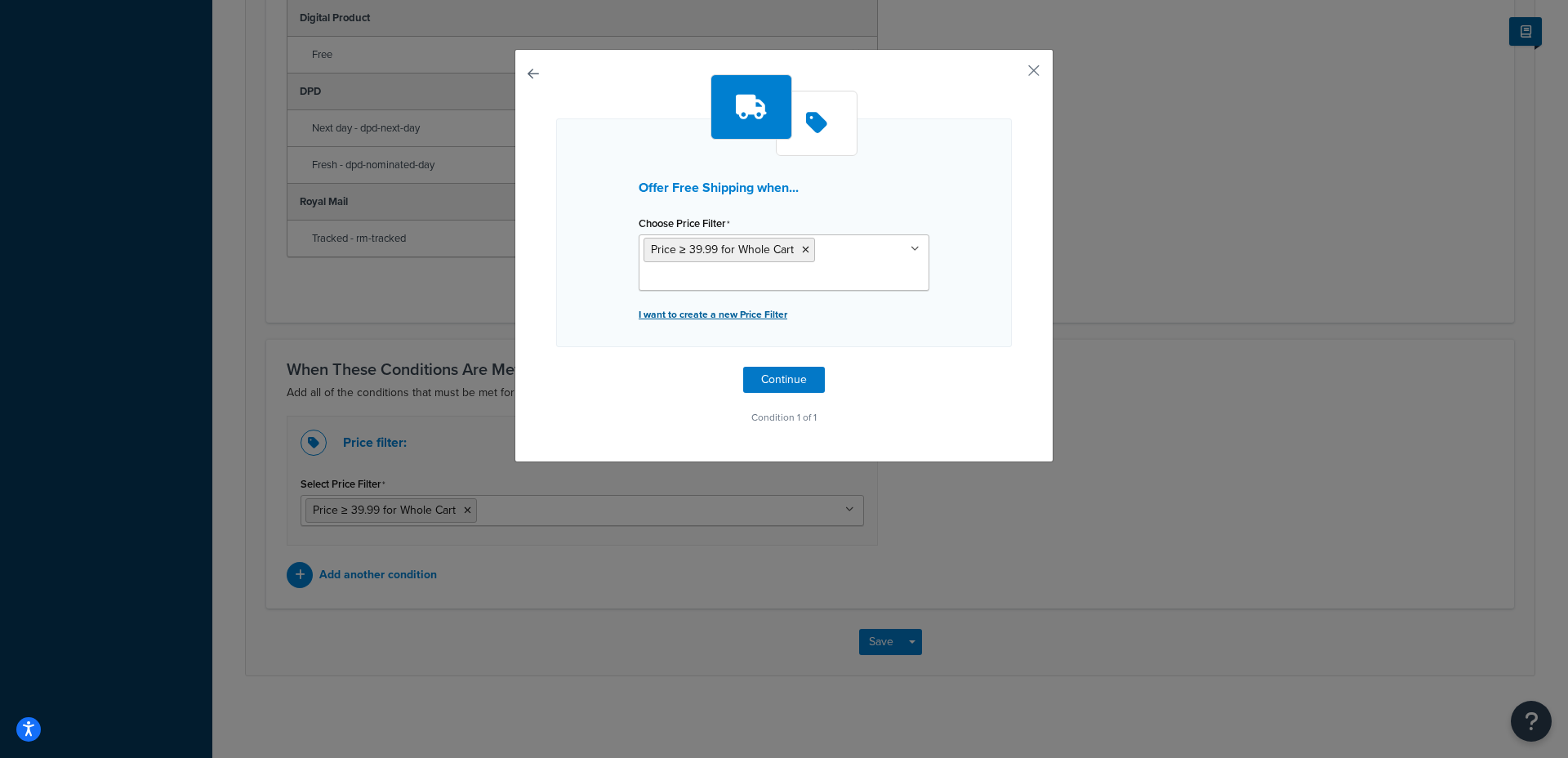
click at [697, 310] on p "I want to create a new Price Filter" at bounding box center [784, 314] width 291 height 22
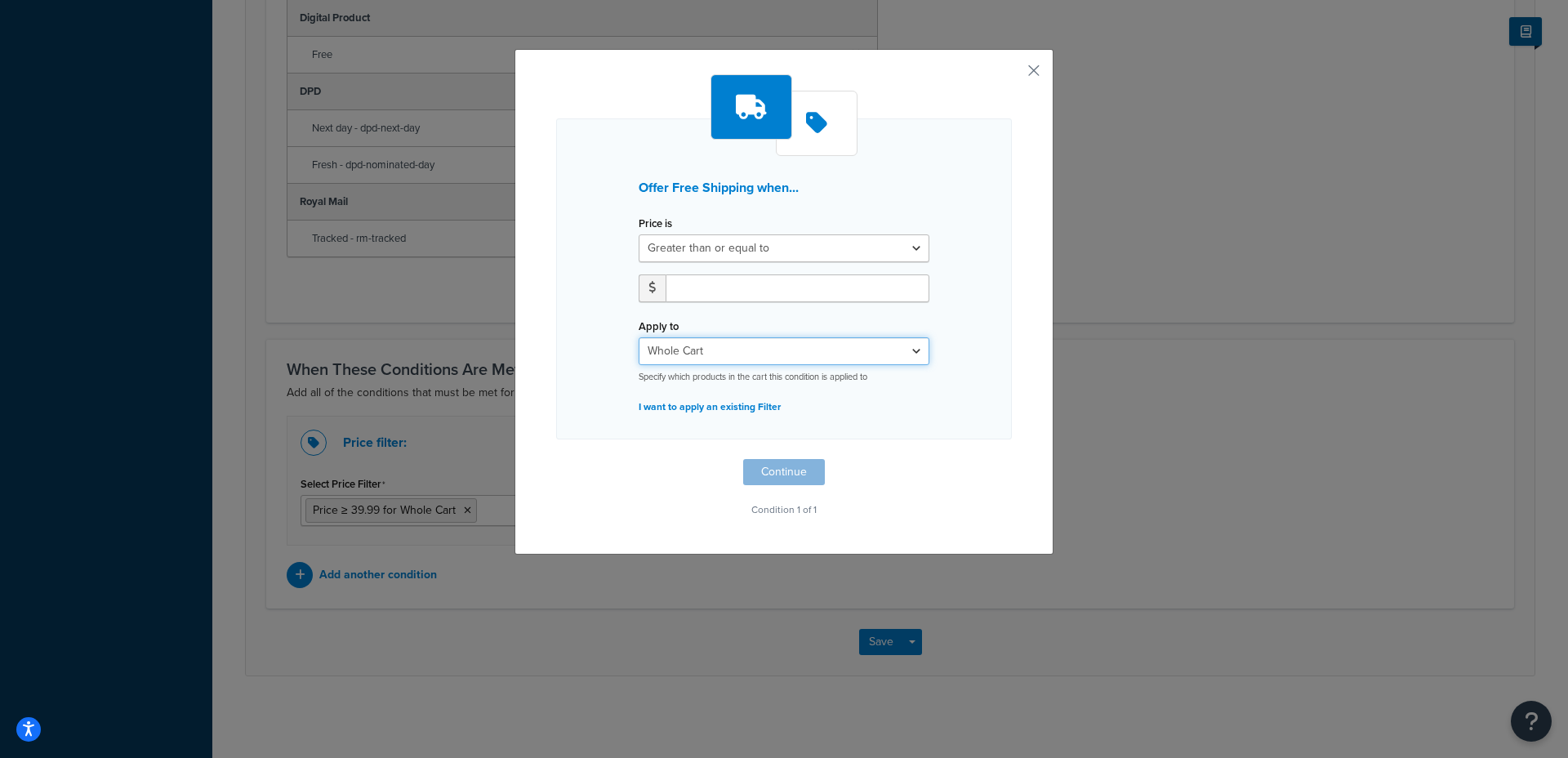
click at [703, 349] on select "Whole Cart Everything in Shipping Group Everything at Origin Each Item within S…" at bounding box center [784, 351] width 291 height 28
select select "LOCATION"
click at [638, 337] on select "Whole Cart Everything in Shipping Group Everything at Origin Each Item within S…" at bounding box center [784, 351] width 291 height 28
click at [699, 292] on input "number" at bounding box center [797, 288] width 264 height 28
click at [641, 290] on span at bounding box center [651, 288] width 27 height 28
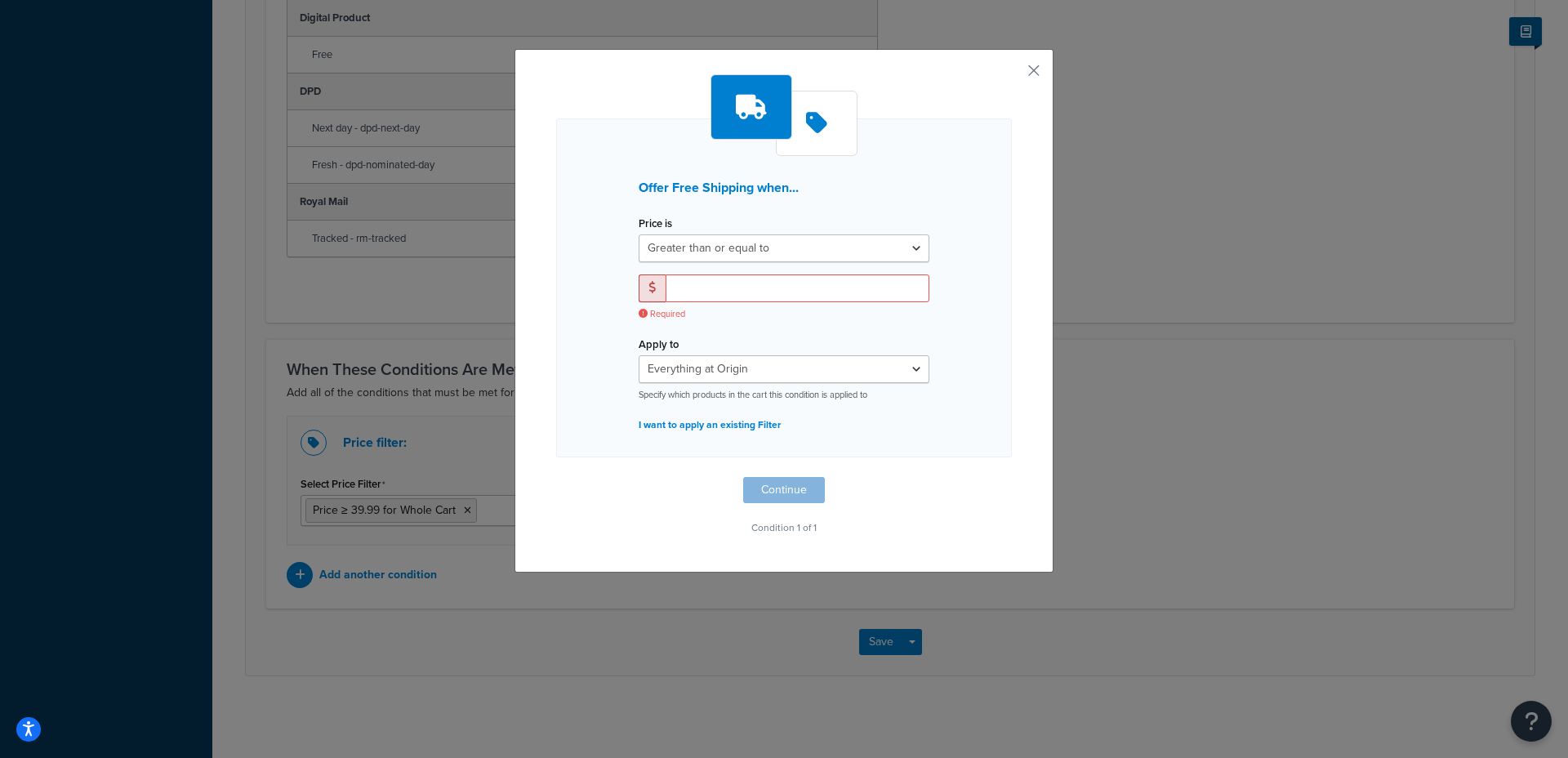
click at [641, 290] on span at bounding box center [651, 288] width 27 height 28
click at [682, 290] on input "number" at bounding box center [797, 288] width 264 height 28
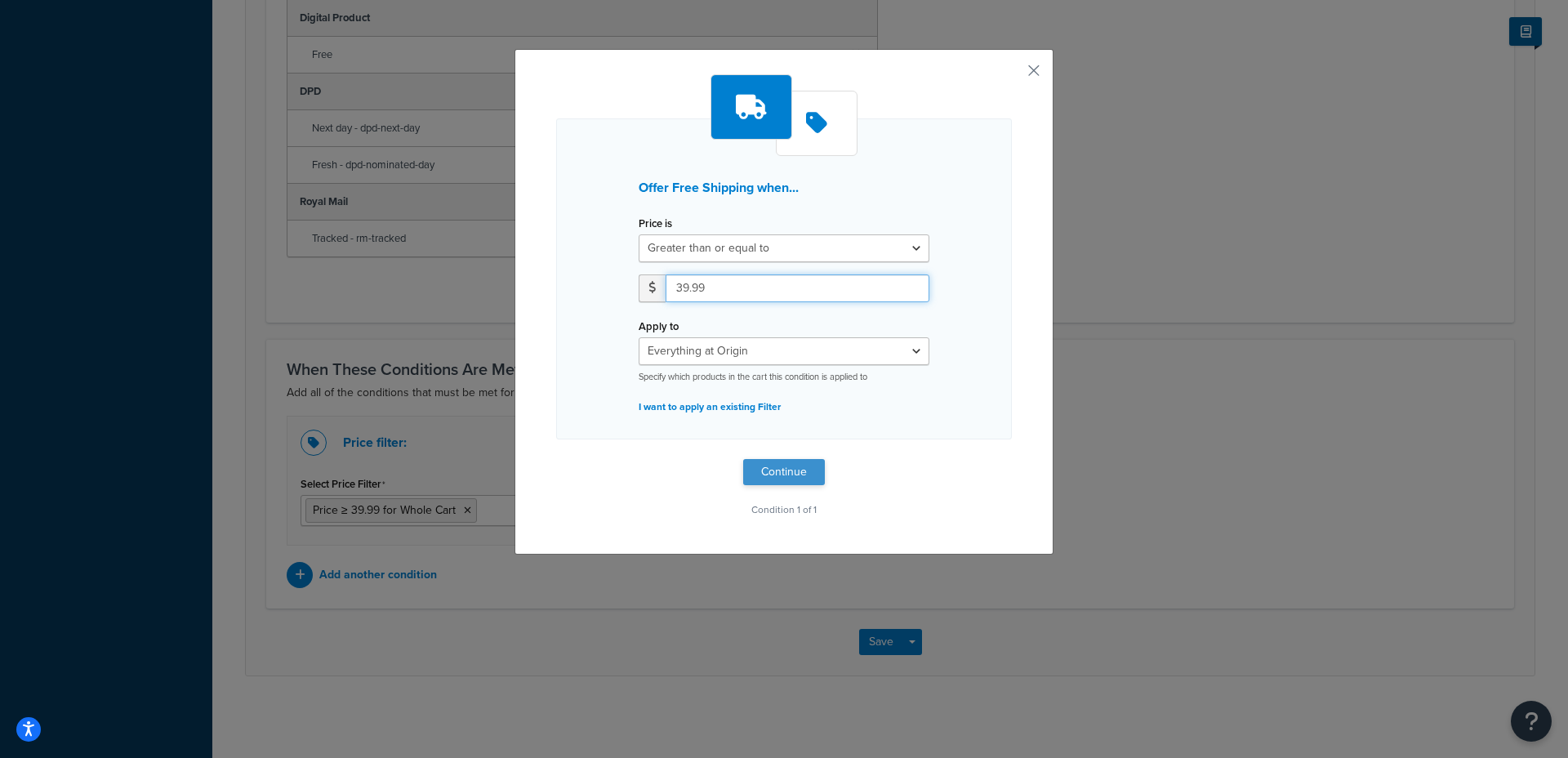
type input "39.99"
click at [754, 469] on button "Continue" at bounding box center [784, 472] width 81 height 26
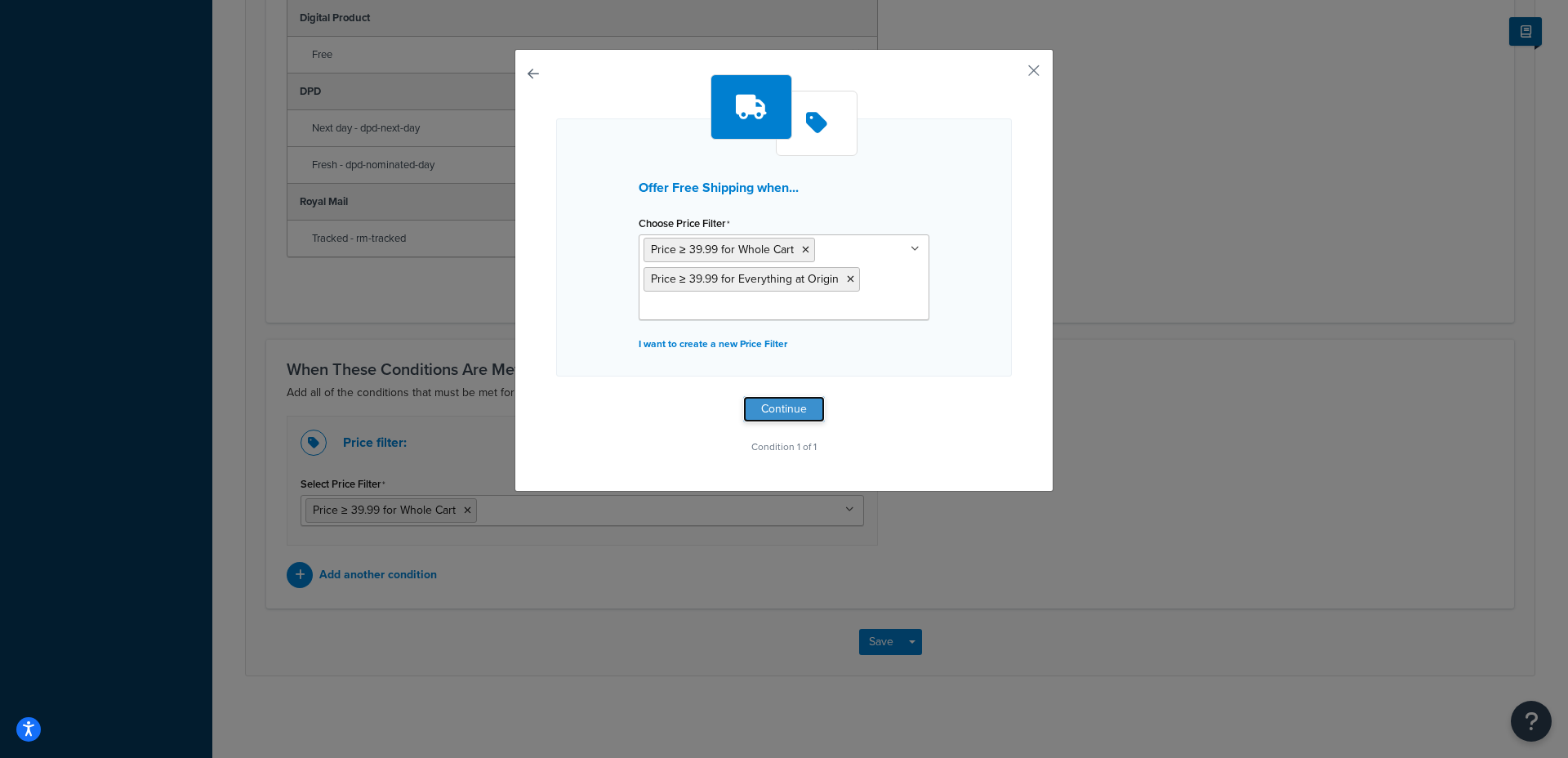
click at [779, 404] on button "Continue" at bounding box center [784, 409] width 81 height 26
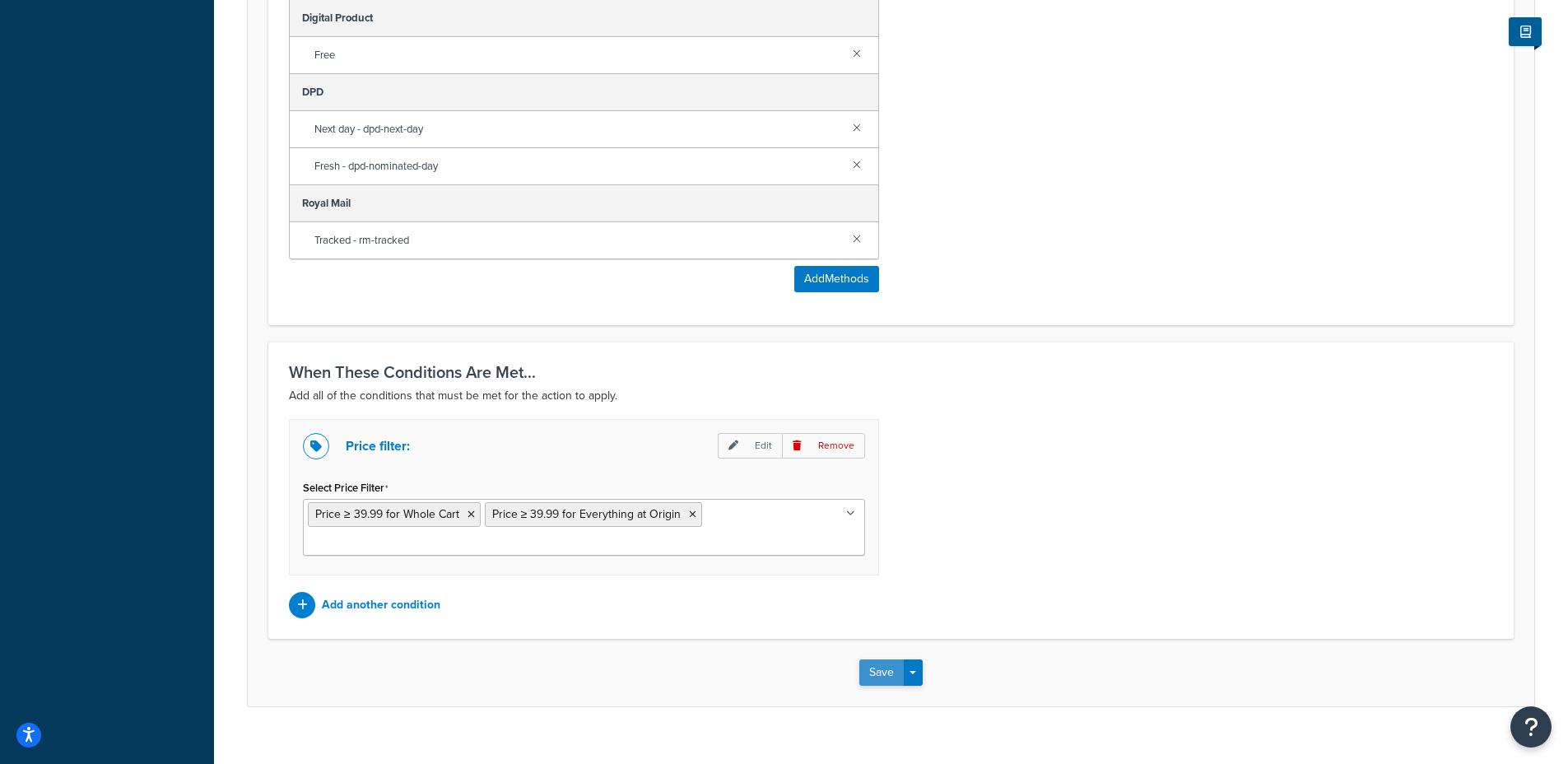
click at [880, 659] on button "Save" at bounding box center [881, 672] width 44 height 26
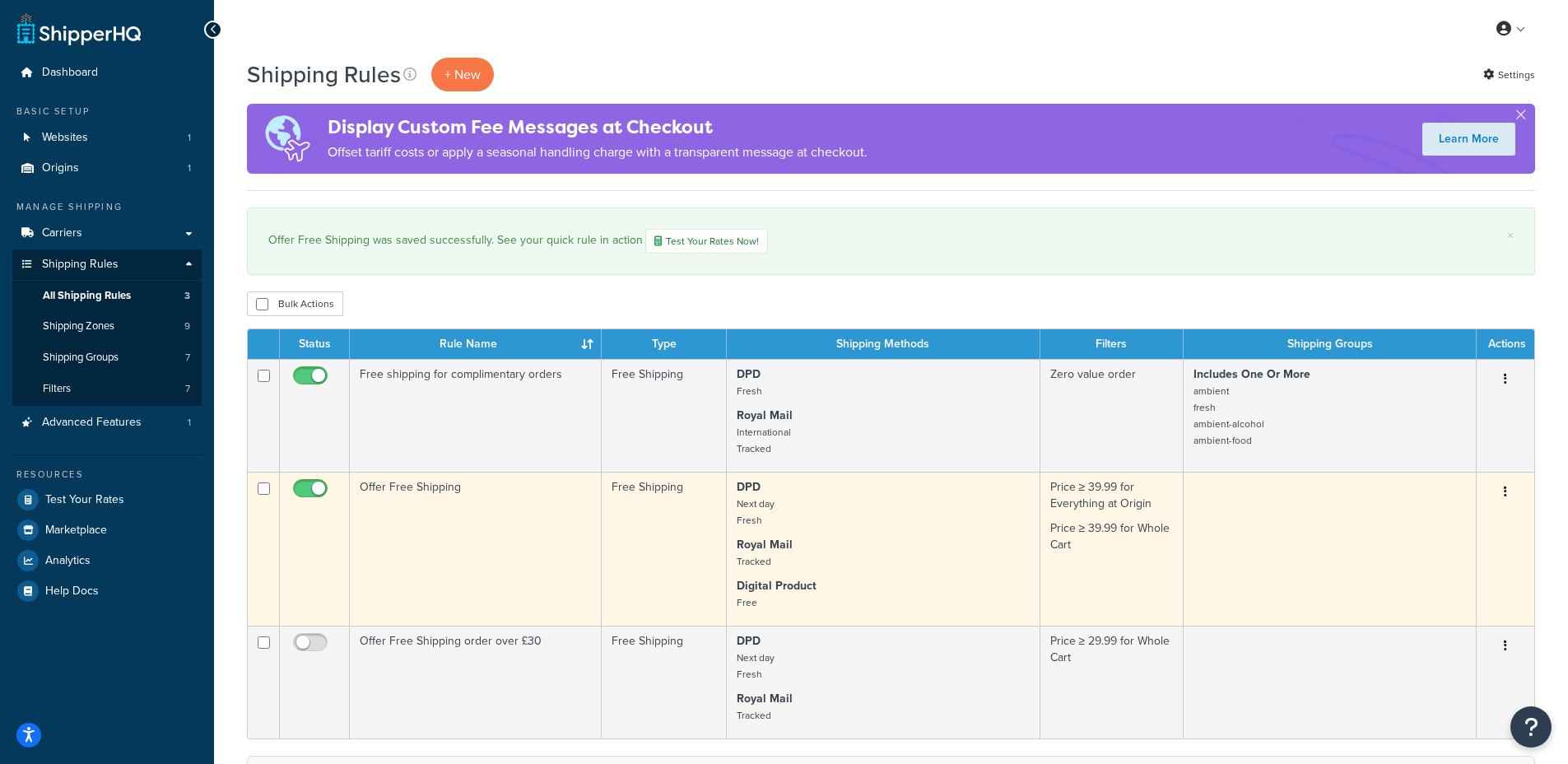
click at [490, 495] on td "Offer Free Shipping" at bounding box center [475, 549] width 252 height 154
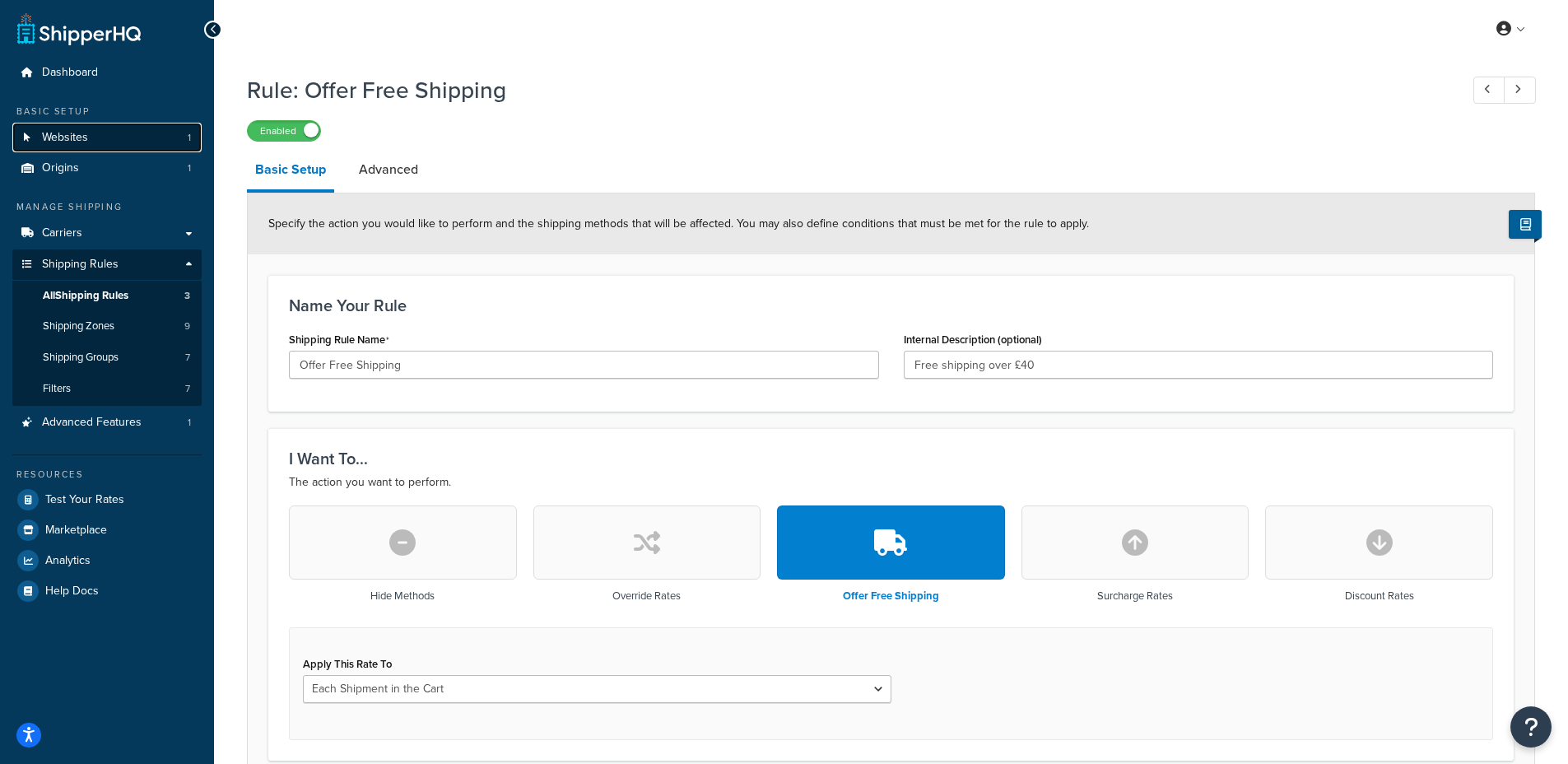
click at [61, 141] on span "Websites" at bounding box center [64, 138] width 46 height 14
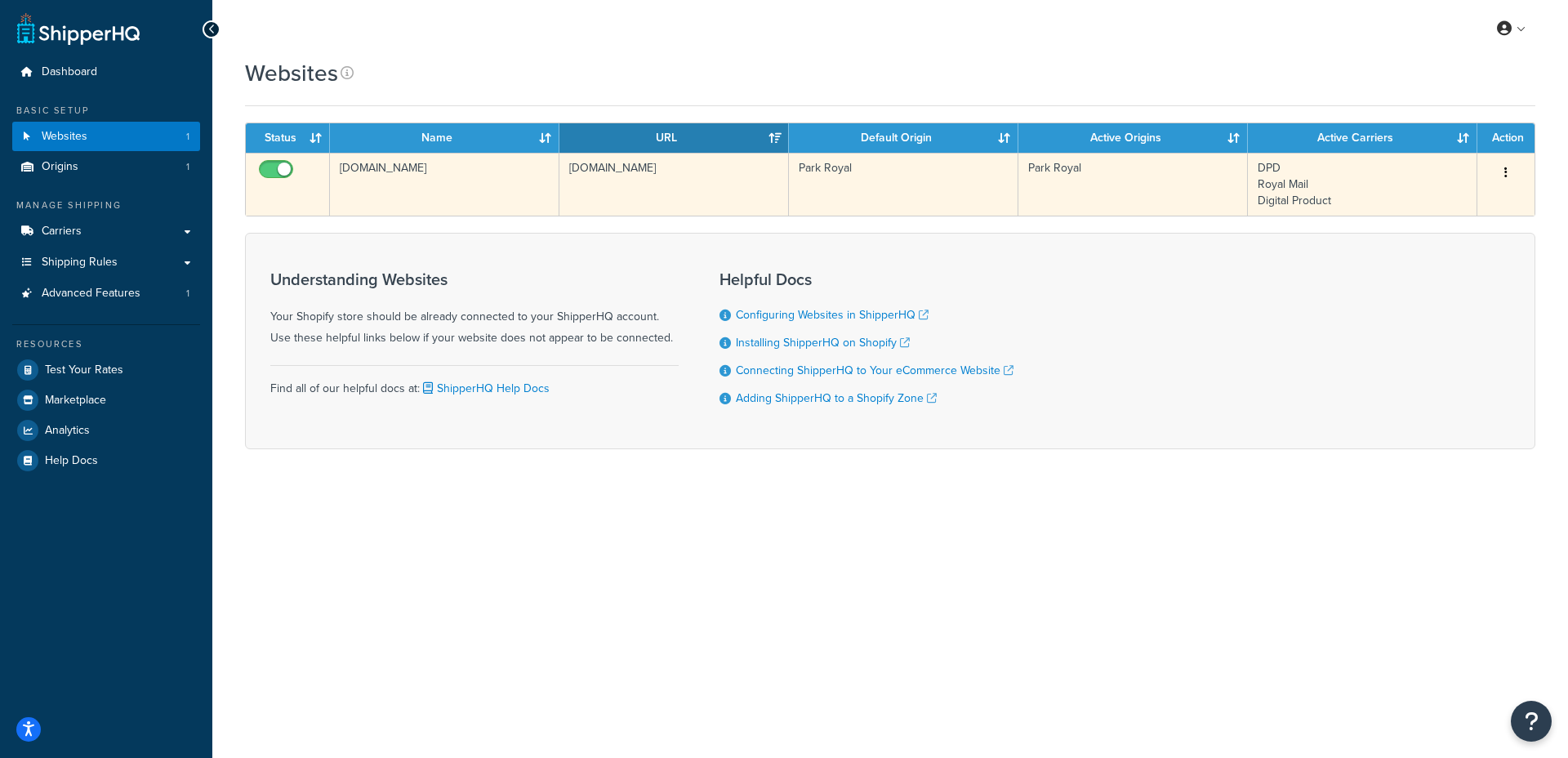
click at [681, 189] on td "[DOMAIN_NAME]" at bounding box center [674, 184] width 229 height 63
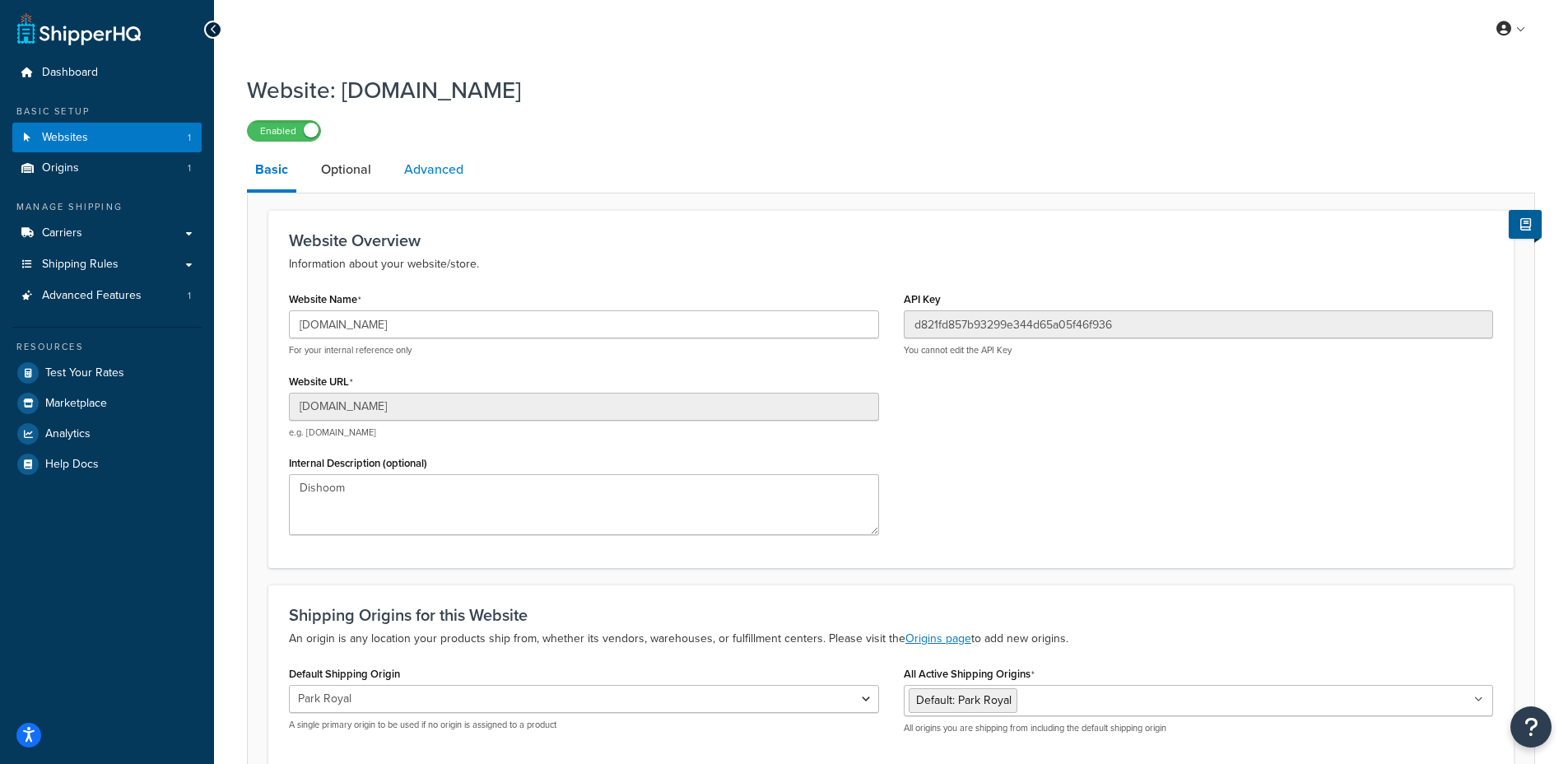
click at [437, 171] on link "Advanced" at bounding box center [433, 169] width 76 height 39
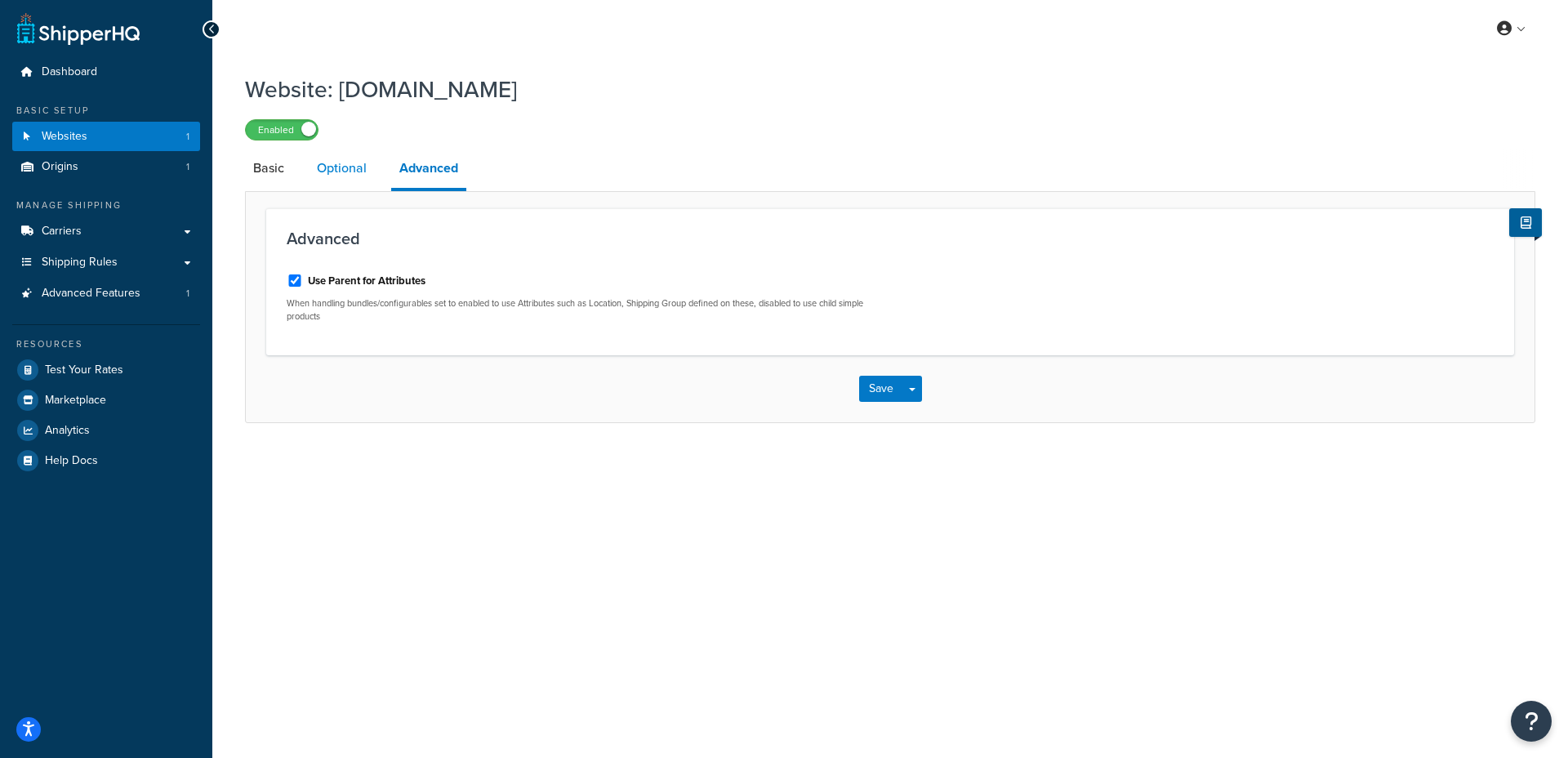
click at [352, 168] on link "Optional" at bounding box center [342, 168] width 66 height 39
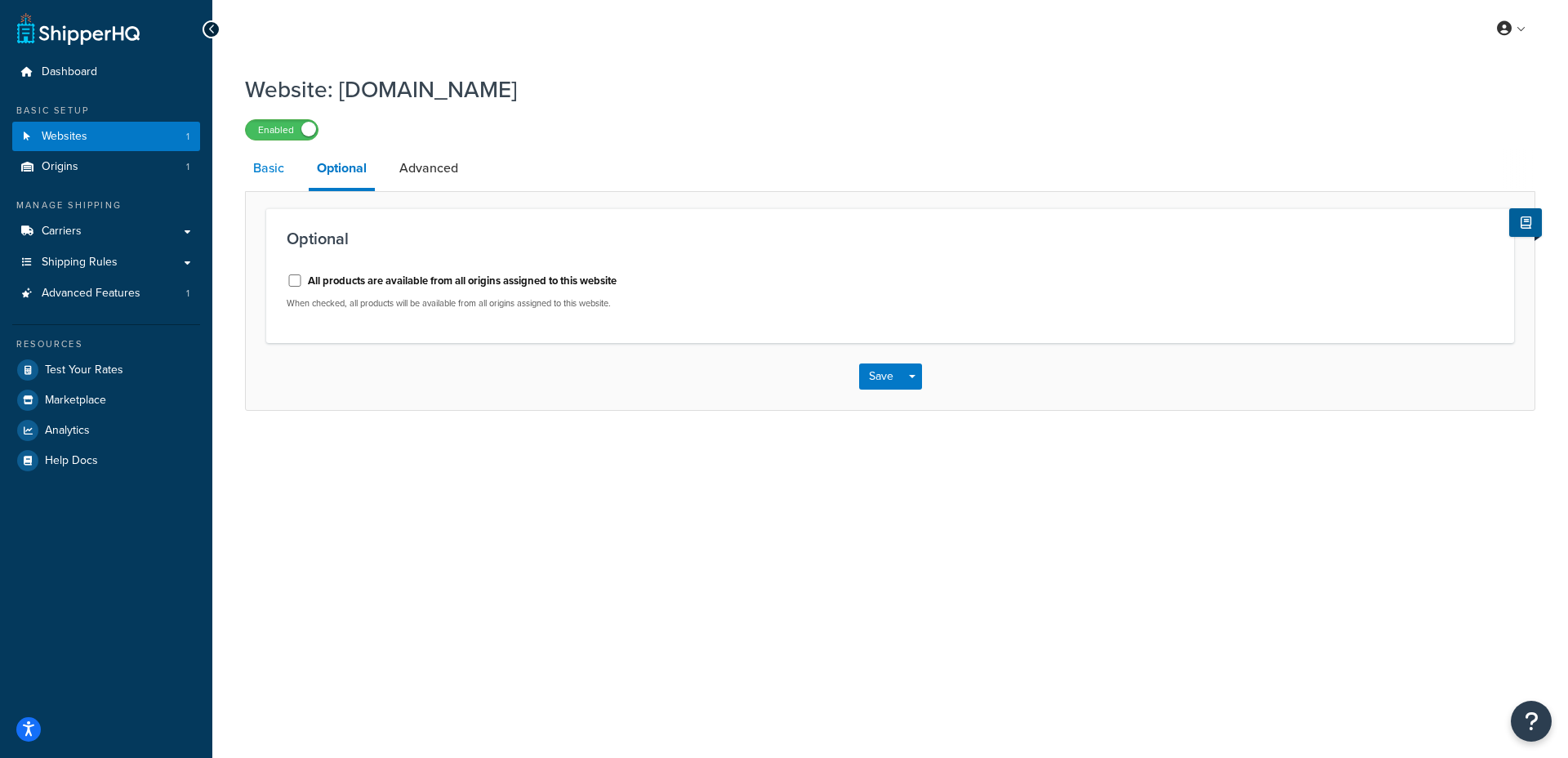
click at [256, 170] on link "Basic" at bounding box center [268, 168] width 48 height 39
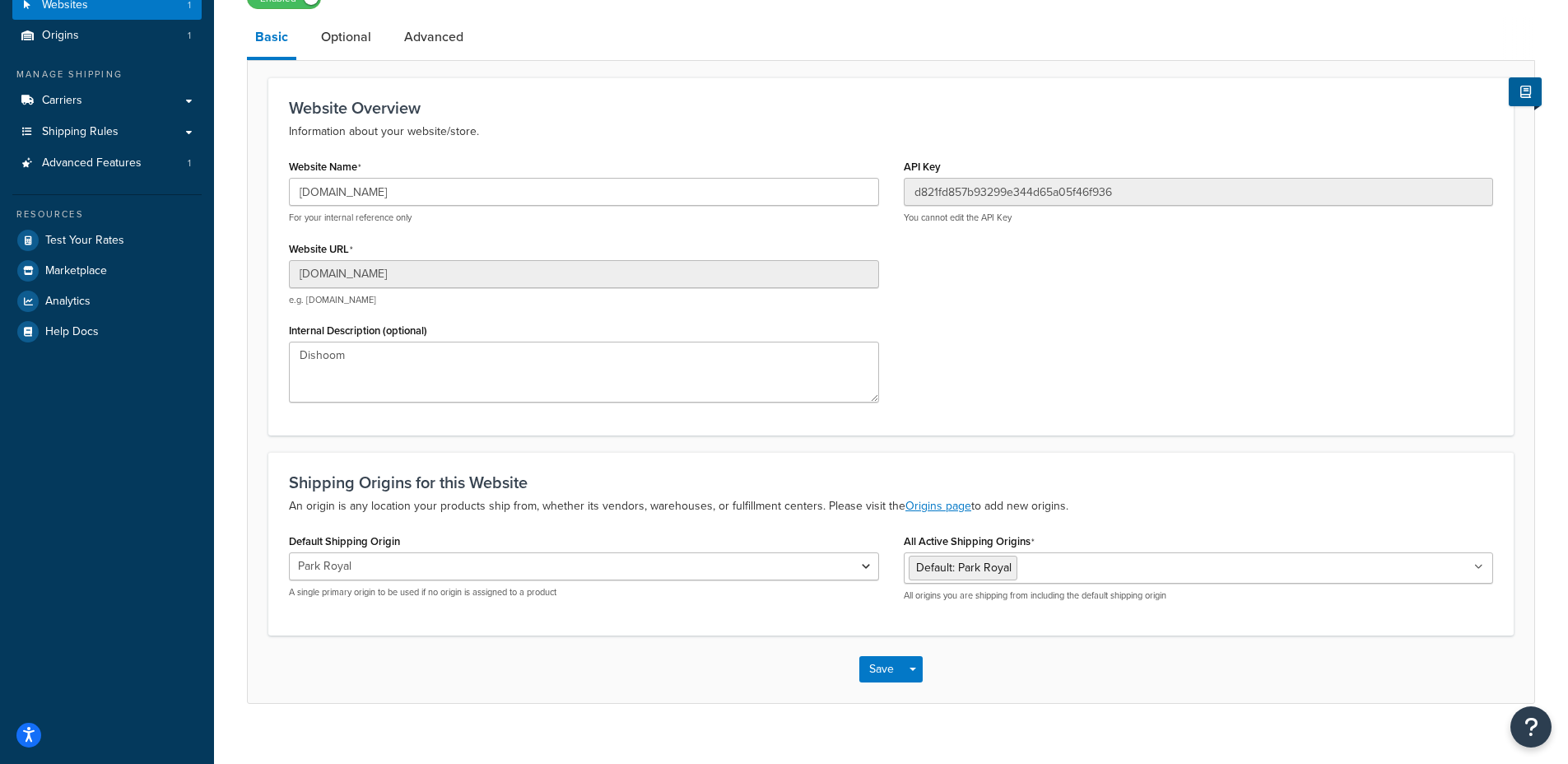
scroll to position [155, 0]
